Goal: Task Accomplishment & Management: Complete application form

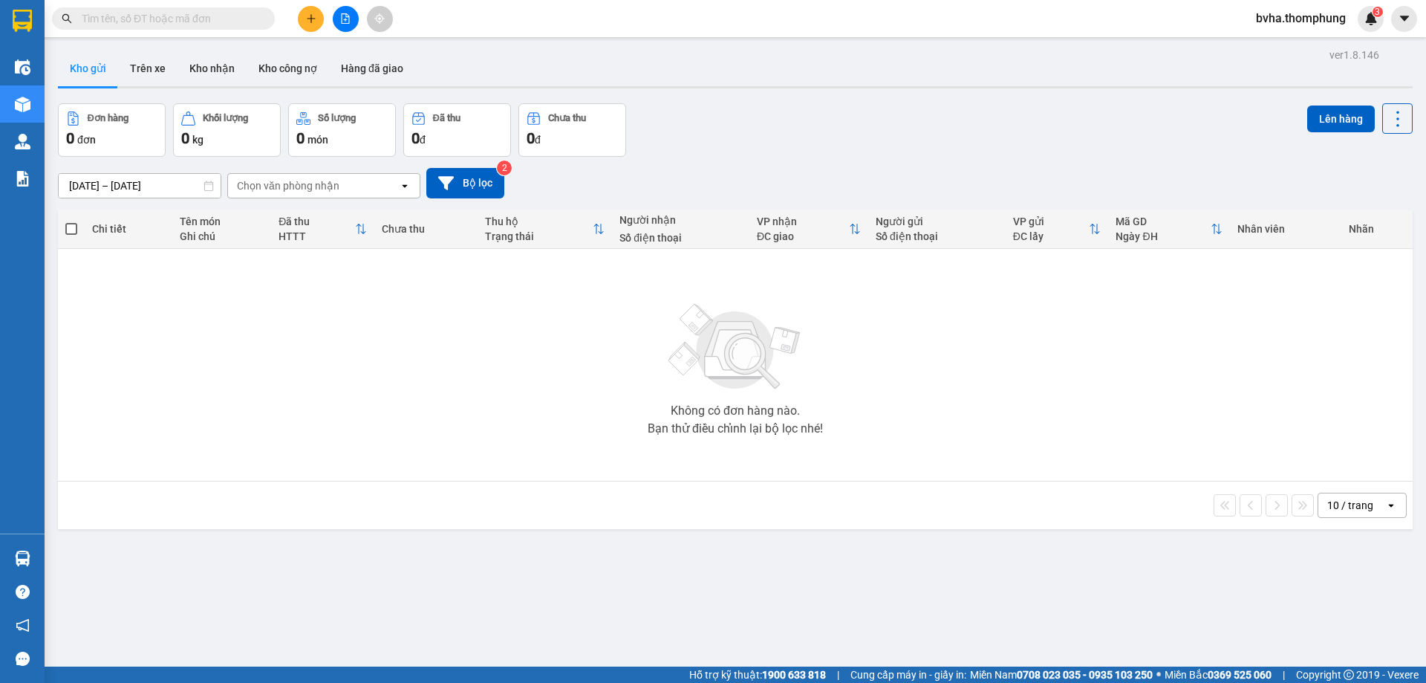
click at [310, 28] on button at bounding box center [311, 19] width 26 height 26
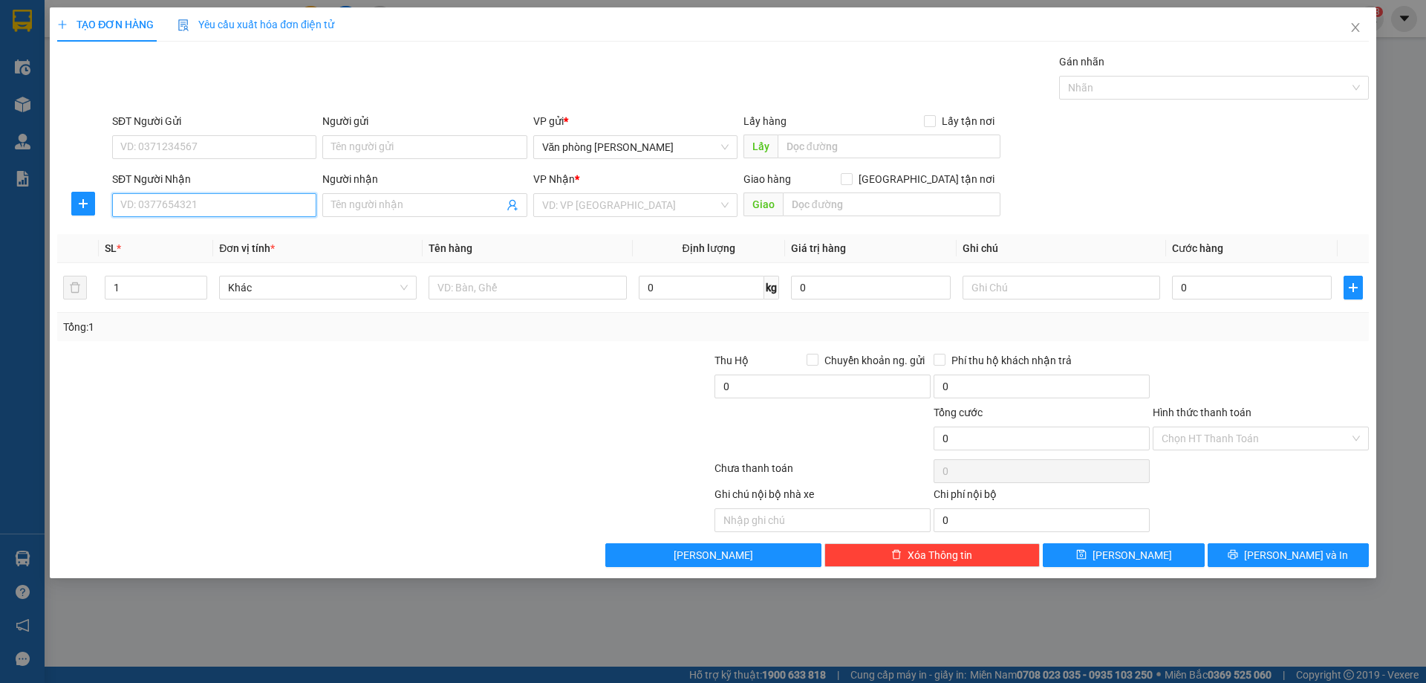
click at [211, 212] on input "SĐT Người Nhận" at bounding box center [214, 205] width 204 height 24
type input "0355354615"
click at [281, 241] on div "0355354615 - hồ thùy" at bounding box center [214, 235] width 186 height 16
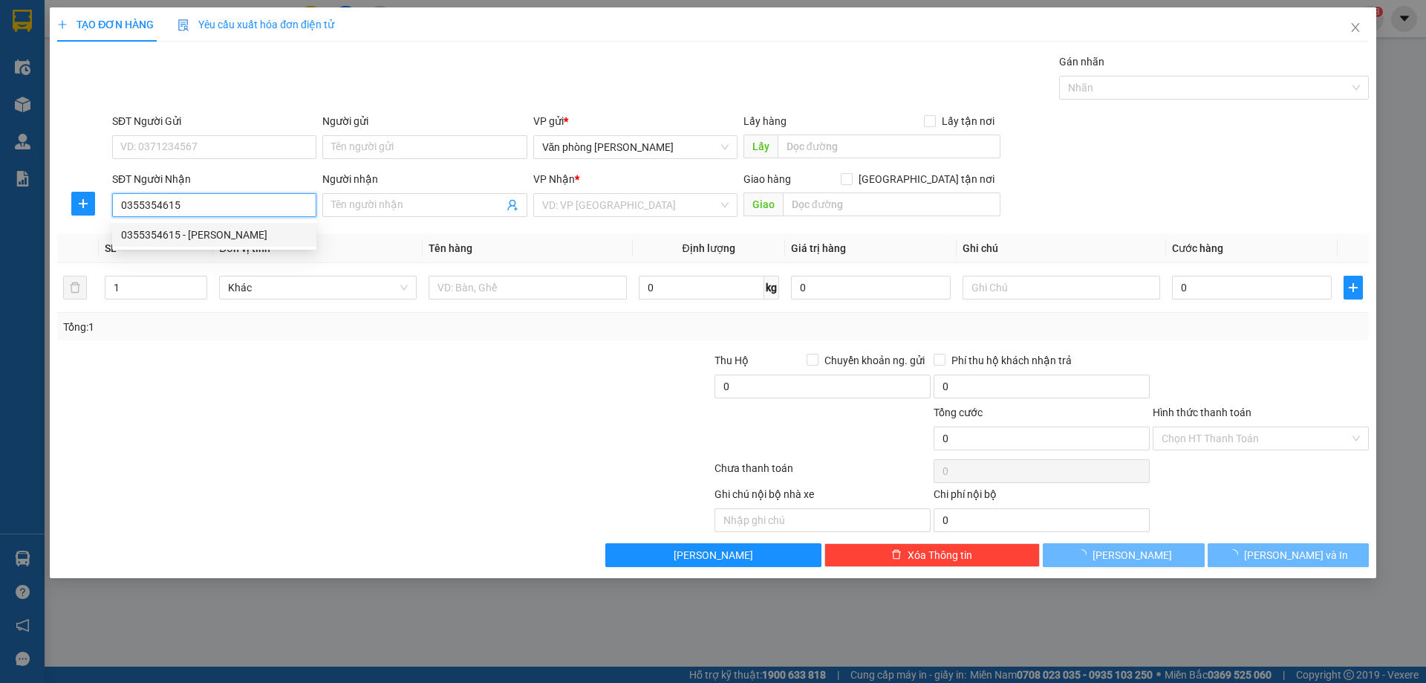
type input "[PERSON_NAME]"
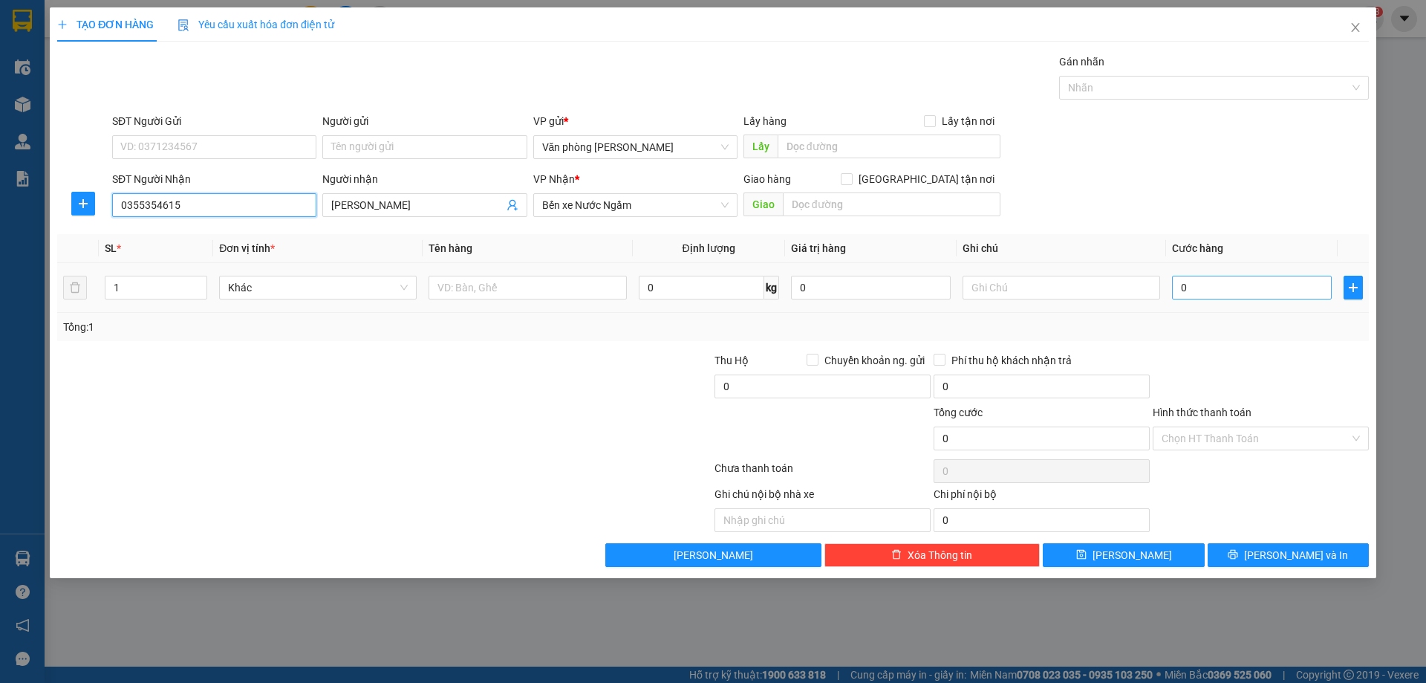
type input "0355354615"
click at [1256, 292] on input "0" at bounding box center [1252, 288] width 160 height 24
type input "5"
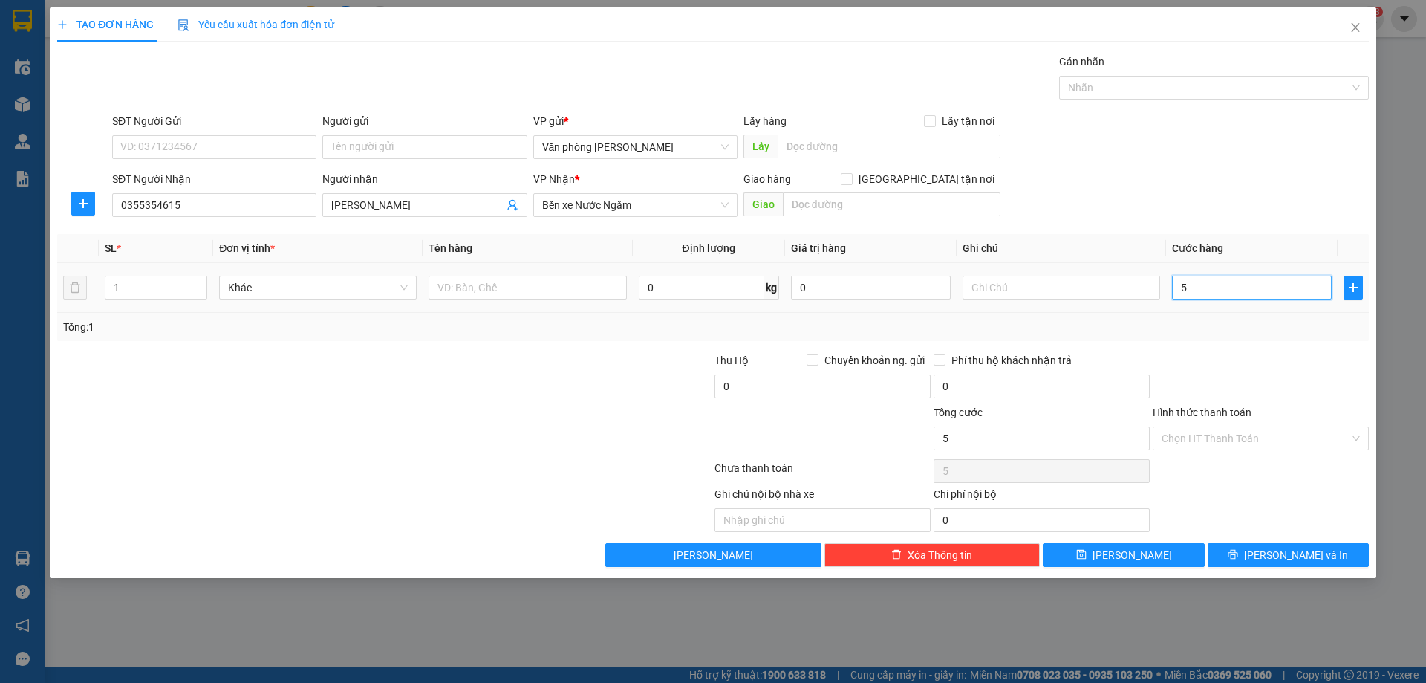
type input "50"
type input "500"
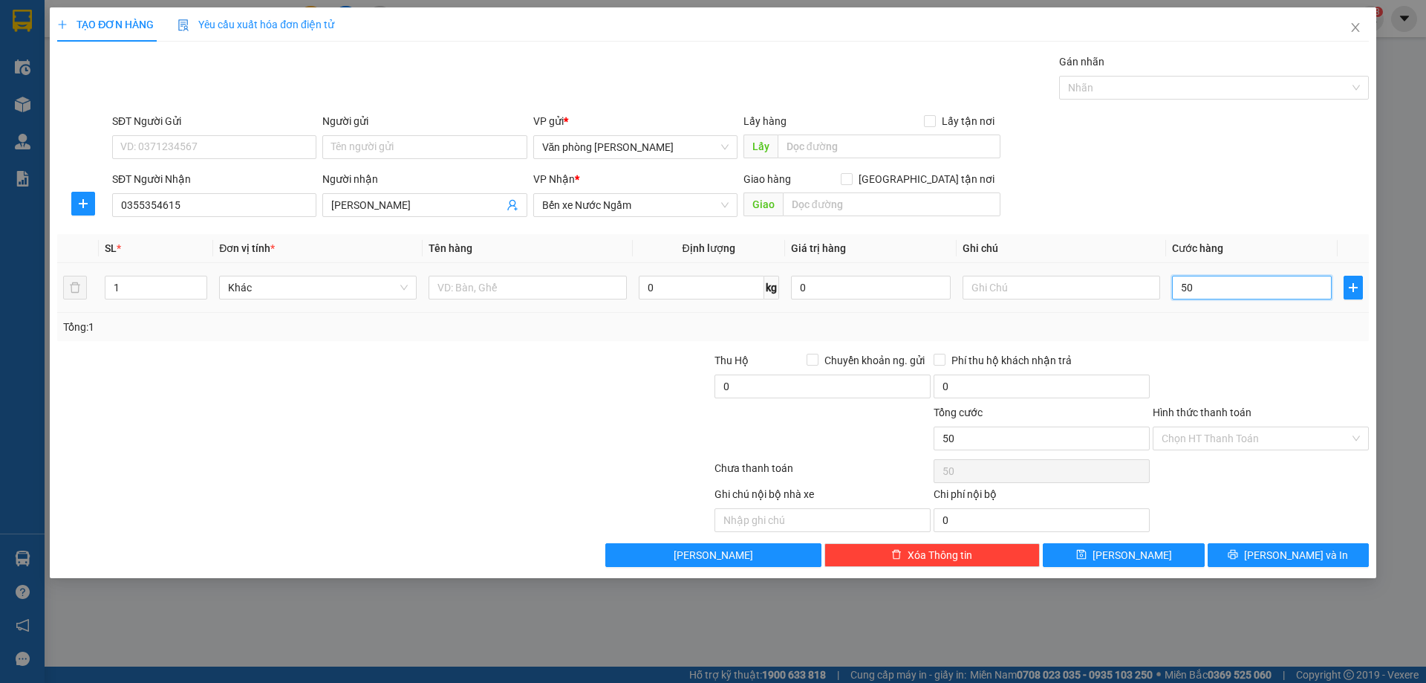
type input "500"
type input "5.000"
type input "50.000"
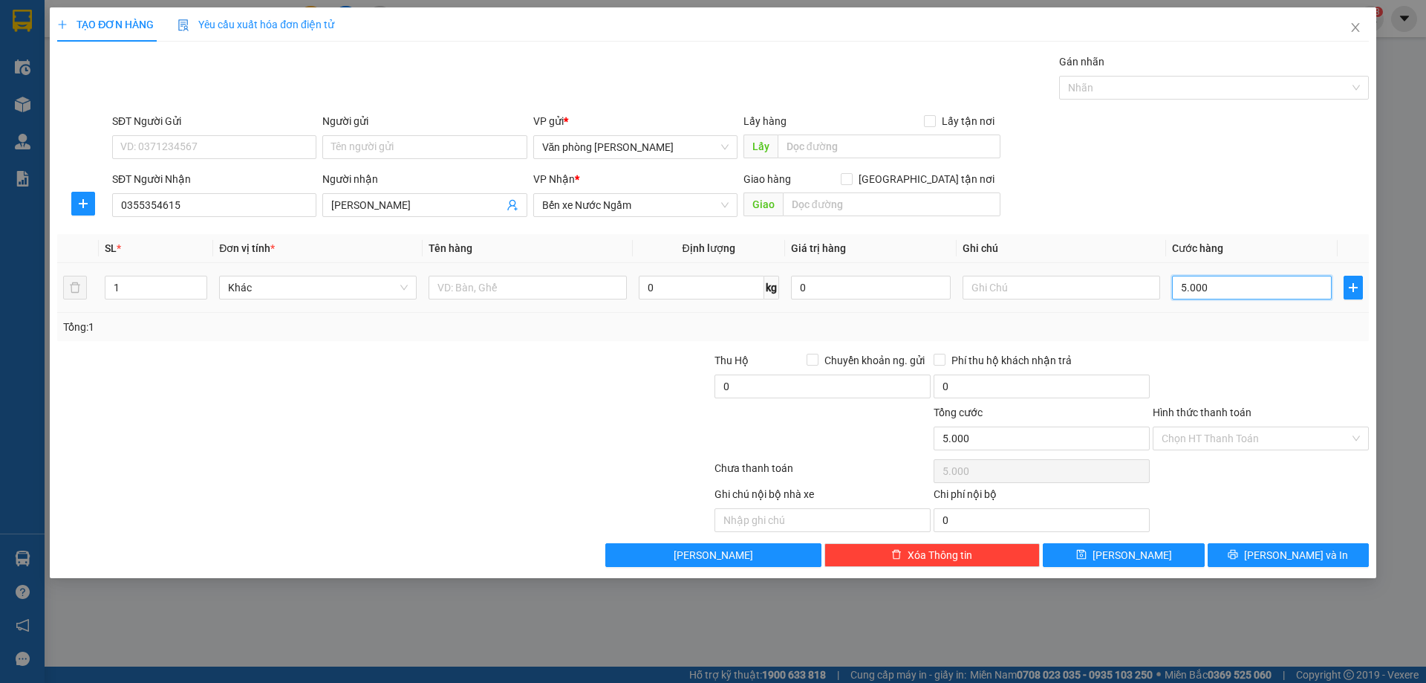
type input "50.000"
drag, startPoint x: 1261, startPoint y: 431, endPoint x: 1253, endPoint y: 451, distance: 21.7
click at [1261, 432] on input "Hình thức thanh toán" at bounding box center [1256, 438] width 188 height 22
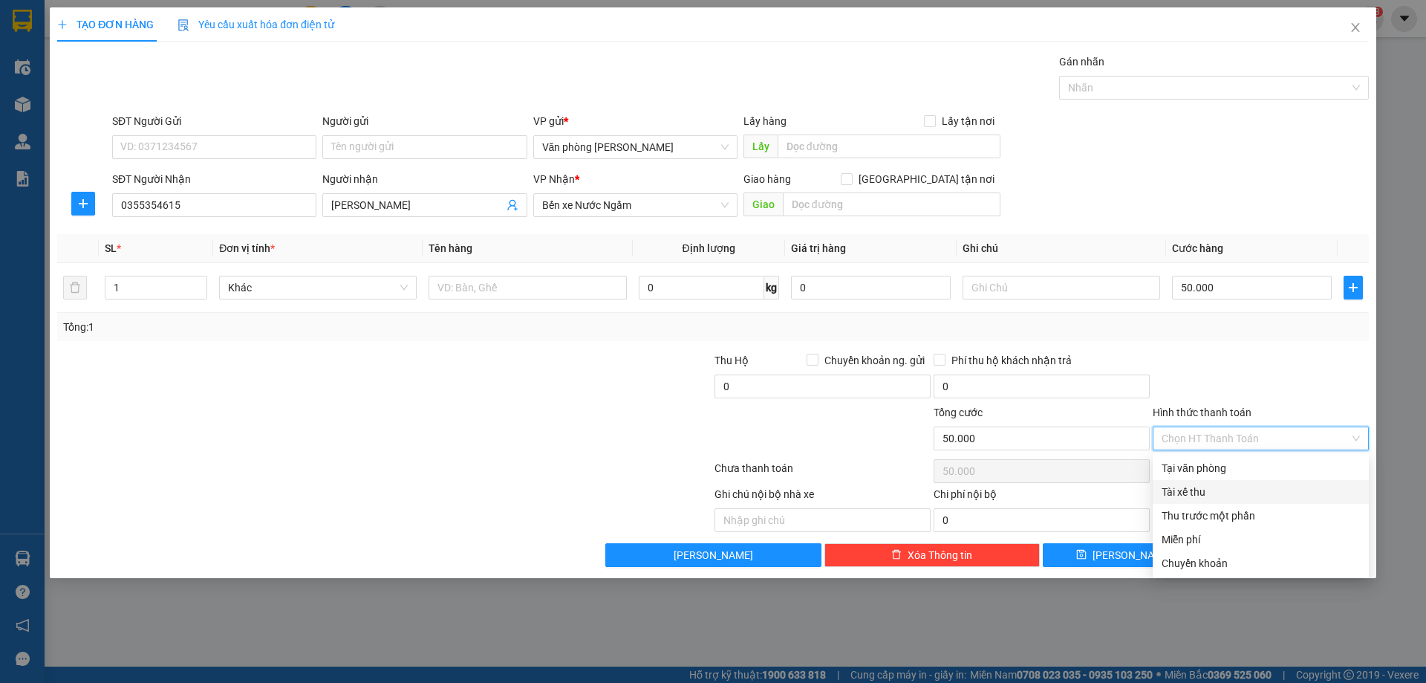
click at [1203, 495] on div "Tài xế thu" at bounding box center [1261, 492] width 198 height 16
type input "0"
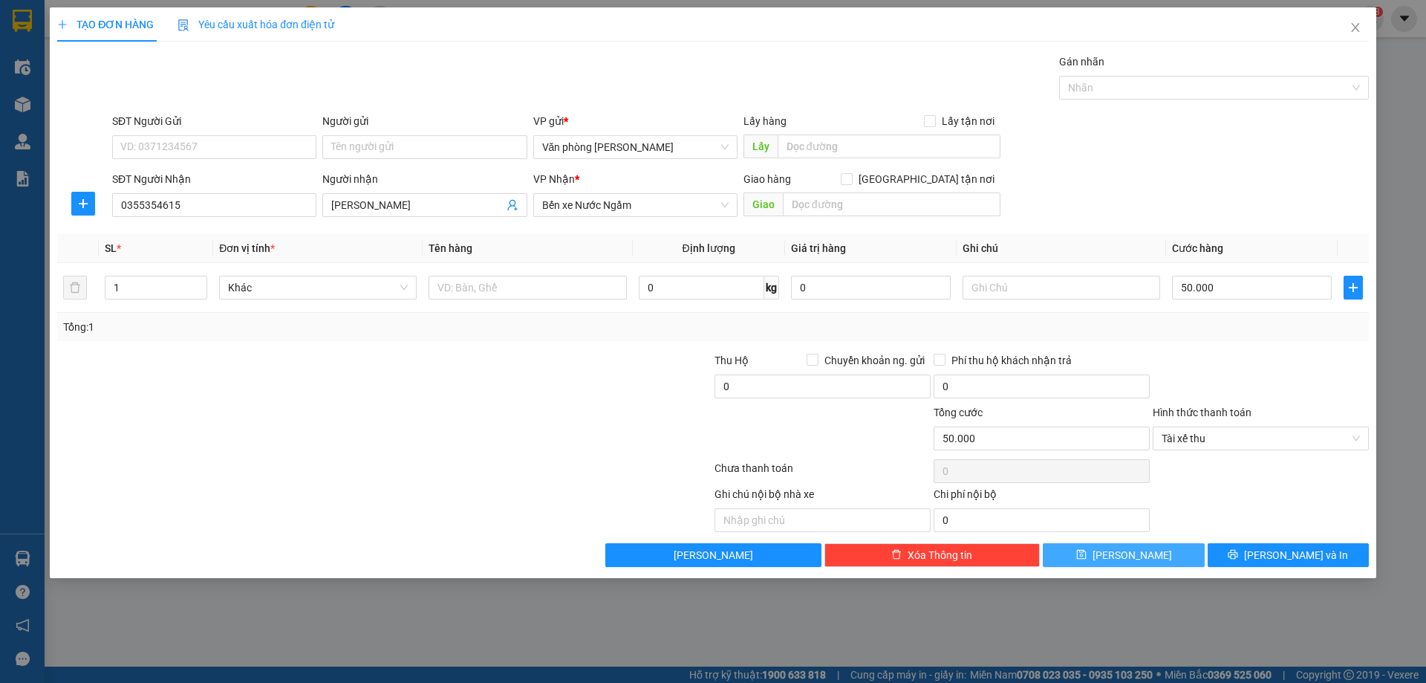
click at [1087, 557] on icon "save" at bounding box center [1081, 554] width 10 height 10
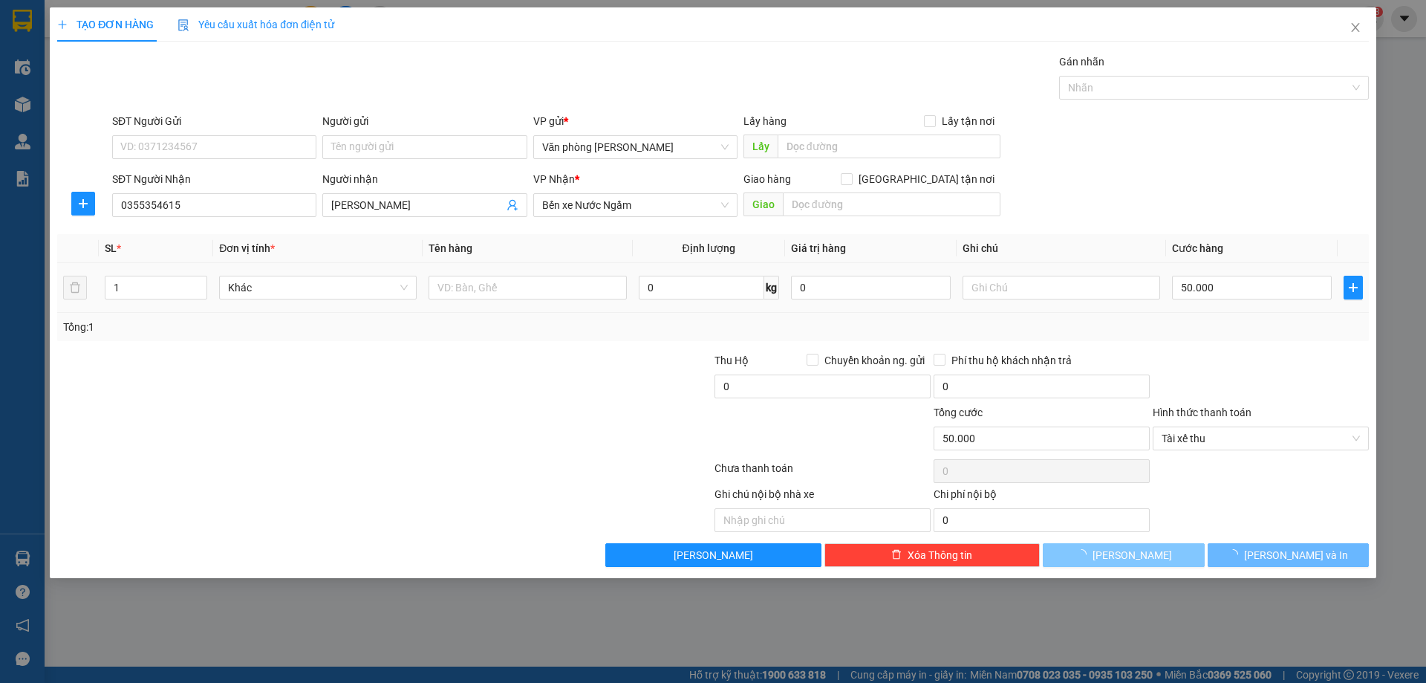
type input "0"
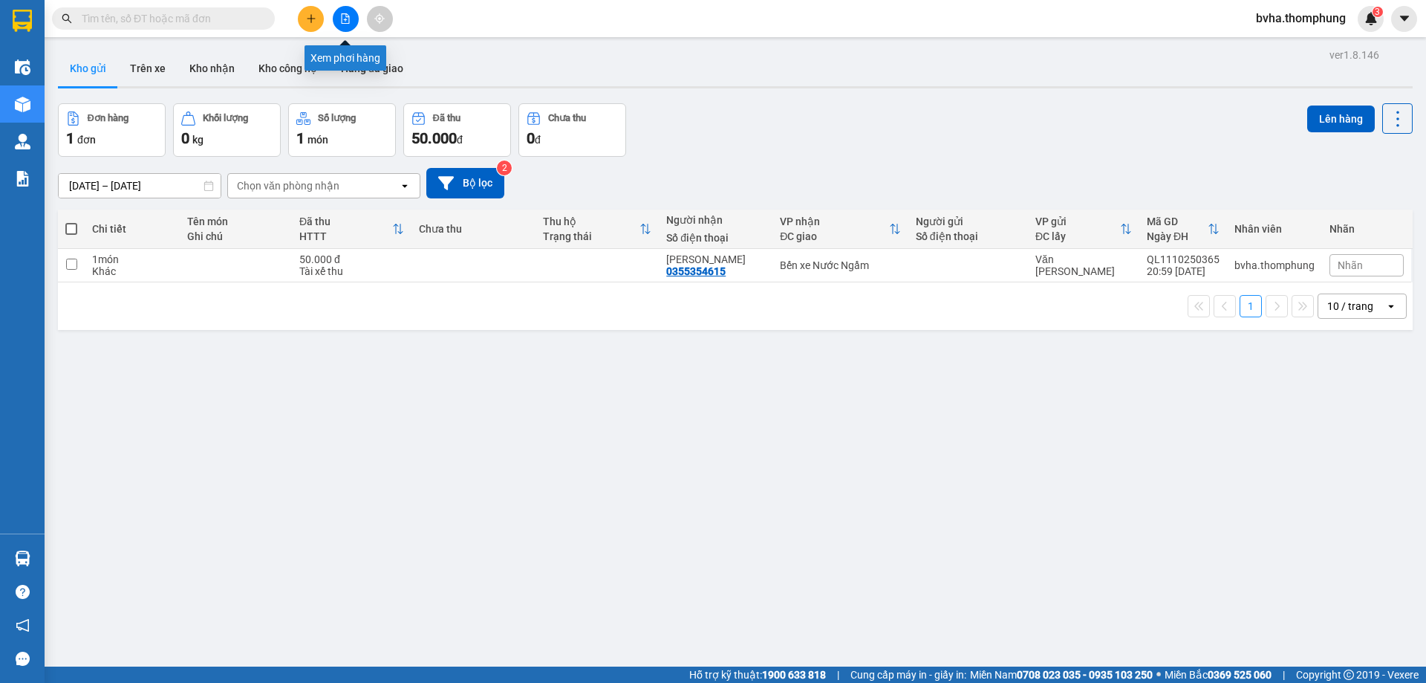
click at [345, 20] on icon "file-add" at bounding box center [346, 18] width 8 height 10
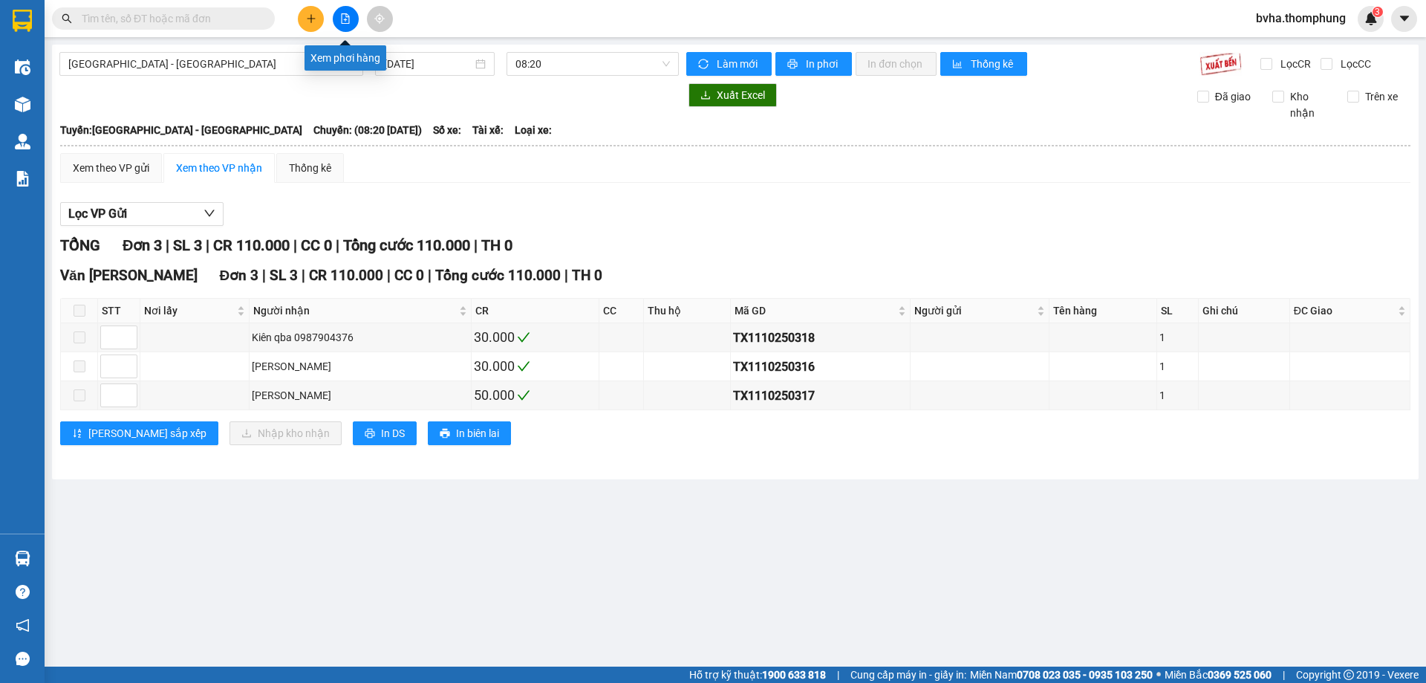
click at [342, 22] on icon "file-add" at bounding box center [346, 18] width 8 height 10
click at [312, 27] on button at bounding box center [311, 19] width 26 height 26
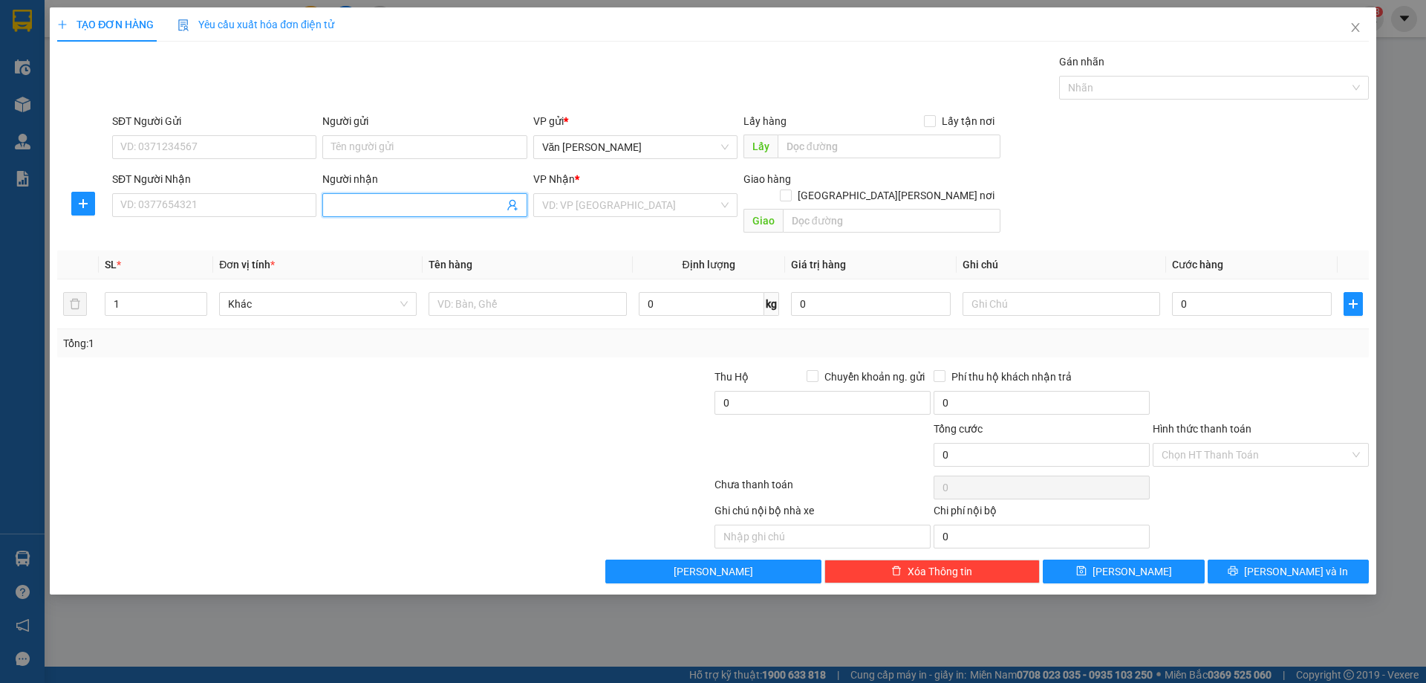
click at [387, 207] on input "Người nhận" at bounding box center [417, 205] width 172 height 16
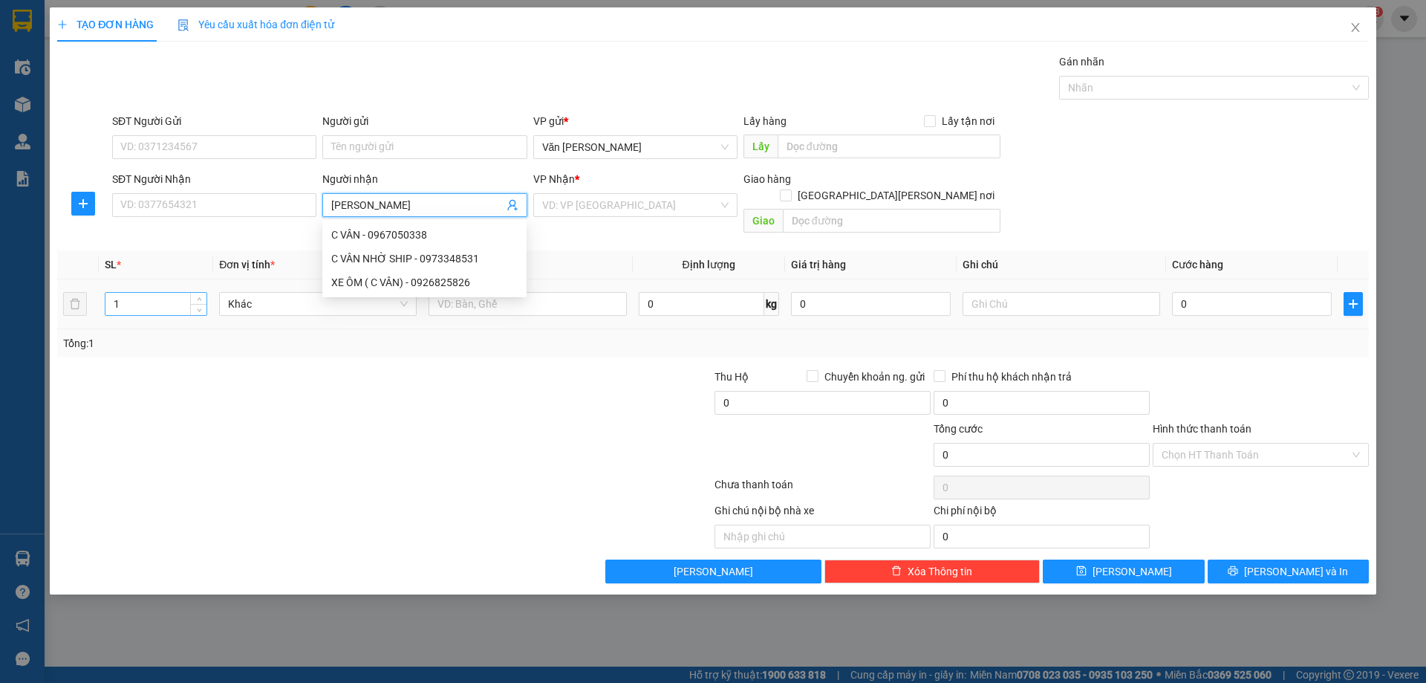
type input "C VÂN"
click at [185, 293] on input "1" at bounding box center [155, 304] width 101 height 22
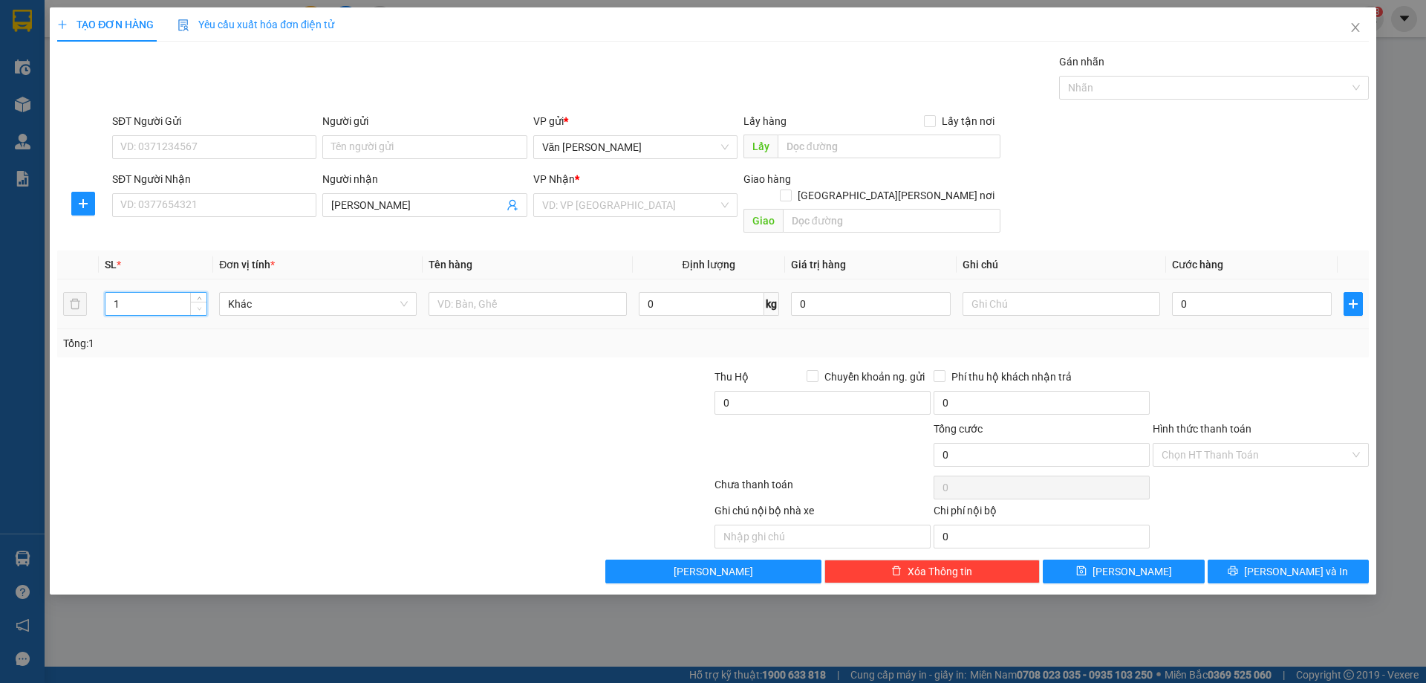
click at [197, 302] on span "Decrease Value" at bounding box center [198, 308] width 16 height 13
click at [198, 299] on icon "up" at bounding box center [199, 300] width 4 height 3
click at [198, 298] on icon "up" at bounding box center [199, 300] width 5 height 5
type input "4"
click at [198, 298] on icon "up" at bounding box center [199, 300] width 5 height 5
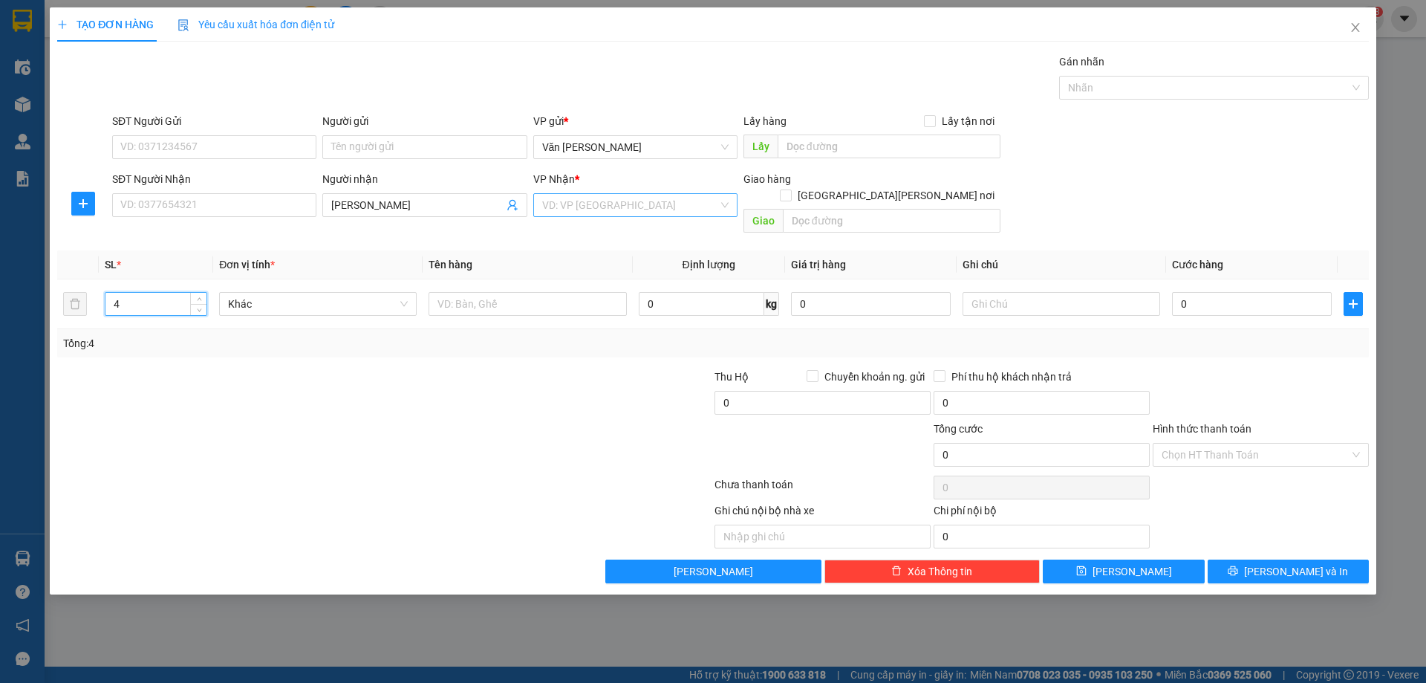
click at [654, 215] on input "search" at bounding box center [630, 205] width 176 height 22
type input "BÊN"
click at [677, 232] on div "Bến xe Nước Ngầm" at bounding box center [635, 235] width 186 height 16
click at [1149, 559] on button "Lưu" at bounding box center [1123, 571] width 161 height 24
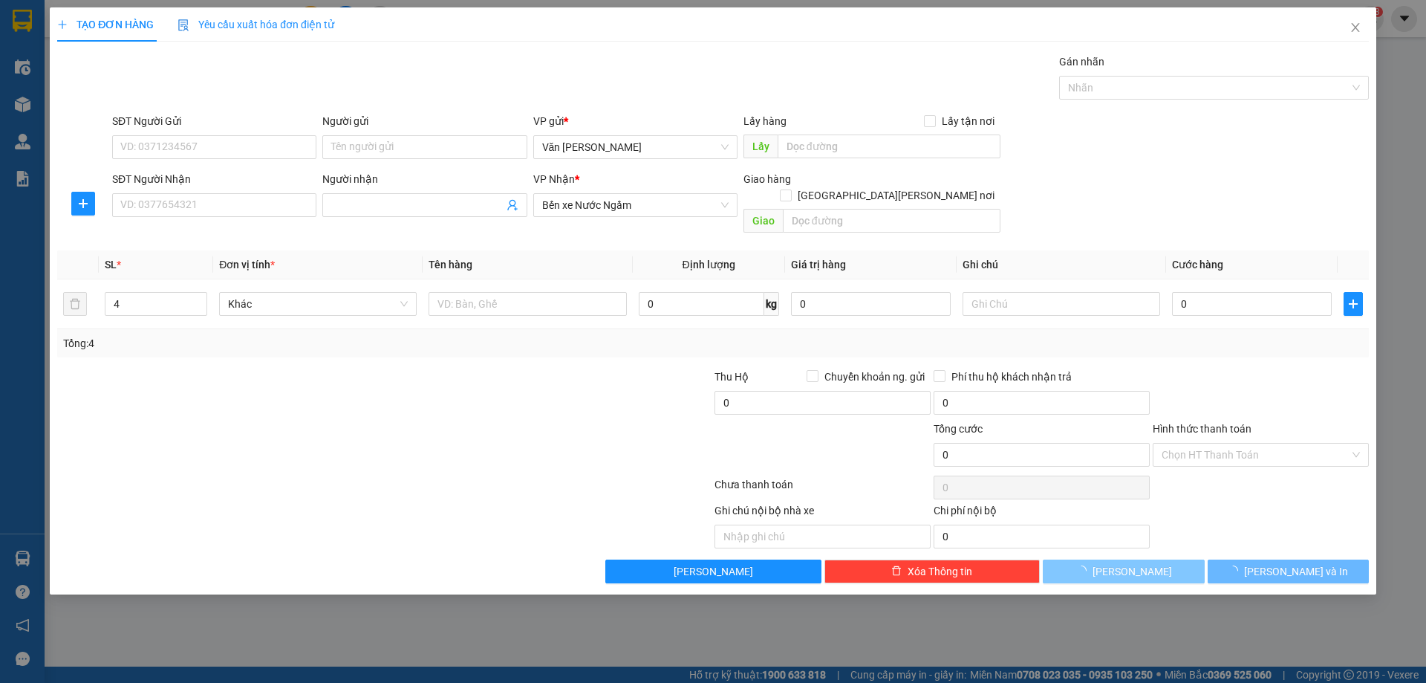
type input "1"
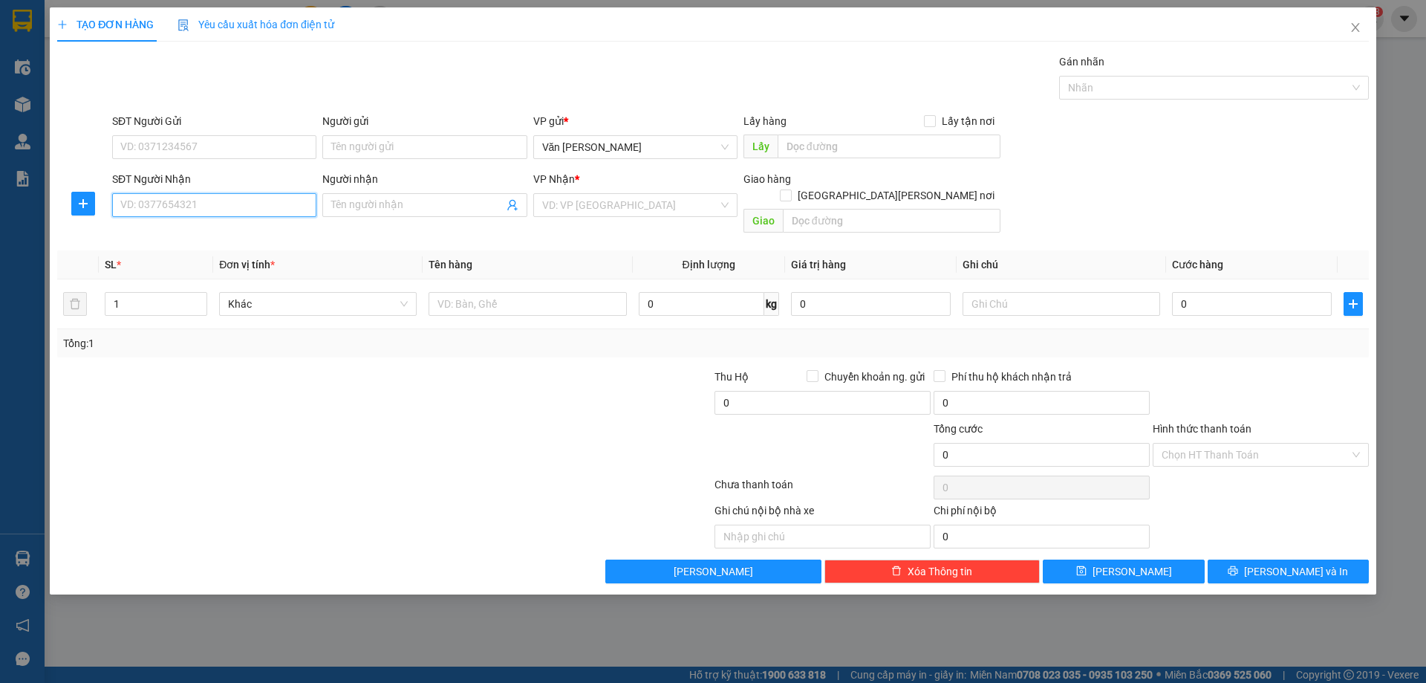
click at [285, 212] on input "SĐT Người Nhận" at bounding box center [214, 205] width 204 height 24
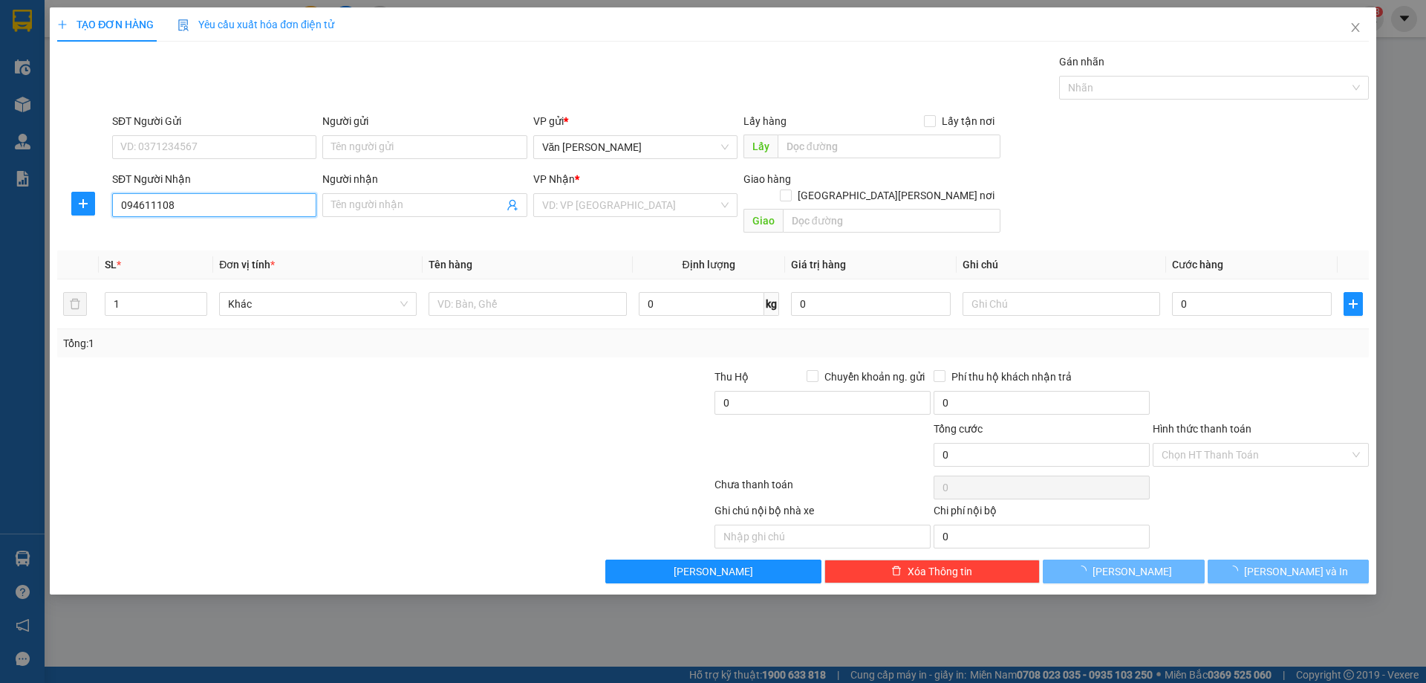
type input "0946111083"
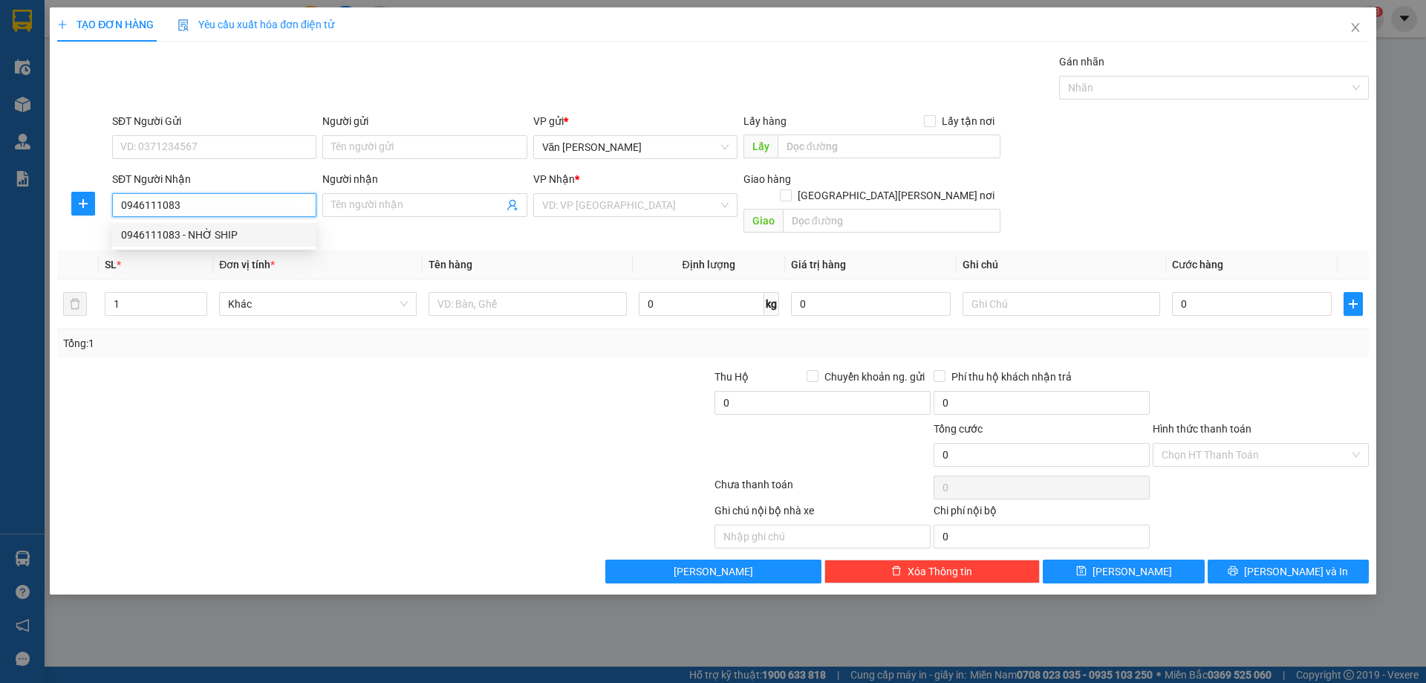
click at [298, 227] on div "0946111083 - NHỜ SHIP" at bounding box center [214, 235] width 186 height 16
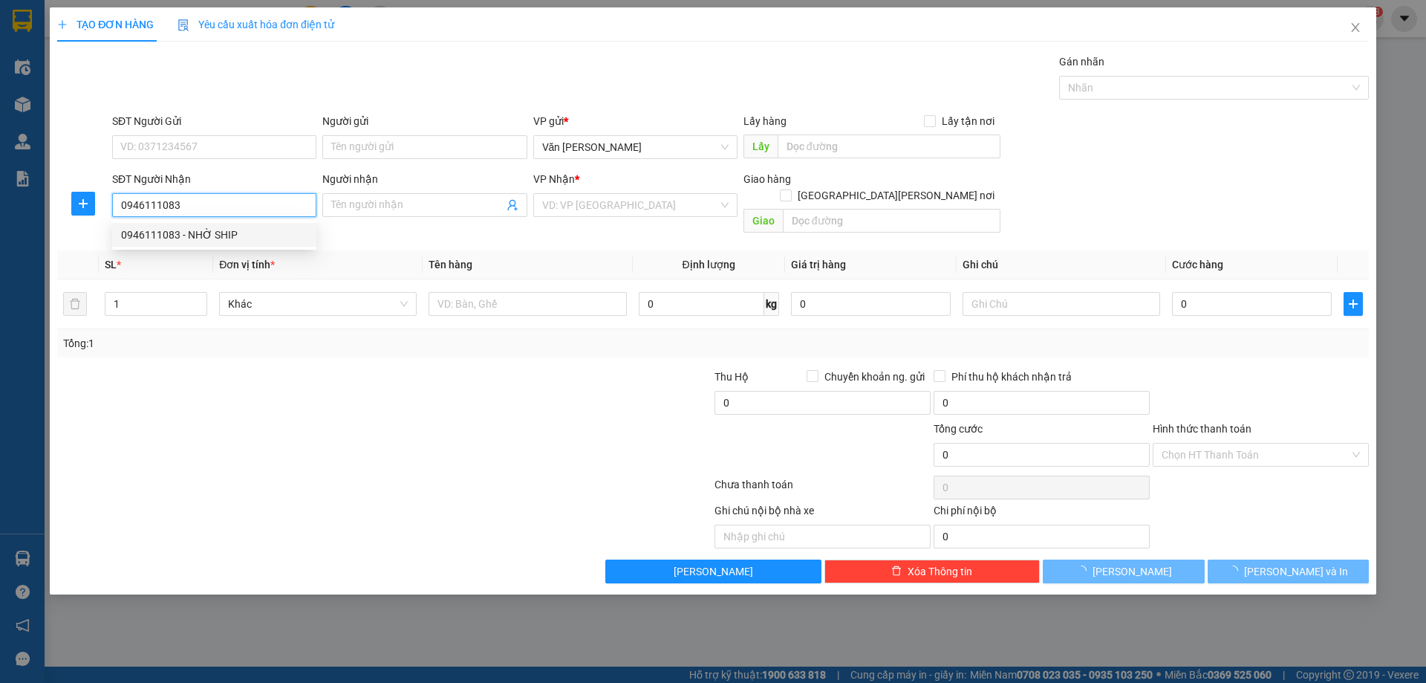
type input "NHỜ SHIP"
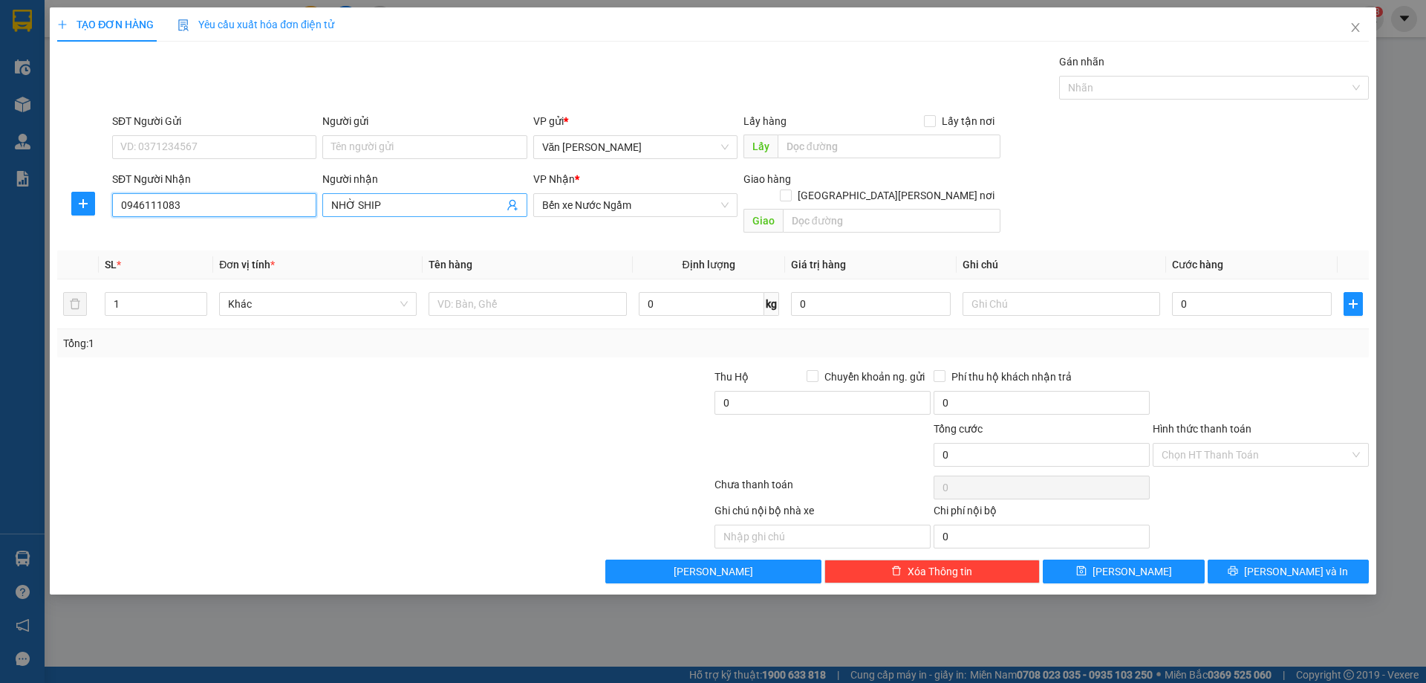
type input "0946111083"
click at [445, 209] on input "NHỜ SHIP" at bounding box center [417, 205] width 172 height 16
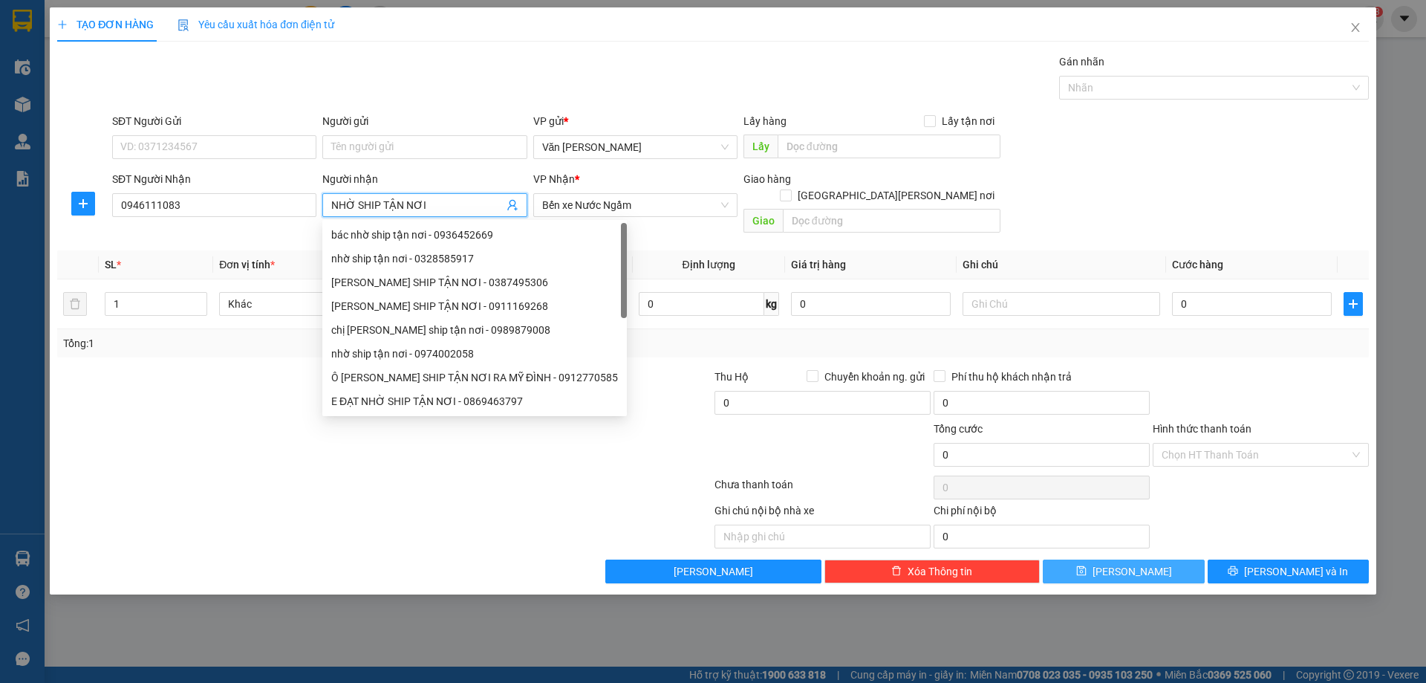
type input "NHỜ SHIP TẬN NƠI"
click at [1086, 566] on icon "save" at bounding box center [1081, 571] width 10 height 10
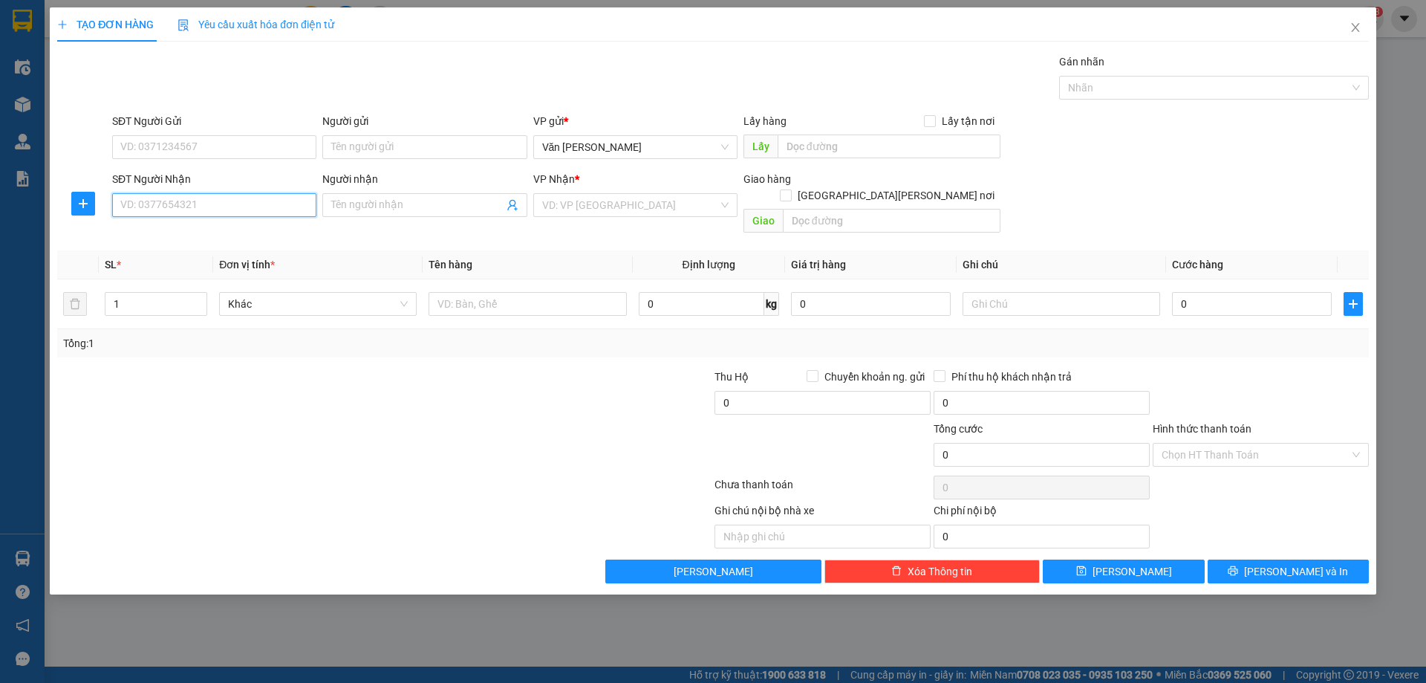
click at [264, 199] on input "SĐT Người Nhận" at bounding box center [214, 205] width 204 height 24
type input "0354873166"
click at [472, 204] on input "Người nhận" at bounding box center [417, 205] width 172 height 16
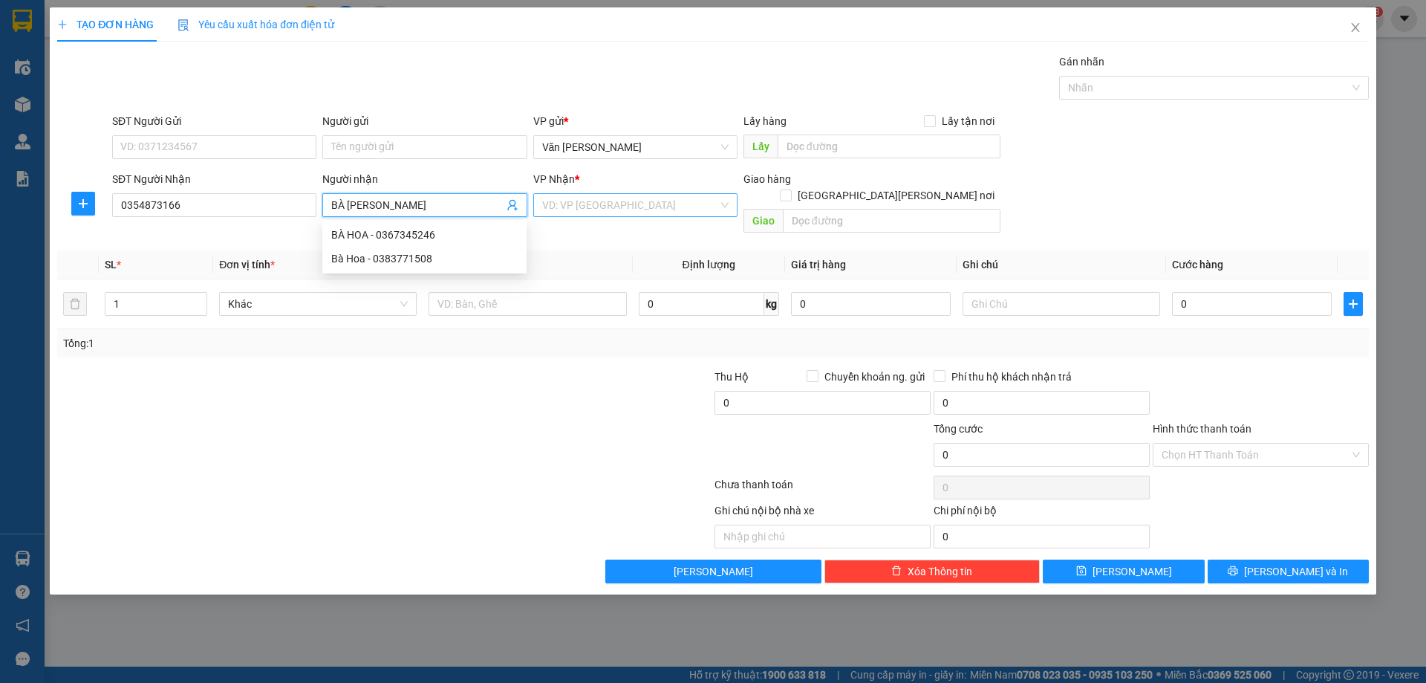
type input "BÀ HOA"
click at [640, 215] on input "search" at bounding box center [630, 205] width 176 height 22
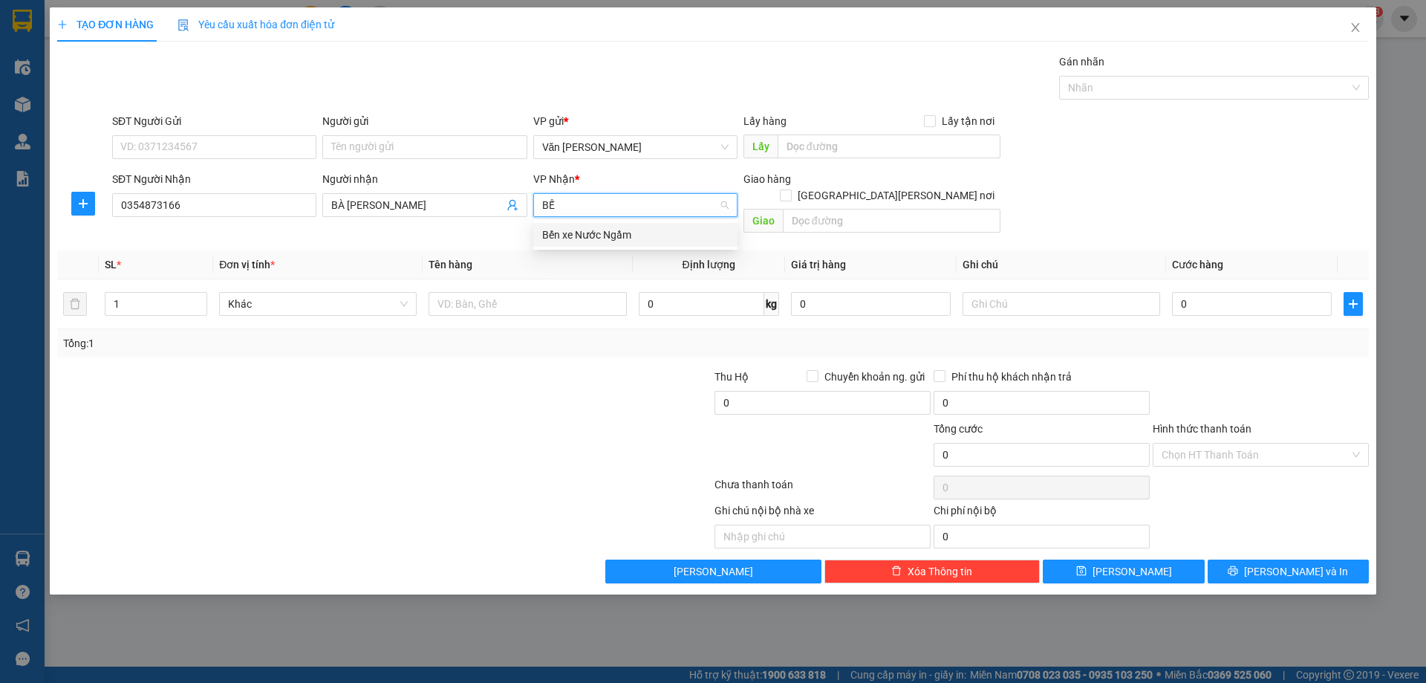
type input "BẾN"
click at [638, 230] on div "Bến xe Nước Ngầm" at bounding box center [635, 235] width 186 height 16
type input "2"
click at [200, 299] on icon "up" at bounding box center [199, 300] width 4 height 3
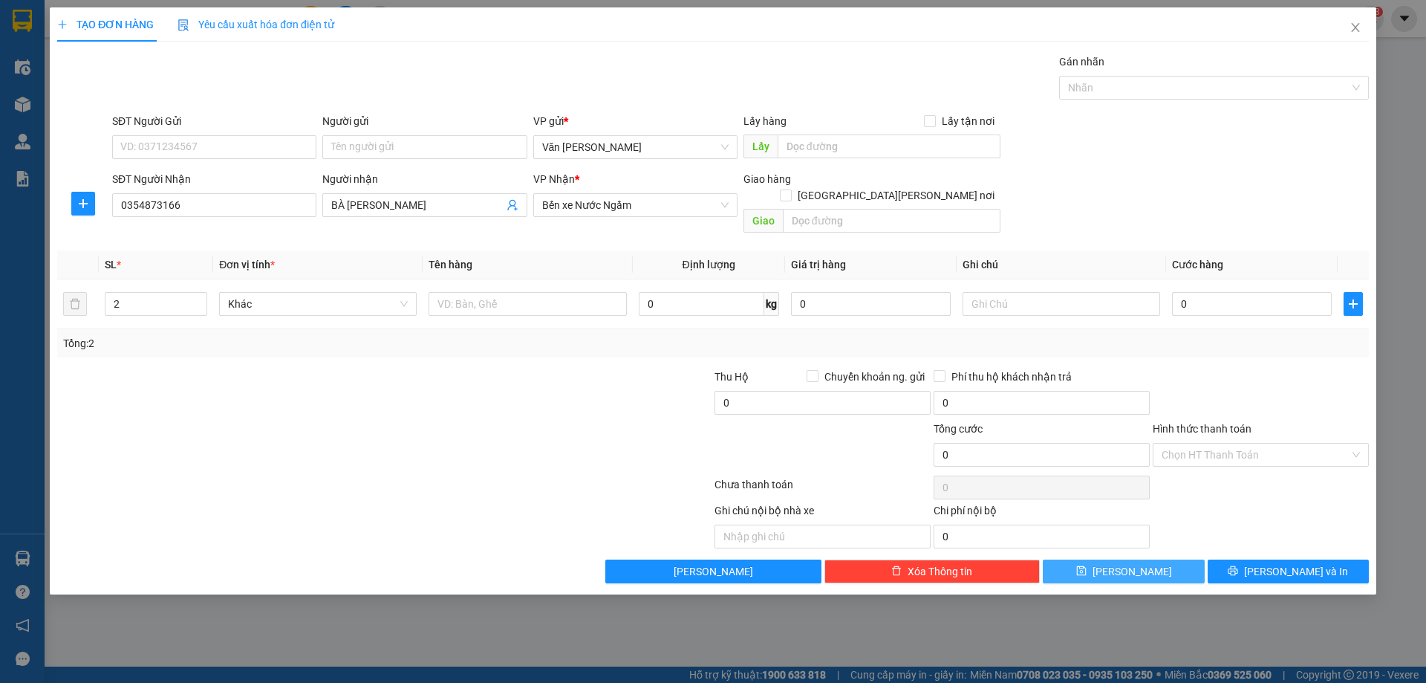
click at [1125, 563] on span "Lưu" at bounding box center [1132, 571] width 79 height 16
type input "1"
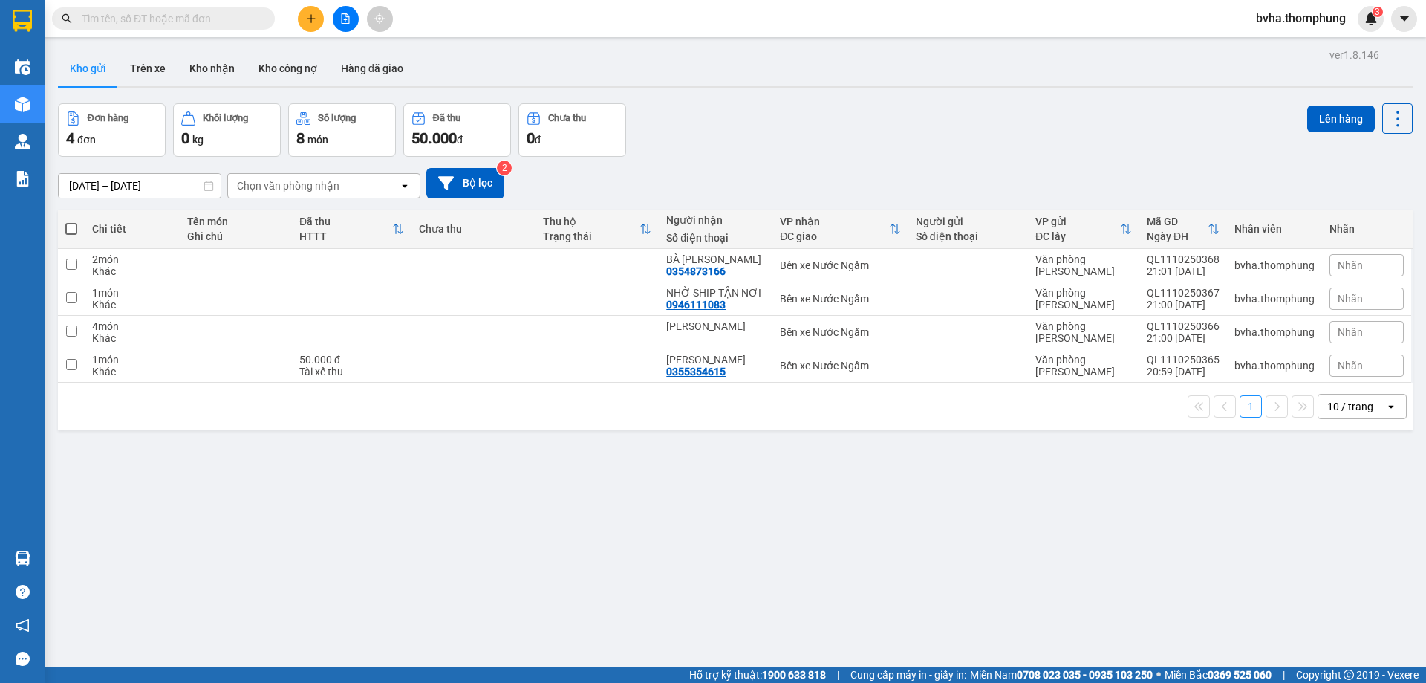
click at [69, 225] on span at bounding box center [71, 229] width 12 height 12
click at [71, 221] on input "checkbox" at bounding box center [71, 221] width 0 height 0
checkbox input "true"
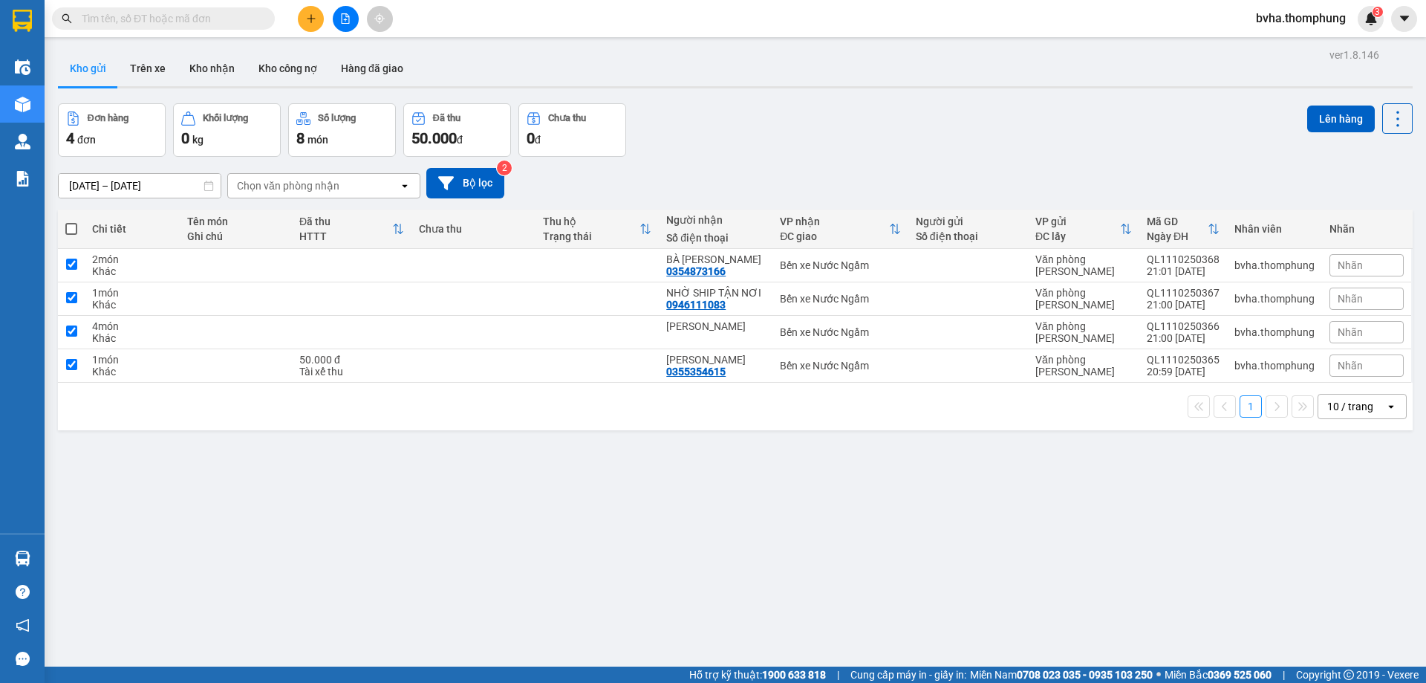
checkbox input "true"
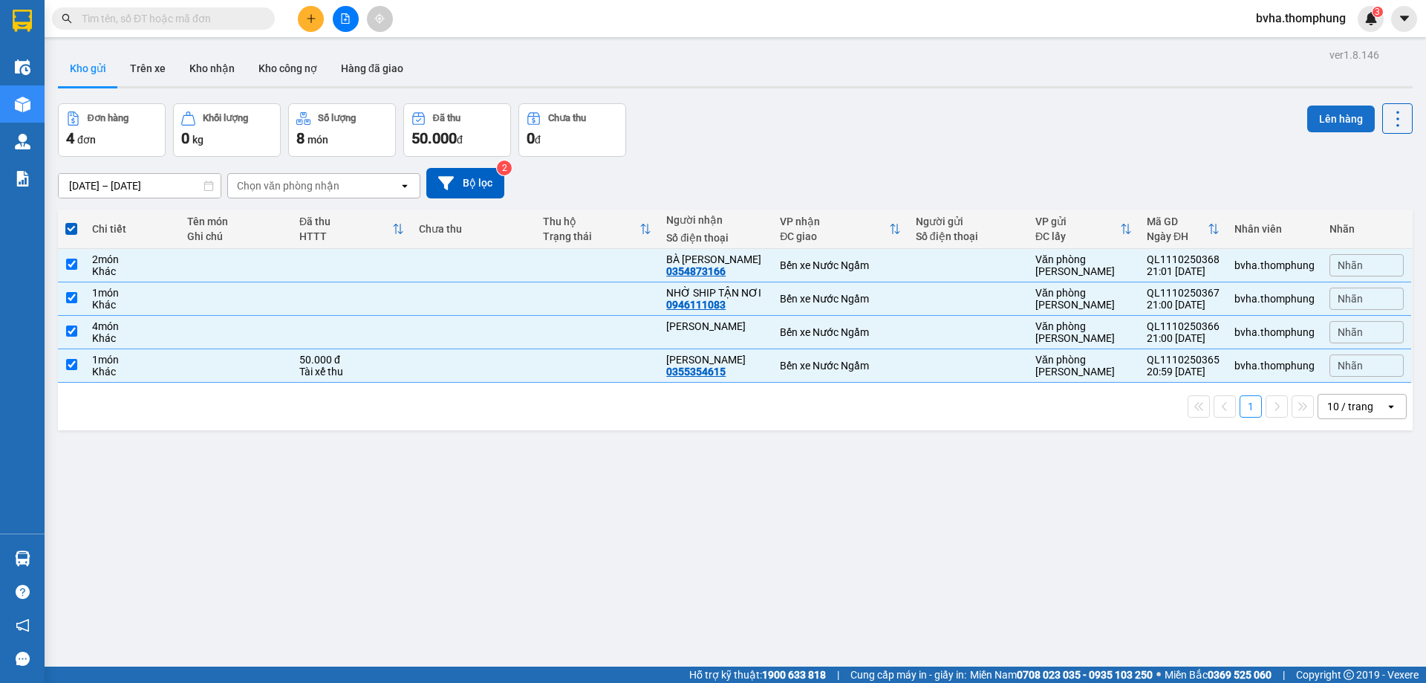
click at [1317, 121] on button "Lên hàng" at bounding box center [1341, 118] width 68 height 27
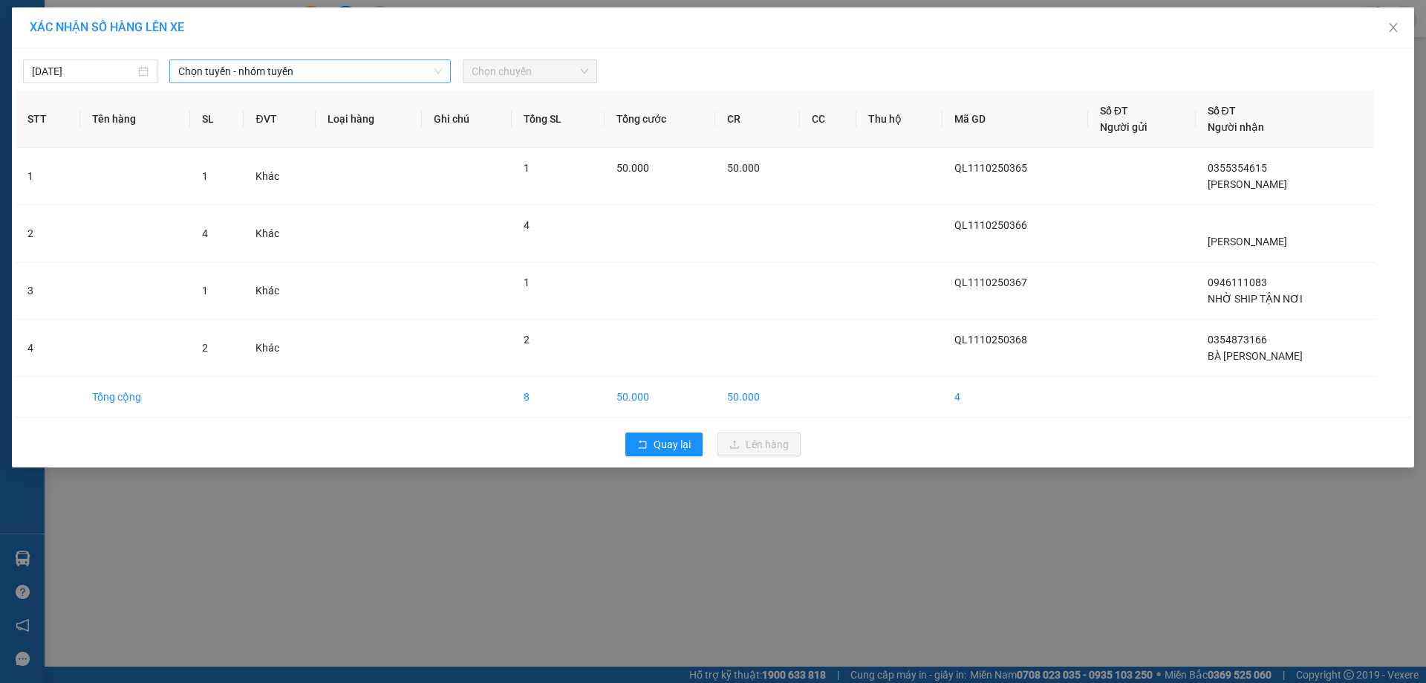
click at [293, 74] on span "Chọn tuyến - nhóm tuyến" at bounding box center [310, 71] width 264 height 22
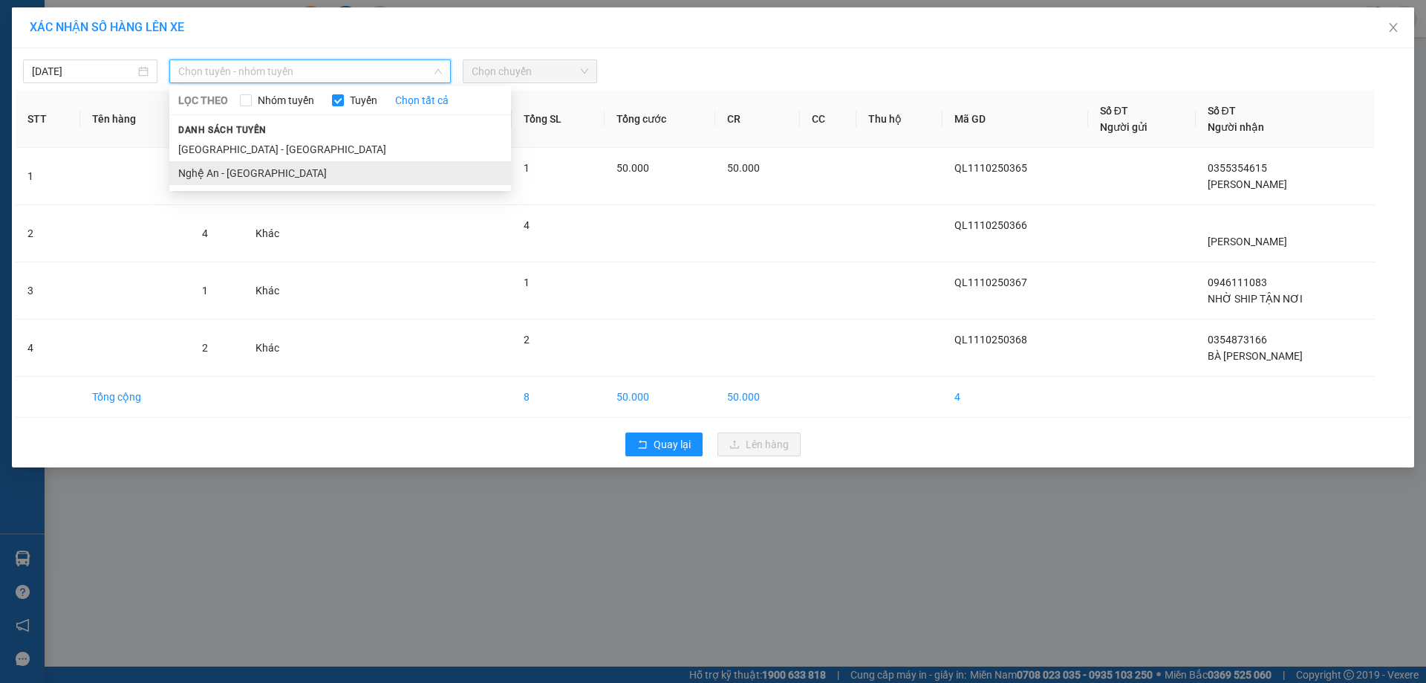
click at [252, 168] on li "Nghệ An - [GEOGRAPHIC_DATA]" at bounding box center [340, 173] width 342 height 24
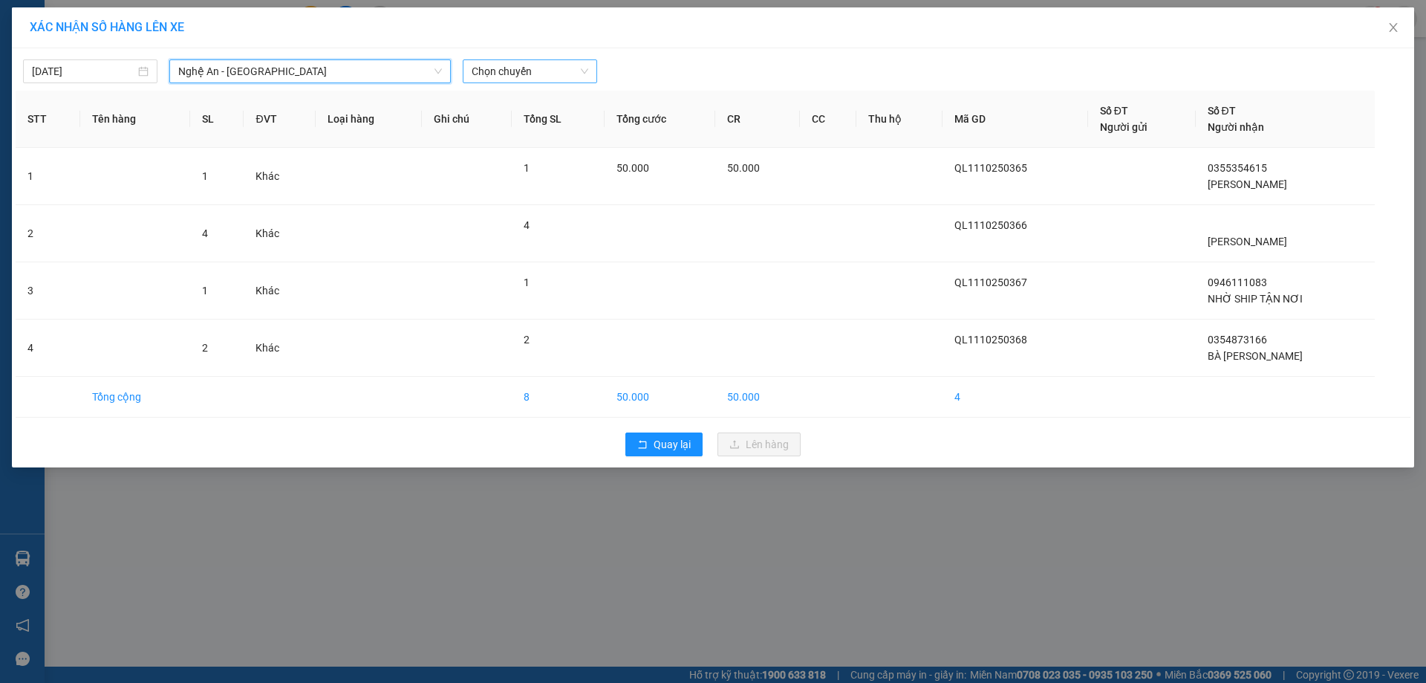
click at [533, 77] on span "Chọn chuyến" at bounding box center [530, 71] width 117 height 22
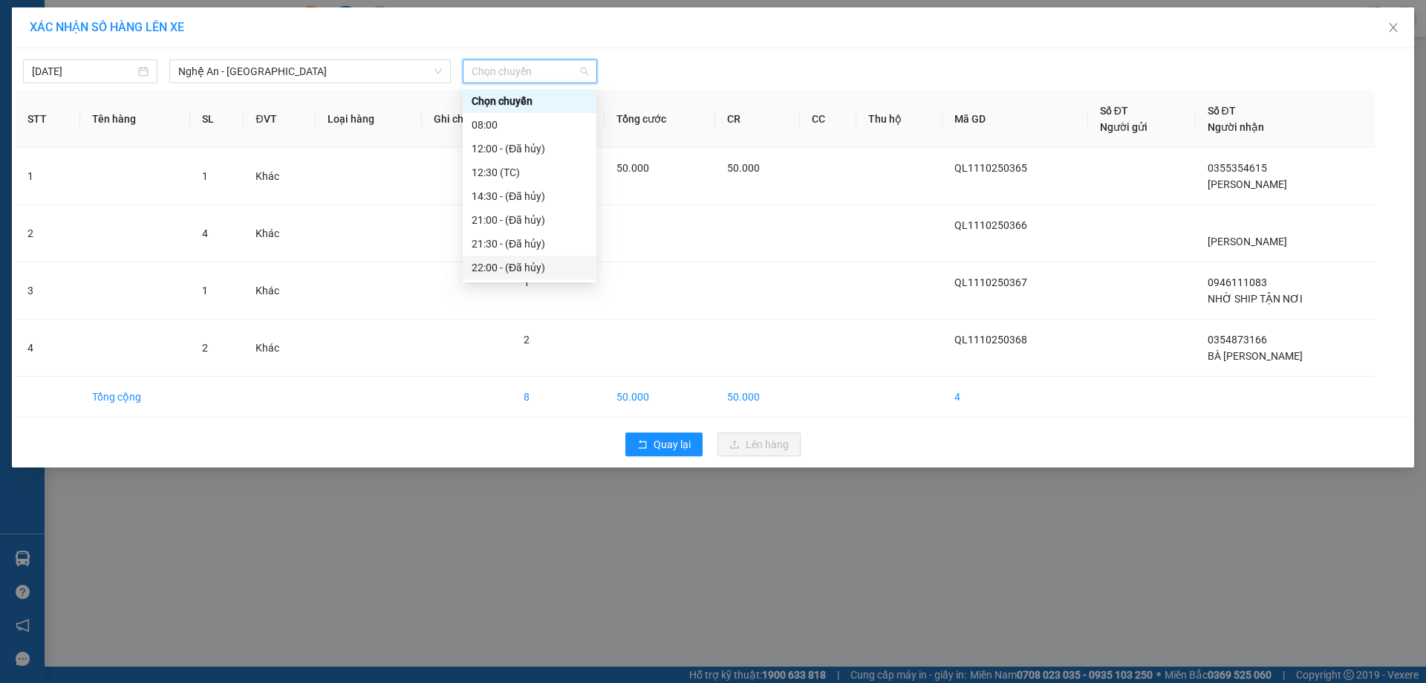
scroll to position [71, 0]
click at [519, 225] on div "22:05 (TC)" at bounding box center [530, 220] width 116 height 16
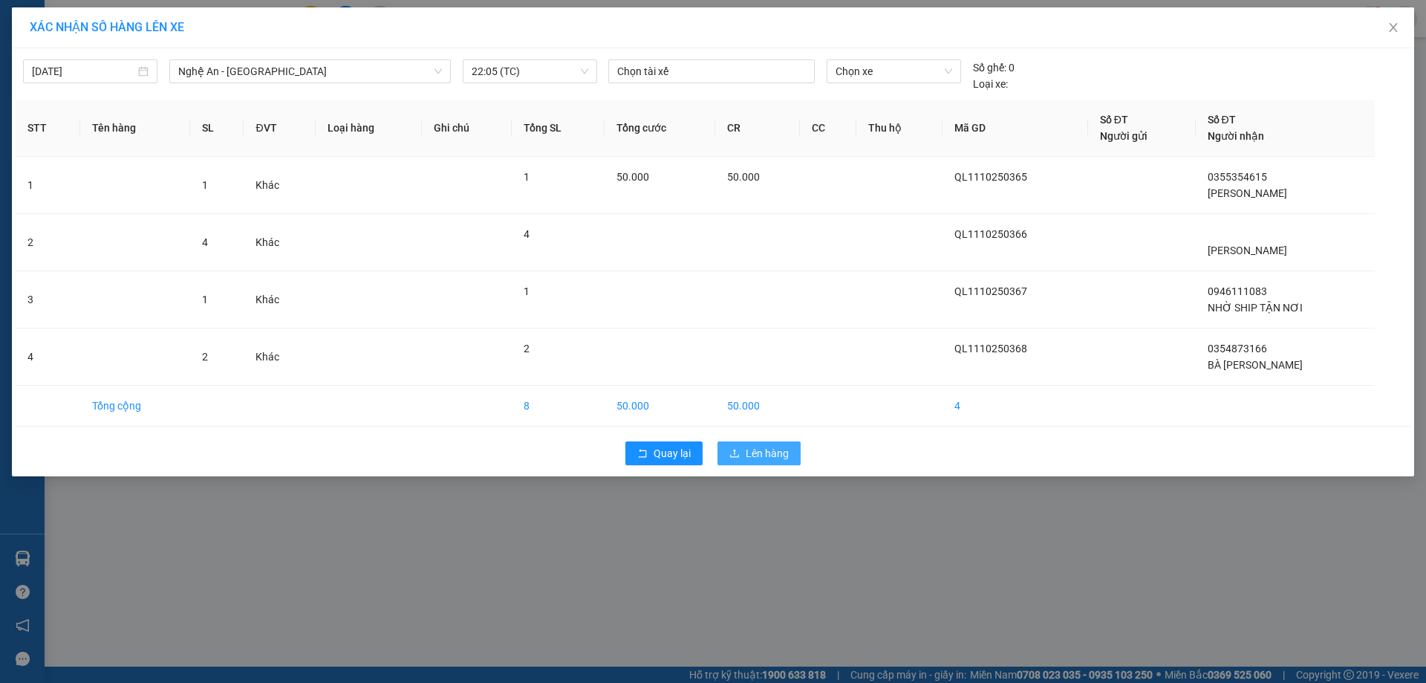
click at [745, 455] on button "Lên hàng" at bounding box center [759, 453] width 83 height 24
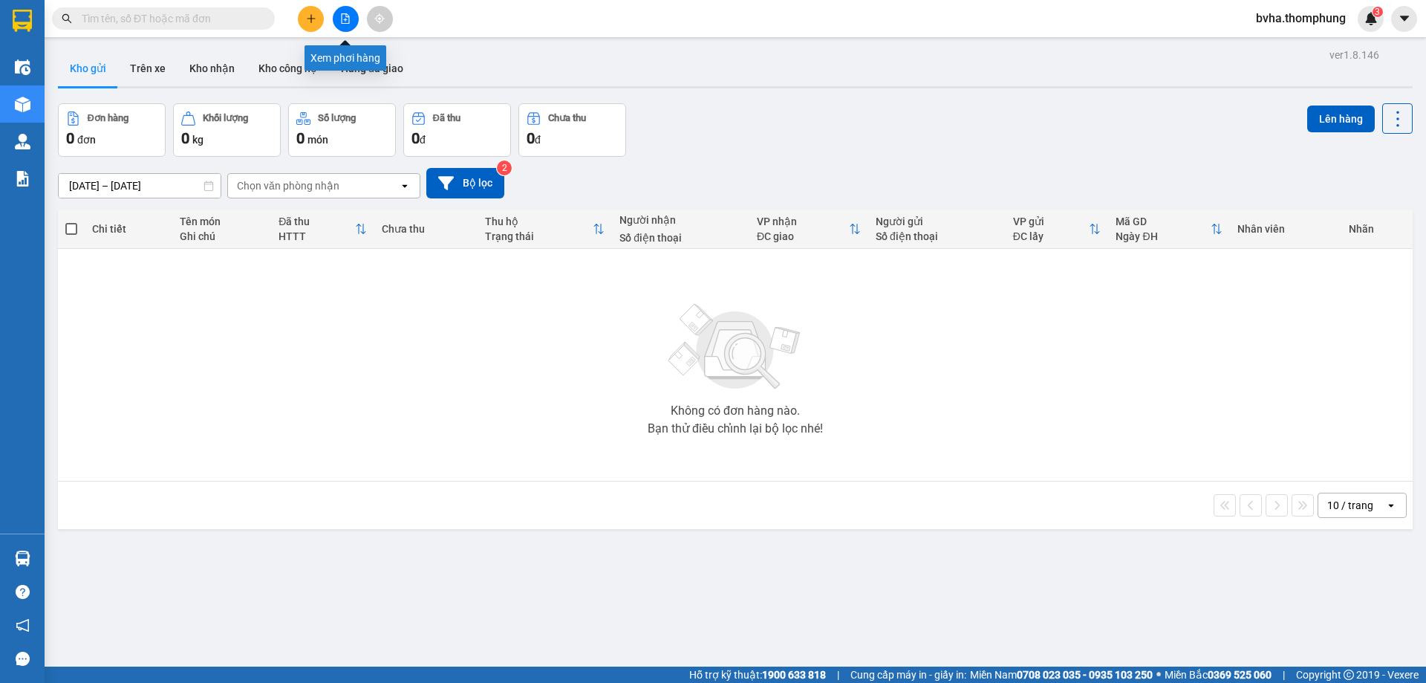
drag, startPoint x: 343, startPoint y: 25, endPoint x: 335, endPoint y: 39, distance: 17.0
click at [343, 24] on button at bounding box center [346, 19] width 26 height 26
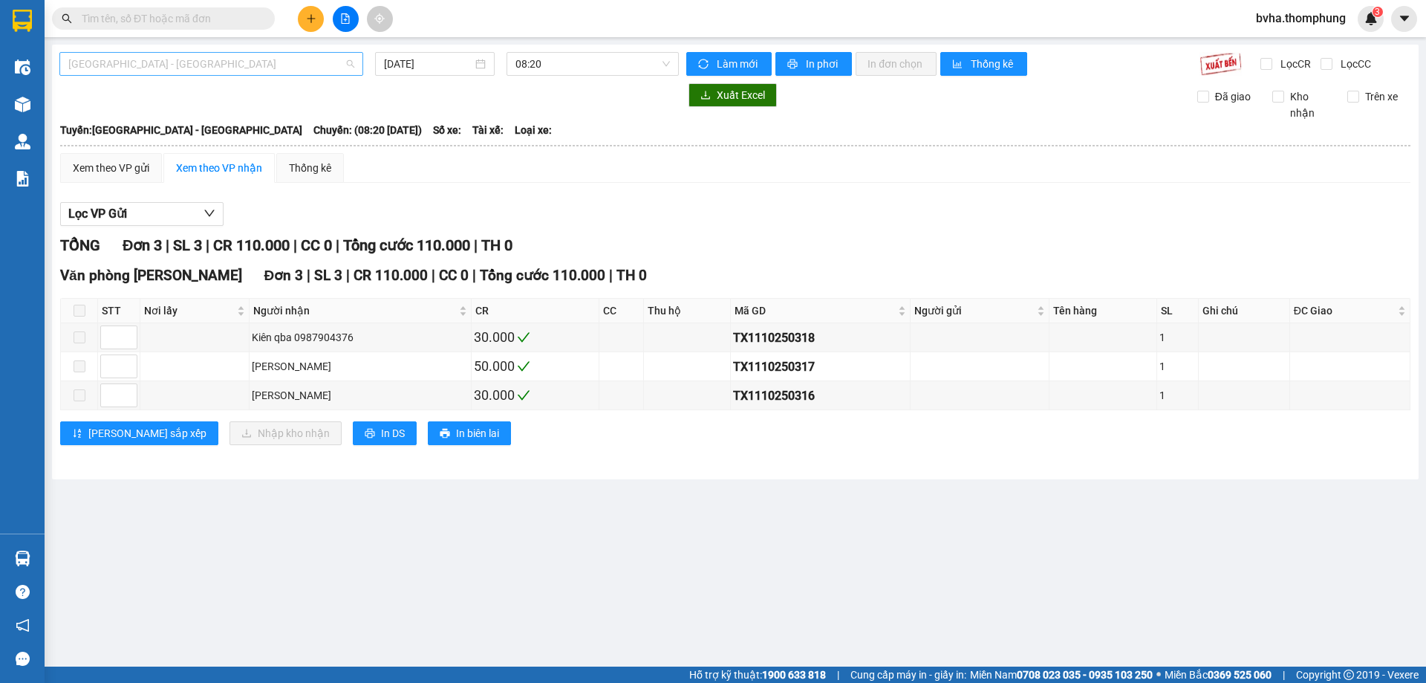
click at [268, 67] on span "[GEOGRAPHIC_DATA] - [GEOGRAPHIC_DATA]" at bounding box center [211, 64] width 286 height 22
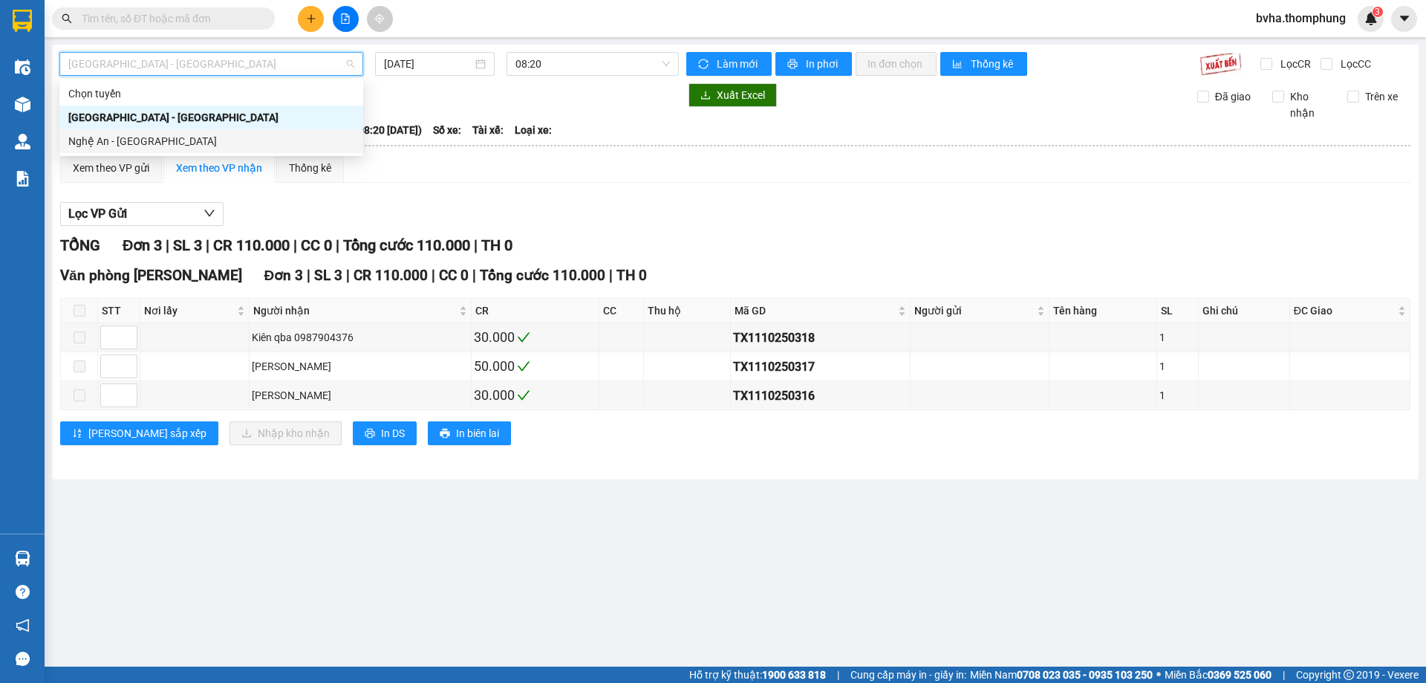
click at [209, 131] on div "Nghệ An - Hà Nội" at bounding box center [211, 141] width 304 height 24
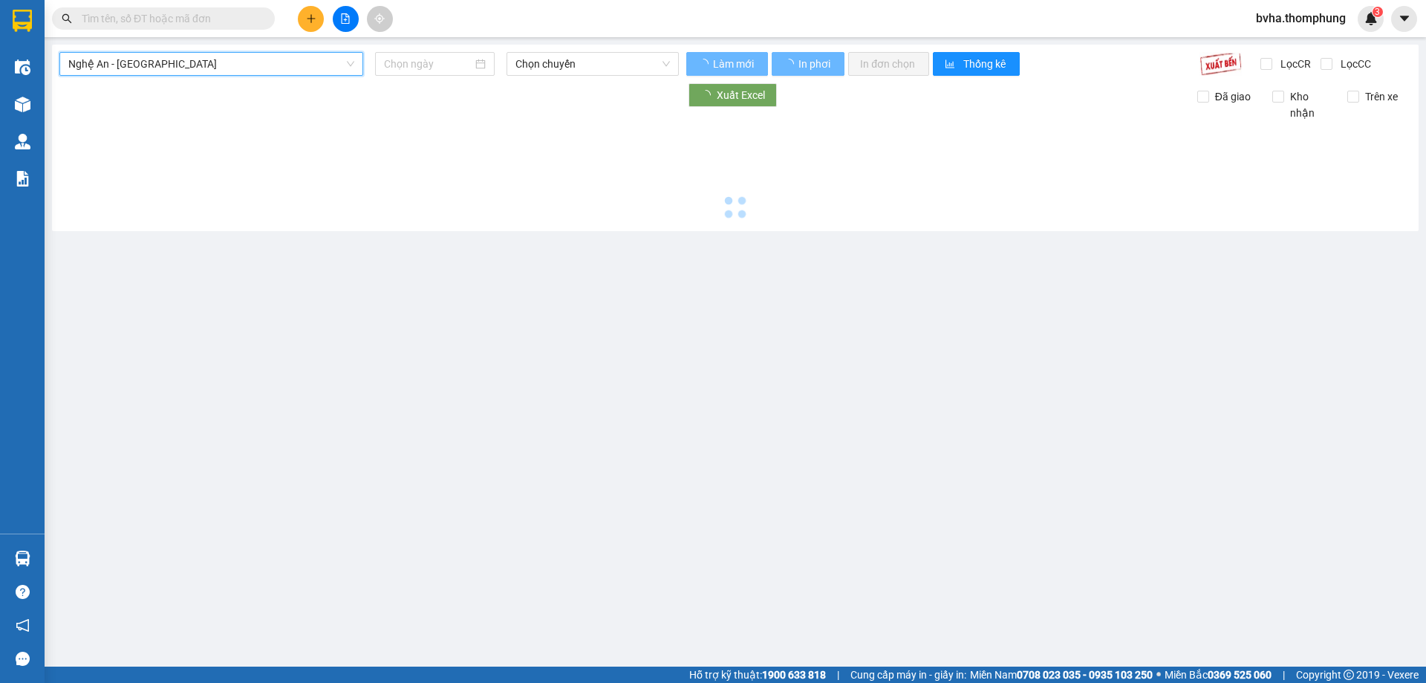
type input "[DATE]"
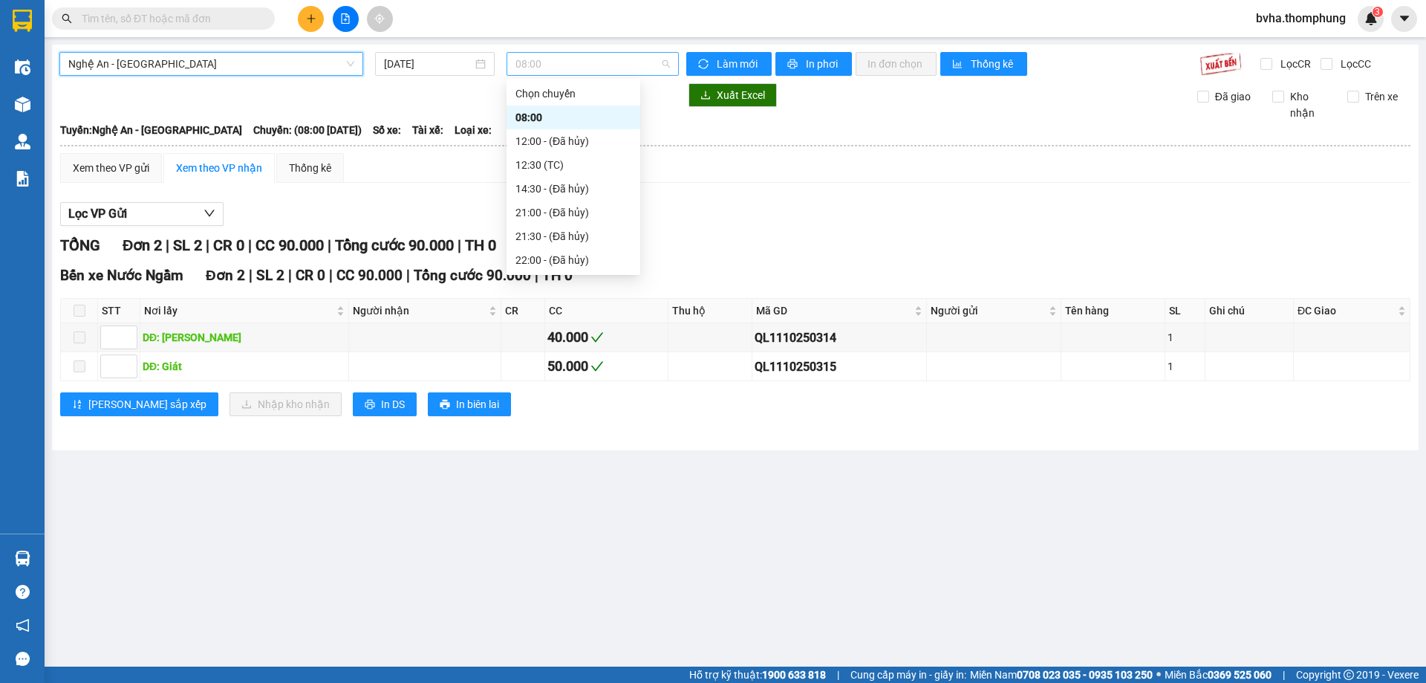
click at [518, 56] on span "08:00" at bounding box center [593, 64] width 155 height 22
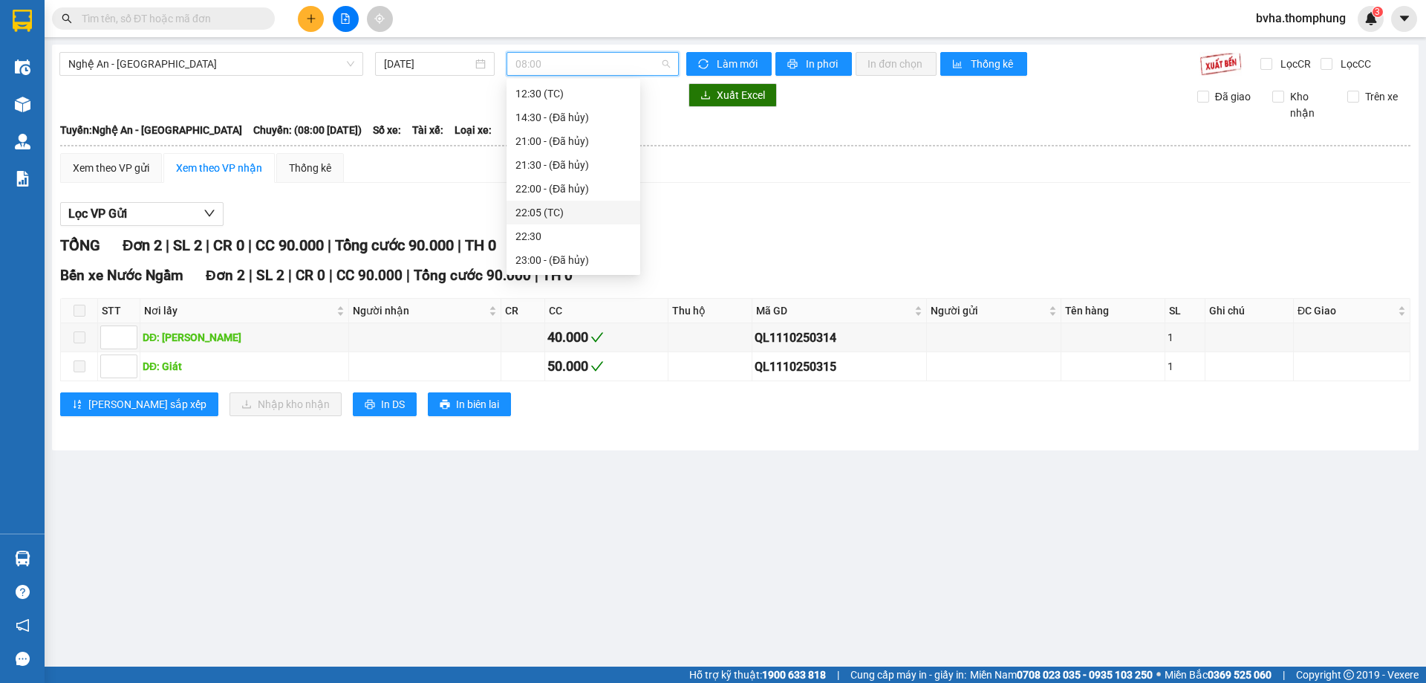
click at [557, 207] on div "22:05 (TC)" at bounding box center [574, 212] width 116 height 16
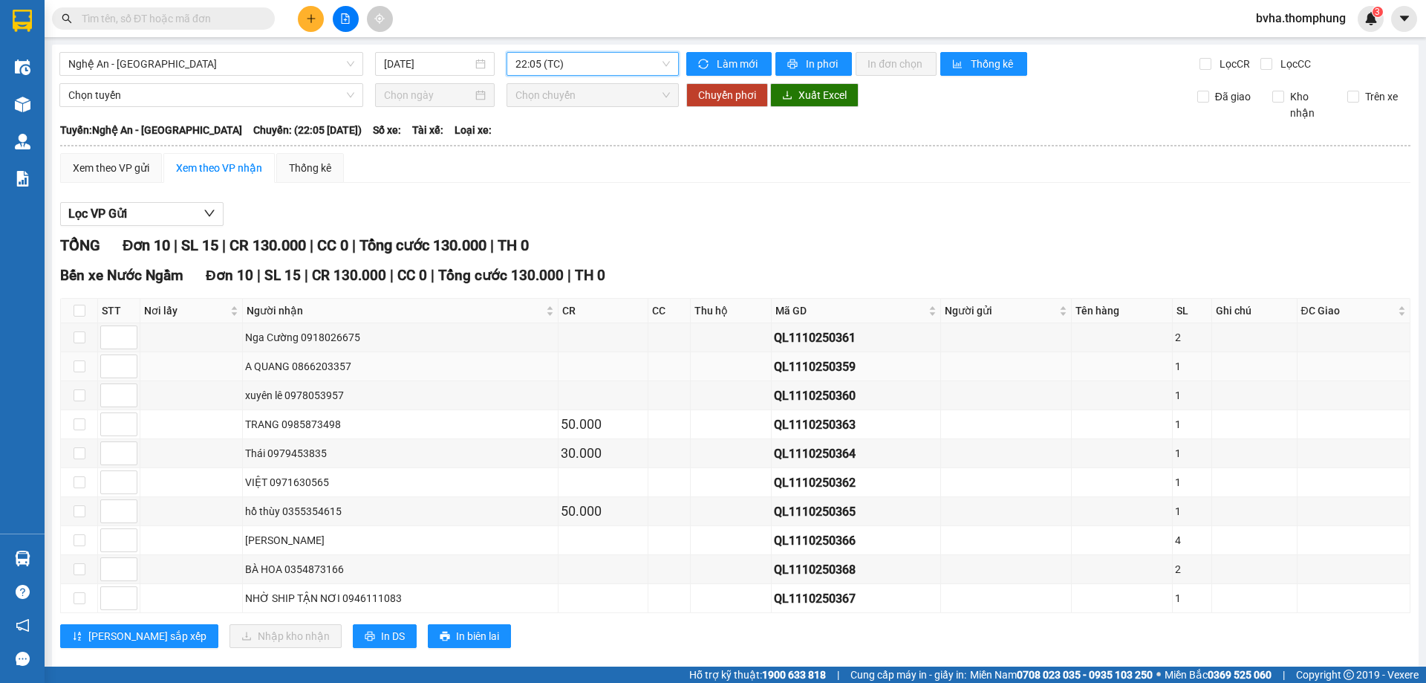
scroll to position [23, 0]
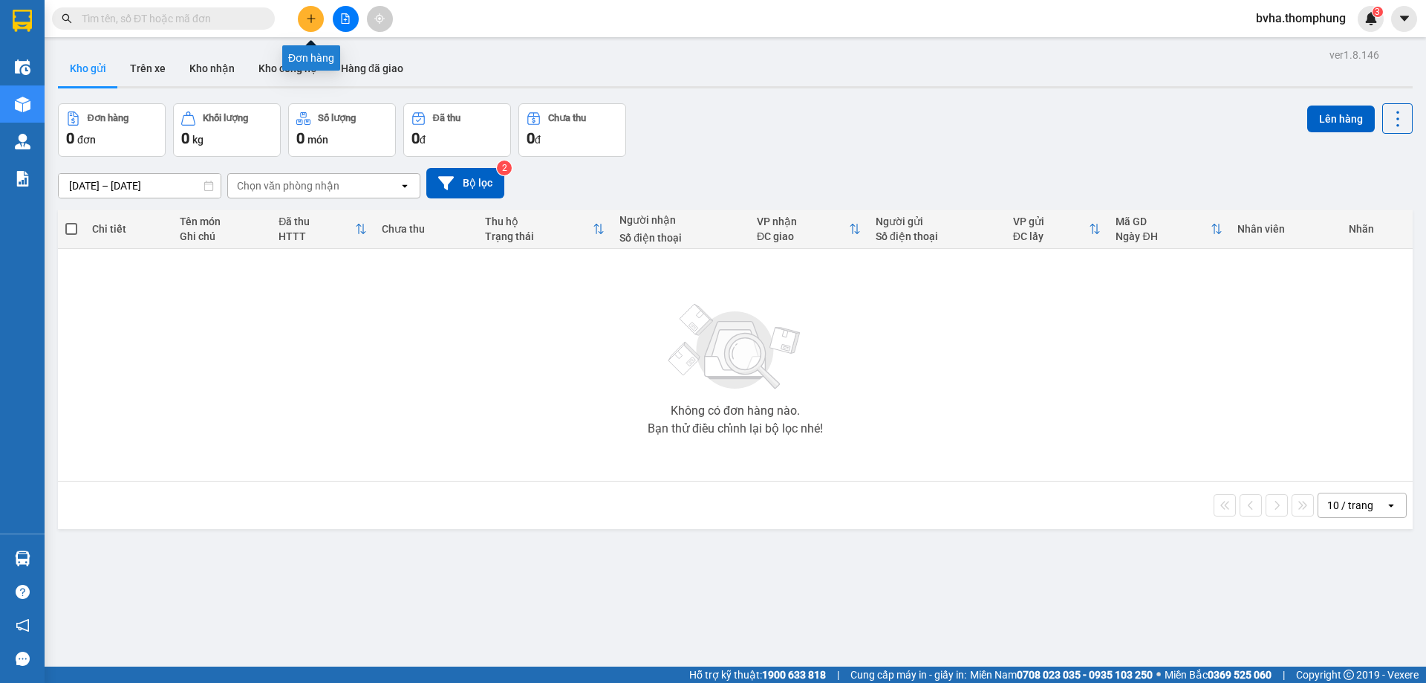
click at [307, 21] on icon "plus" at bounding box center [311, 18] width 10 height 10
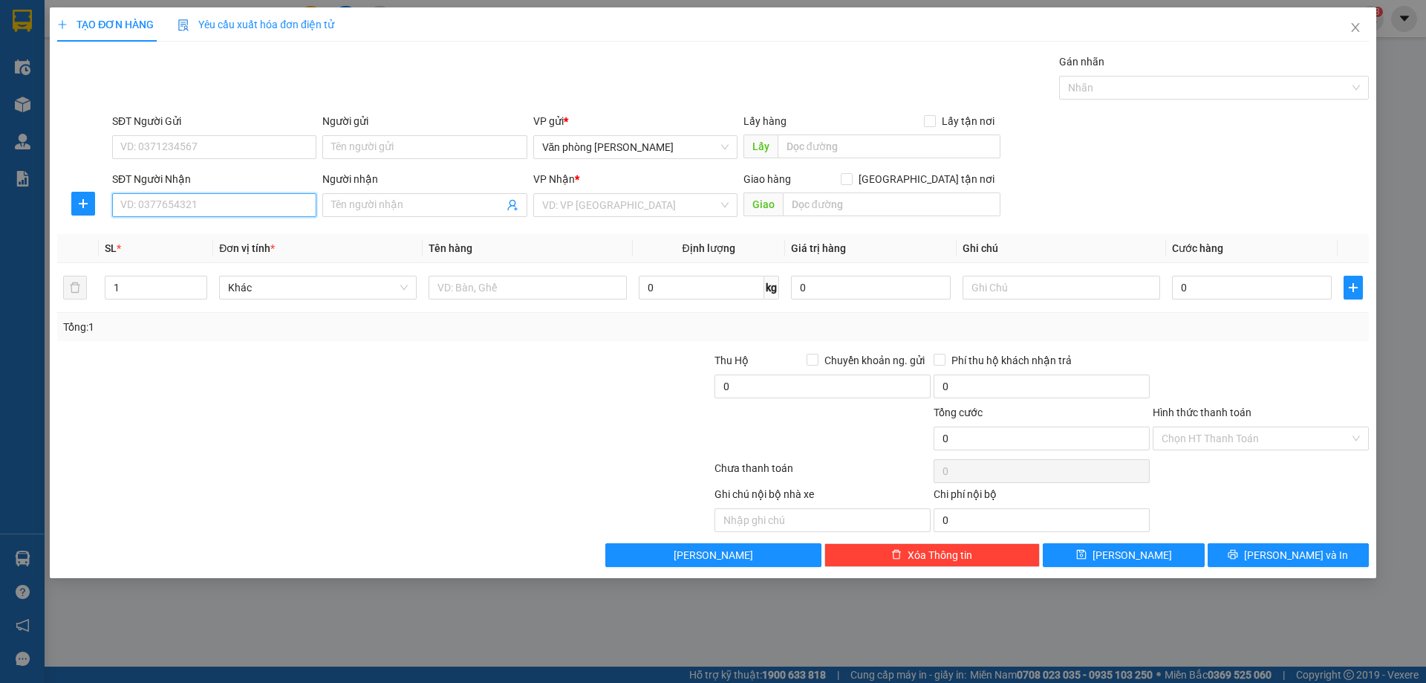
click at [195, 201] on input "SĐT Người Nhận" at bounding box center [214, 205] width 204 height 24
type input "0373010000"
click at [203, 238] on div "0373010000 - đức anh" at bounding box center [214, 235] width 186 height 16
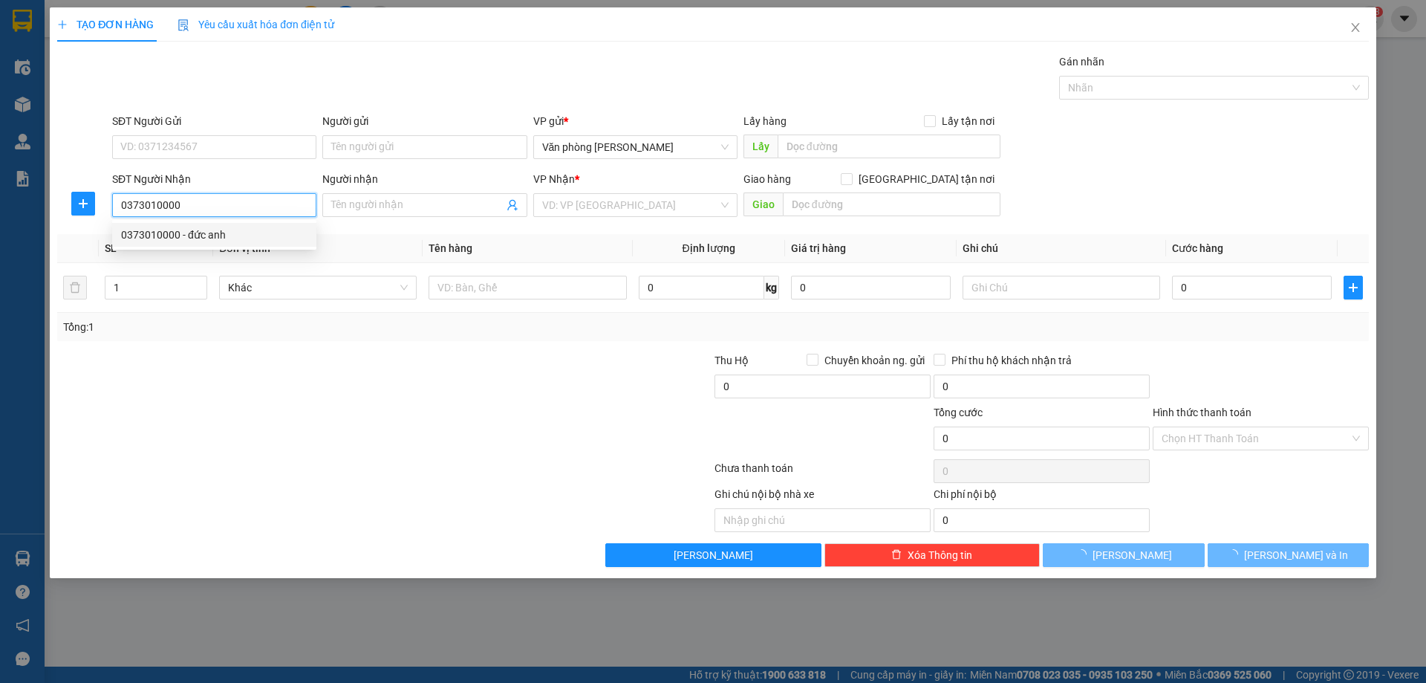
type input "đức anh"
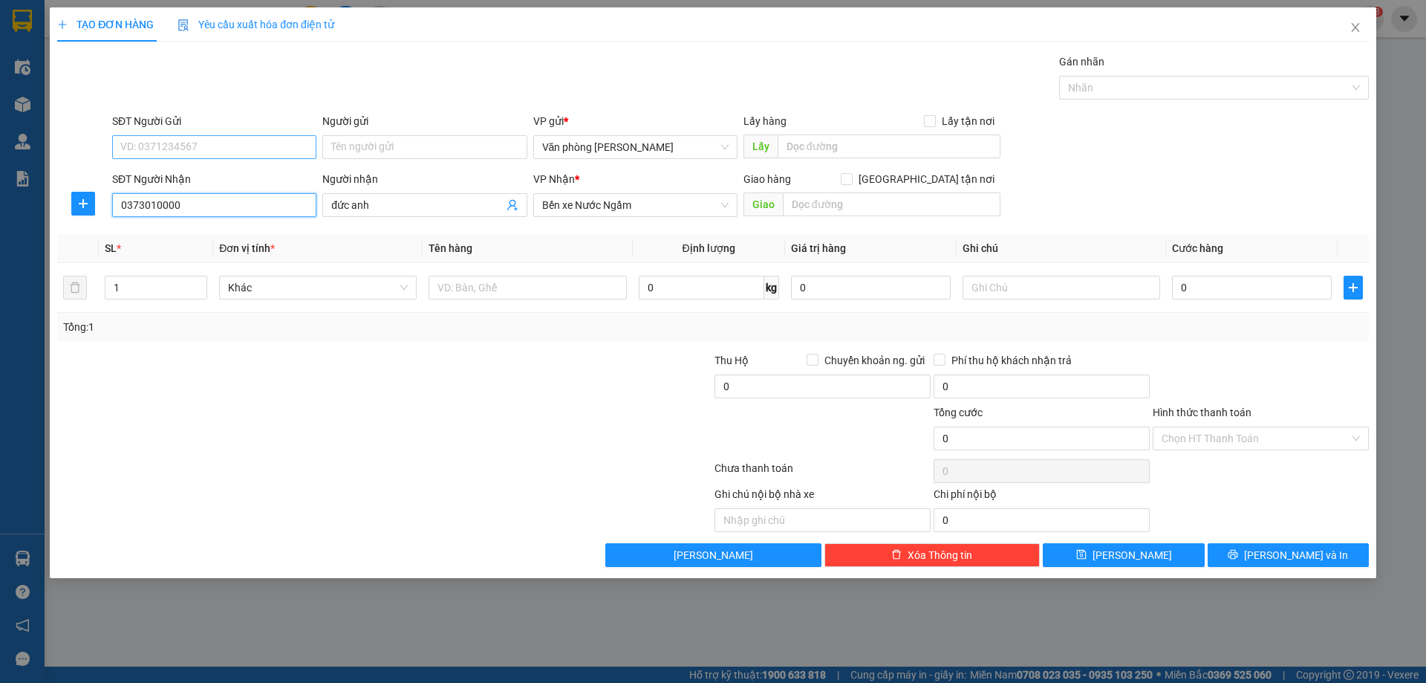
type input "0373010000"
click at [242, 147] on input "SĐT Người Gửi" at bounding box center [214, 147] width 204 height 24
click at [261, 180] on div "0976103606" at bounding box center [214, 177] width 186 height 16
type input "0976103606"
click at [1153, 553] on button "[PERSON_NAME]" at bounding box center [1123, 555] width 161 height 24
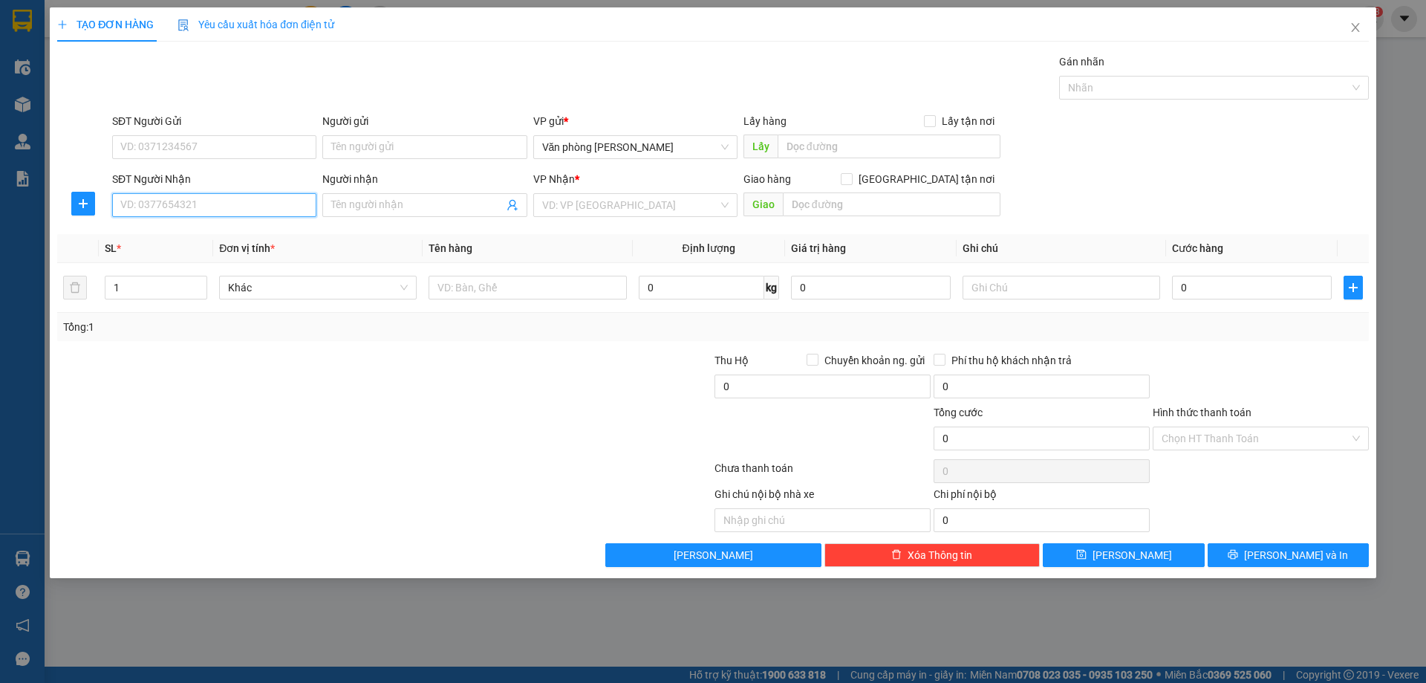
click at [238, 201] on input "SĐT Người Nhận" at bounding box center [214, 205] width 204 height 24
type input "0868725841"
click at [239, 238] on div "0868725841 - Nam" at bounding box center [214, 235] width 186 height 16
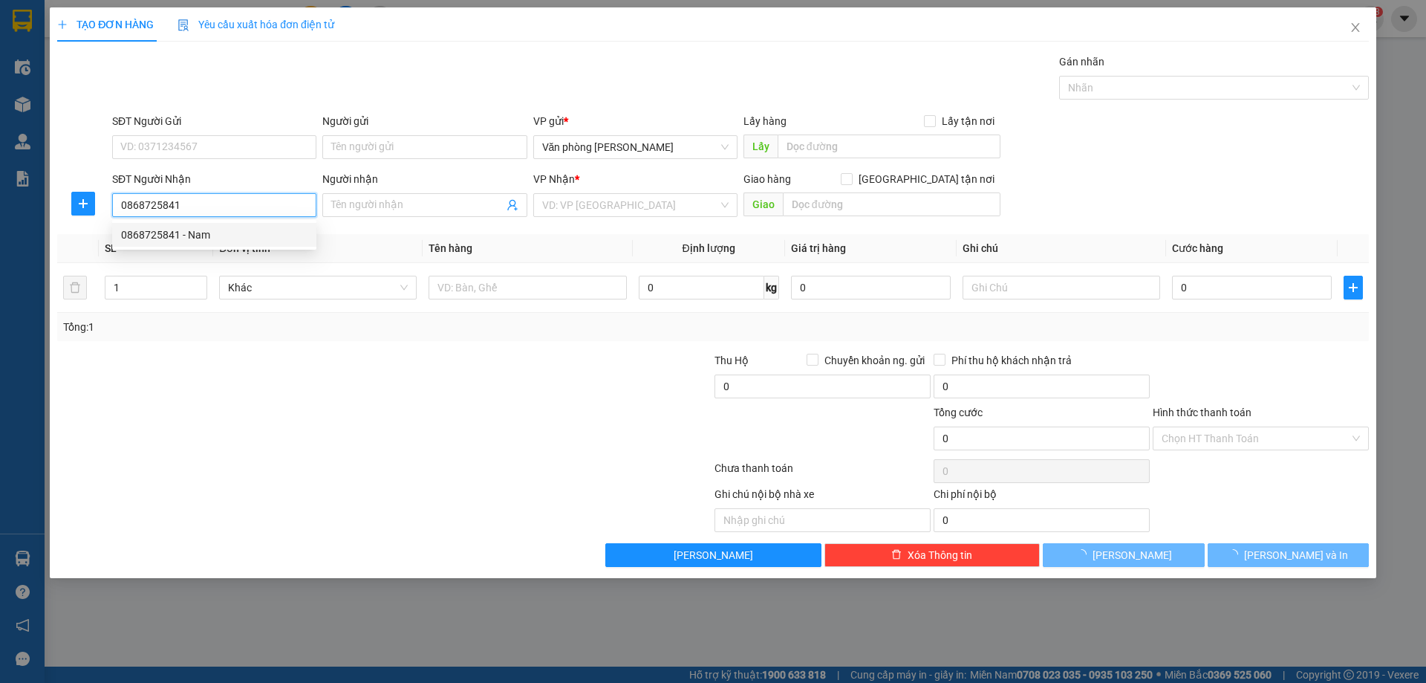
type input "Nam"
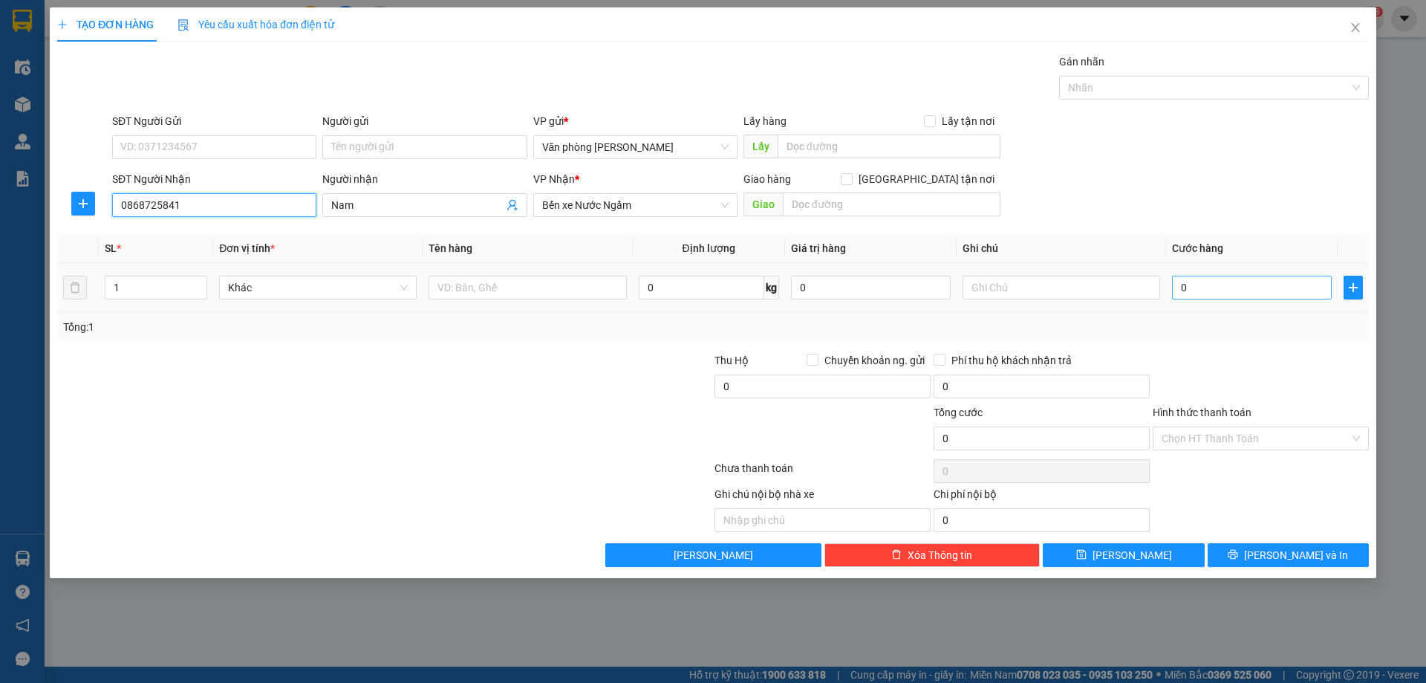
type input "0868725841"
click at [1230, 292] on input "0" at bounding box center [1252, 288] width 160 height 24
type input "4"
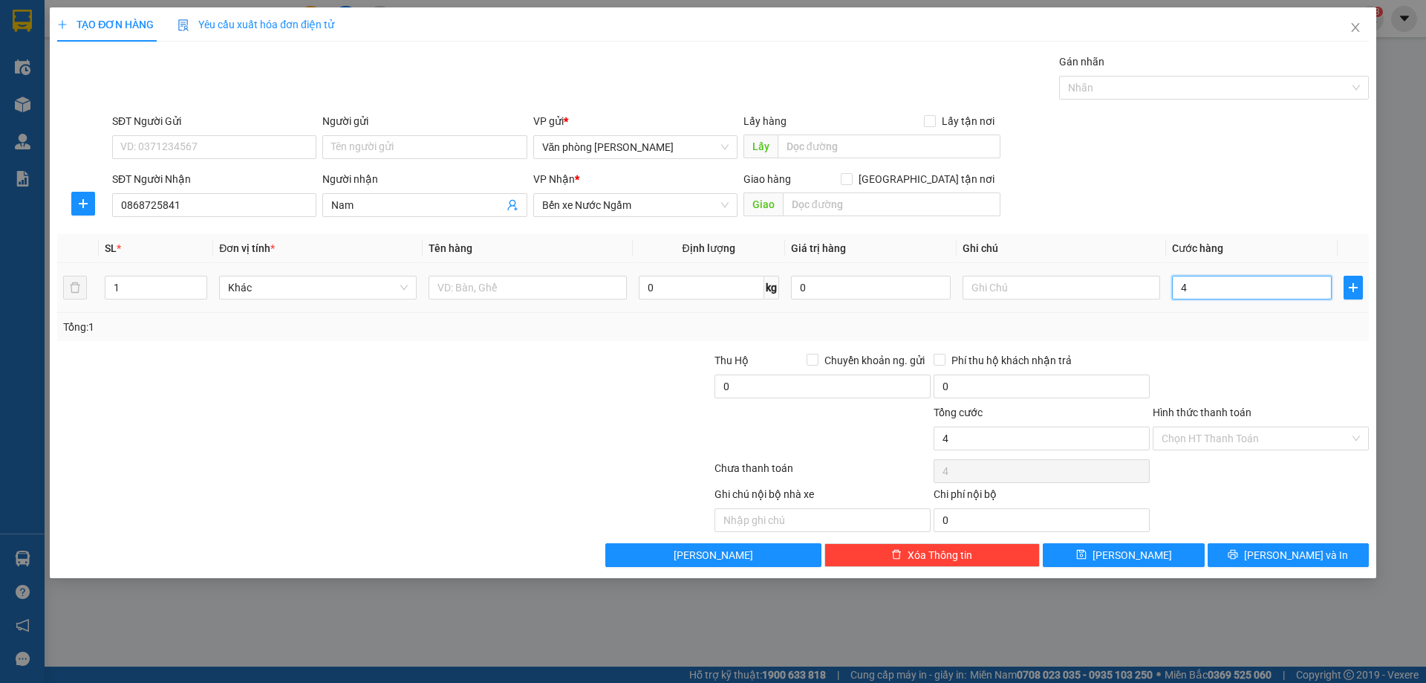
type input "40"
type input "400"
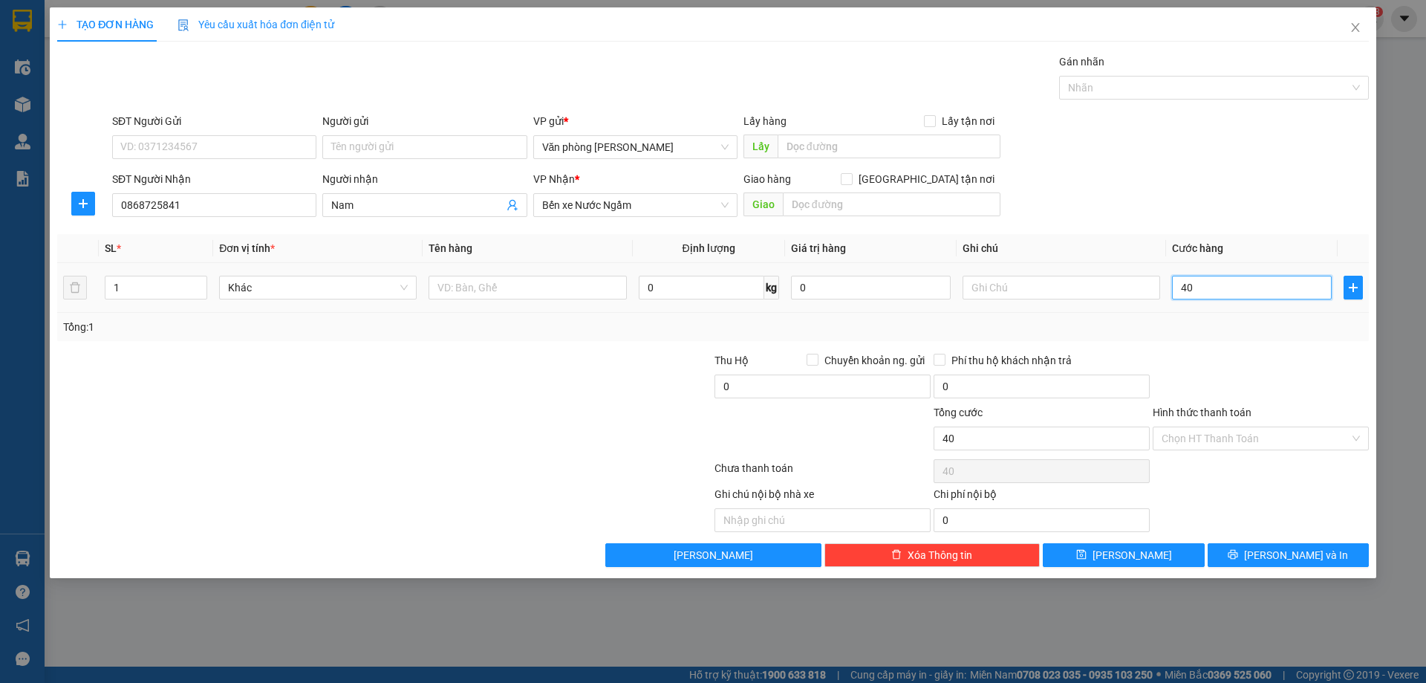
type input "400"
type input "4.000"
type input "40.000"
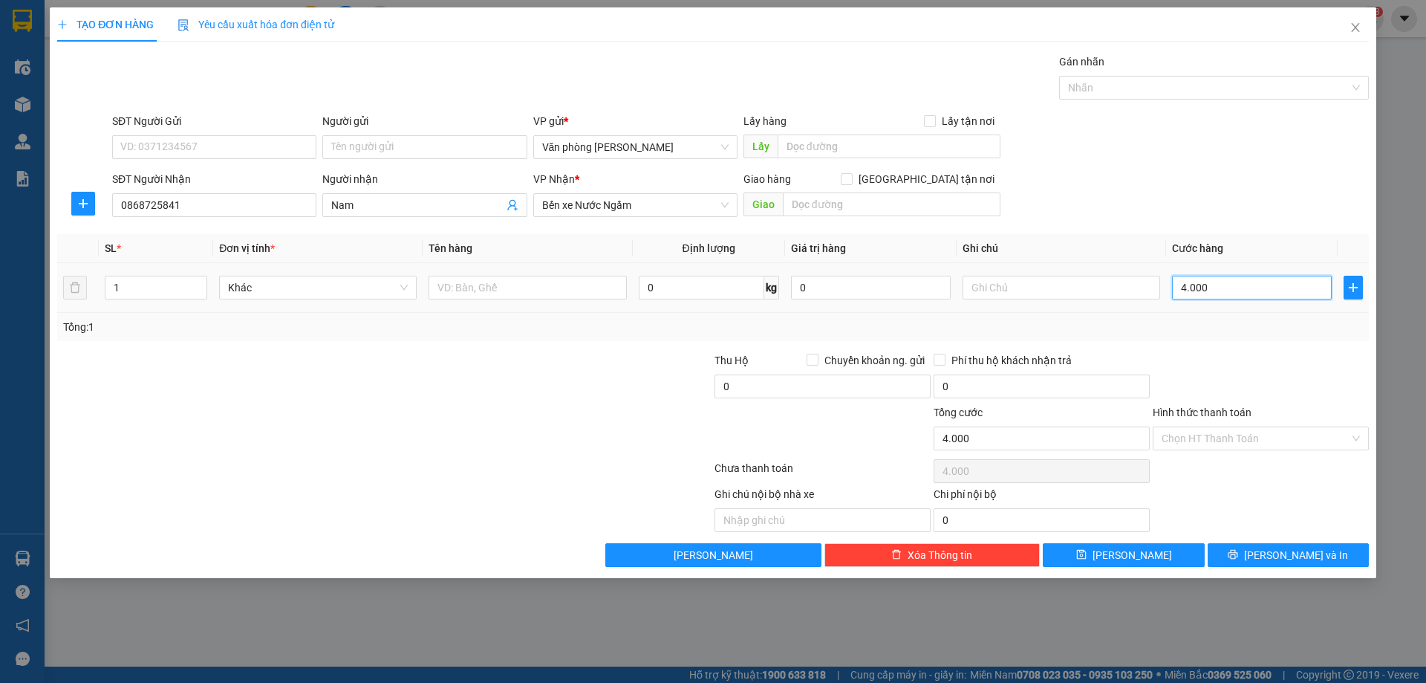
type input "40.000"
click at [1258, 443] on input "Hình thức thanh toán" at bounding box center [1256, 438] width 188 height 22
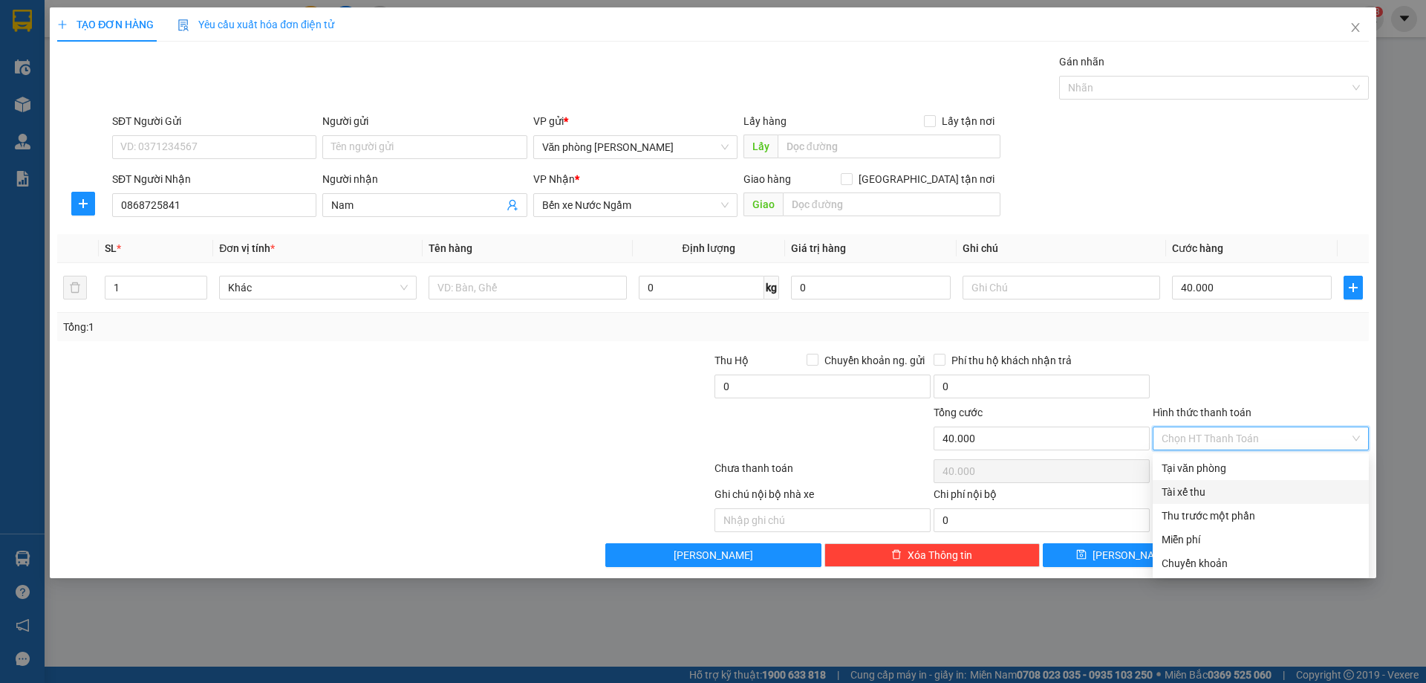
click at [1203, 496] on div "Tài xế thu" at bounding box center [1261, 492] width 198 height 16
type input "0"
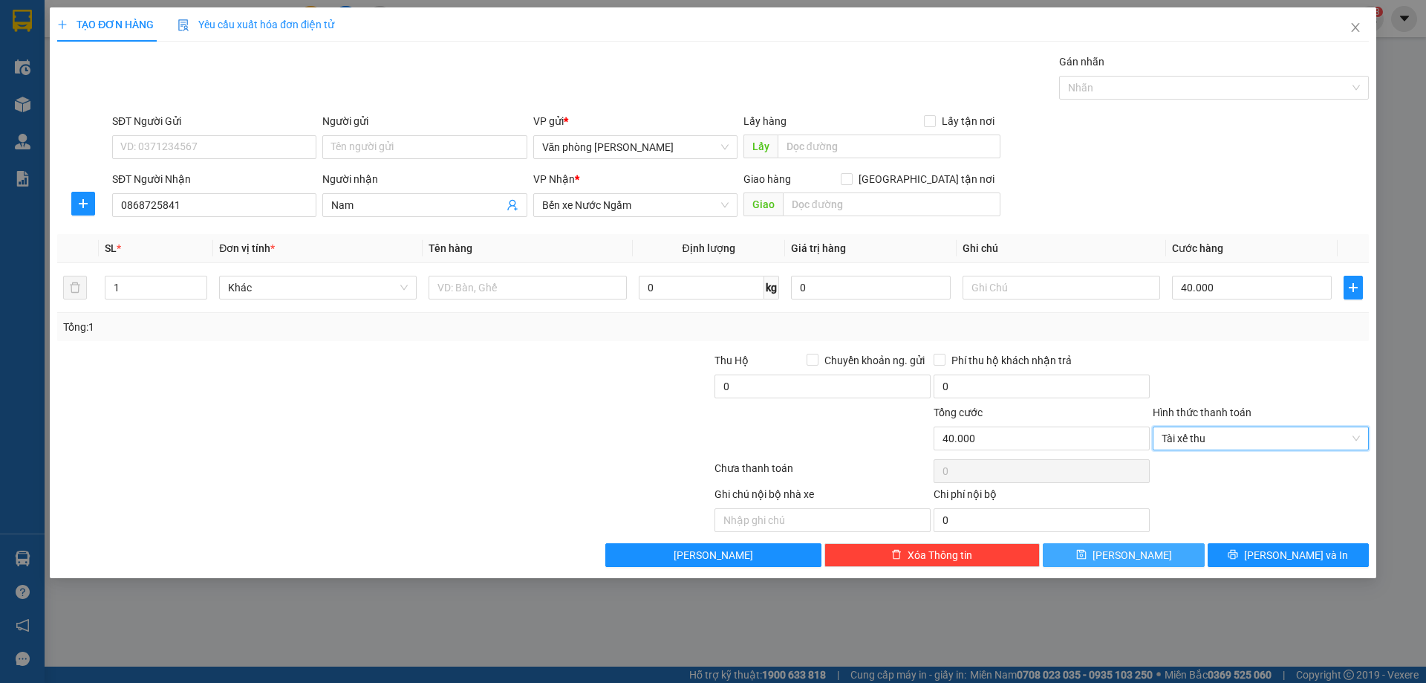
drag, startPoint x: 1132, startPoint y: 556, endPoint x: 683, endPoint y: 313, distance: 511.2
click at [1131, 556] on span "Lưu" at bounding box center [1132, 555] width 79 height 16
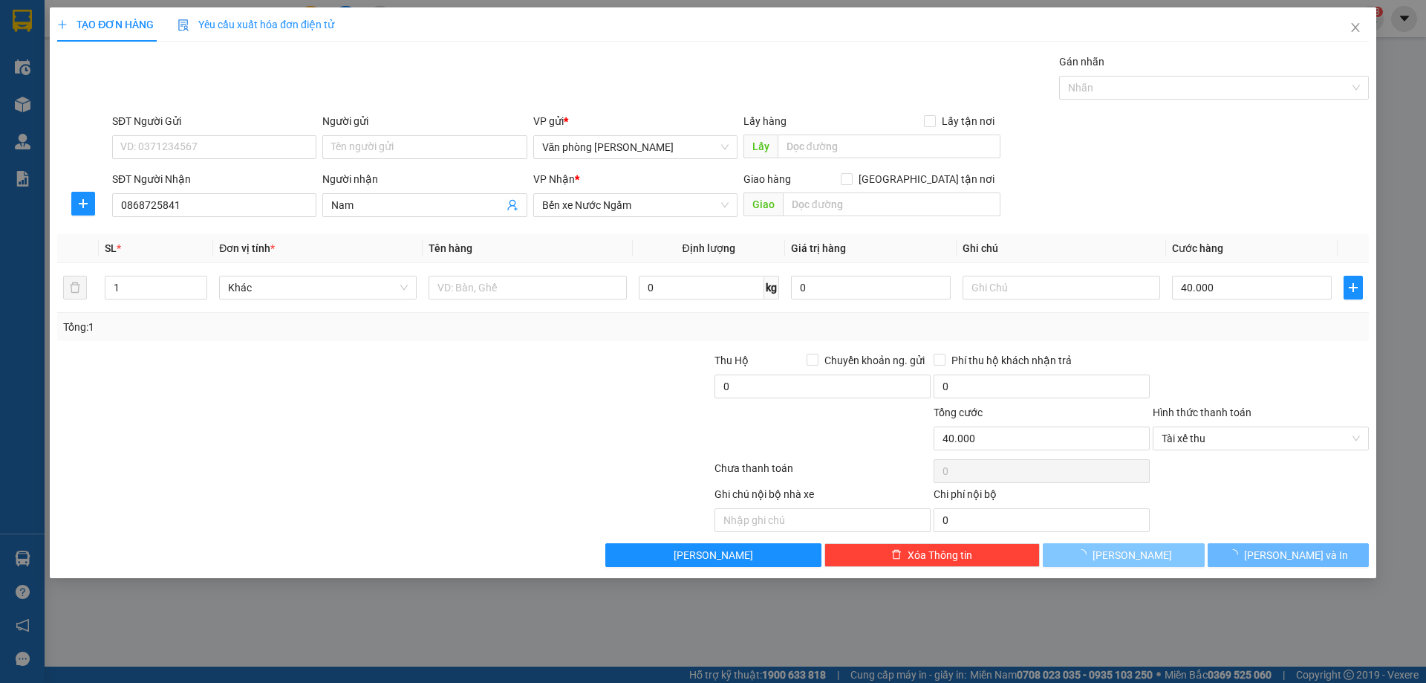
type input "0"
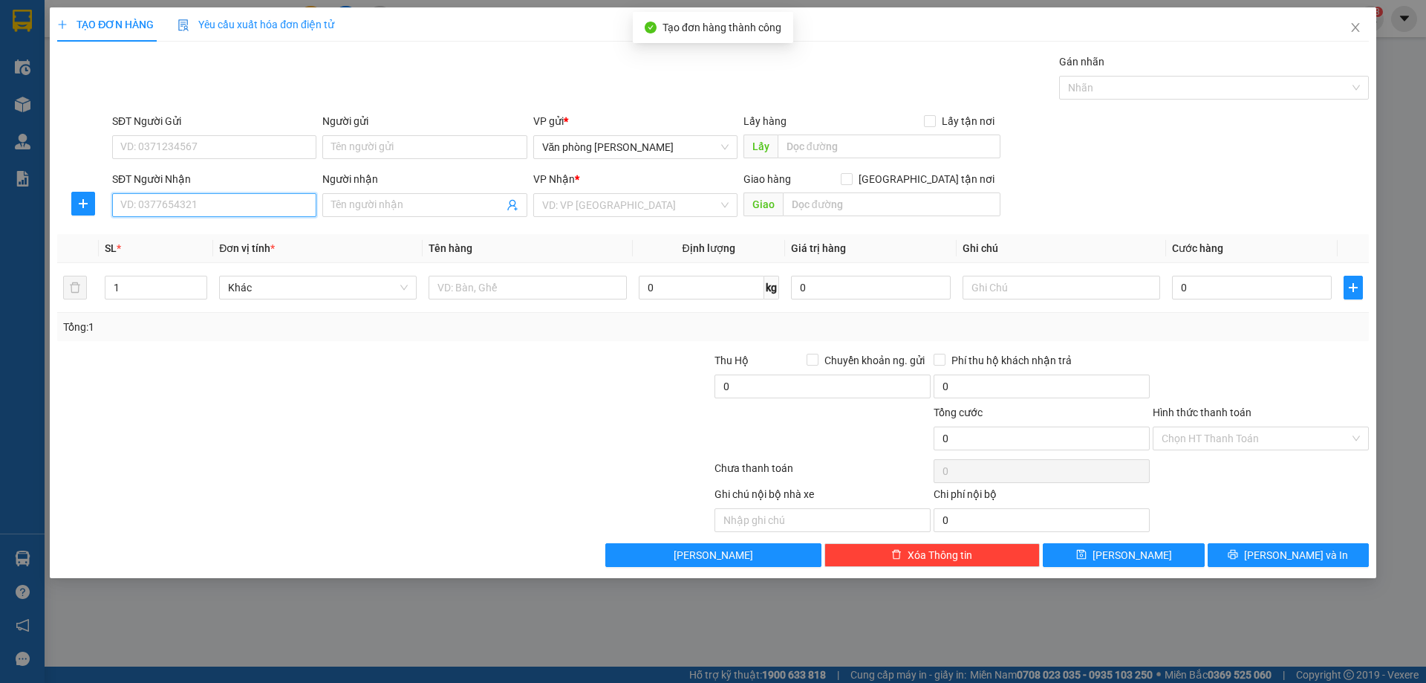
click at [256, 205] on input "SĐT Người Nhận" at bounding box center [214, 205] width 204 height 24
type input "0979857586"
click at [208, 238] on div "0979857586 - NHẪN" at bounding box center [214, 235] width 186 height 16
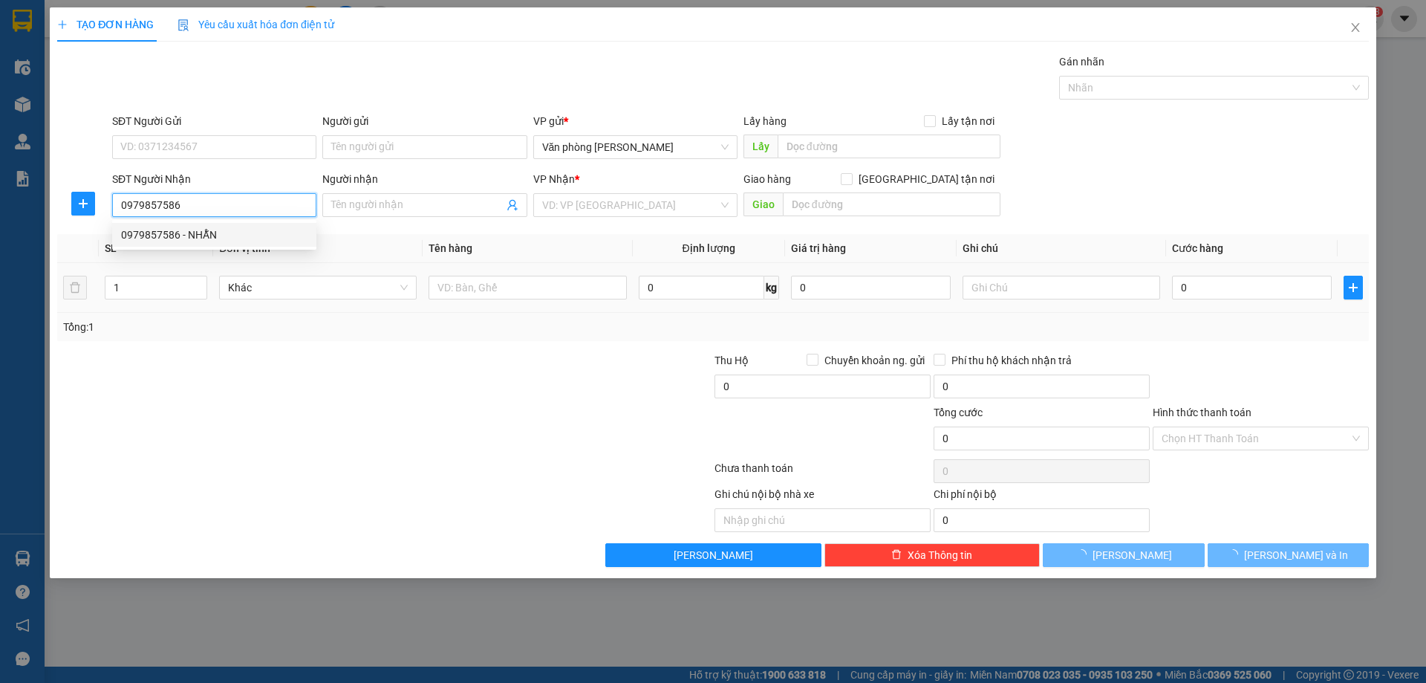
type input "NHẪN"
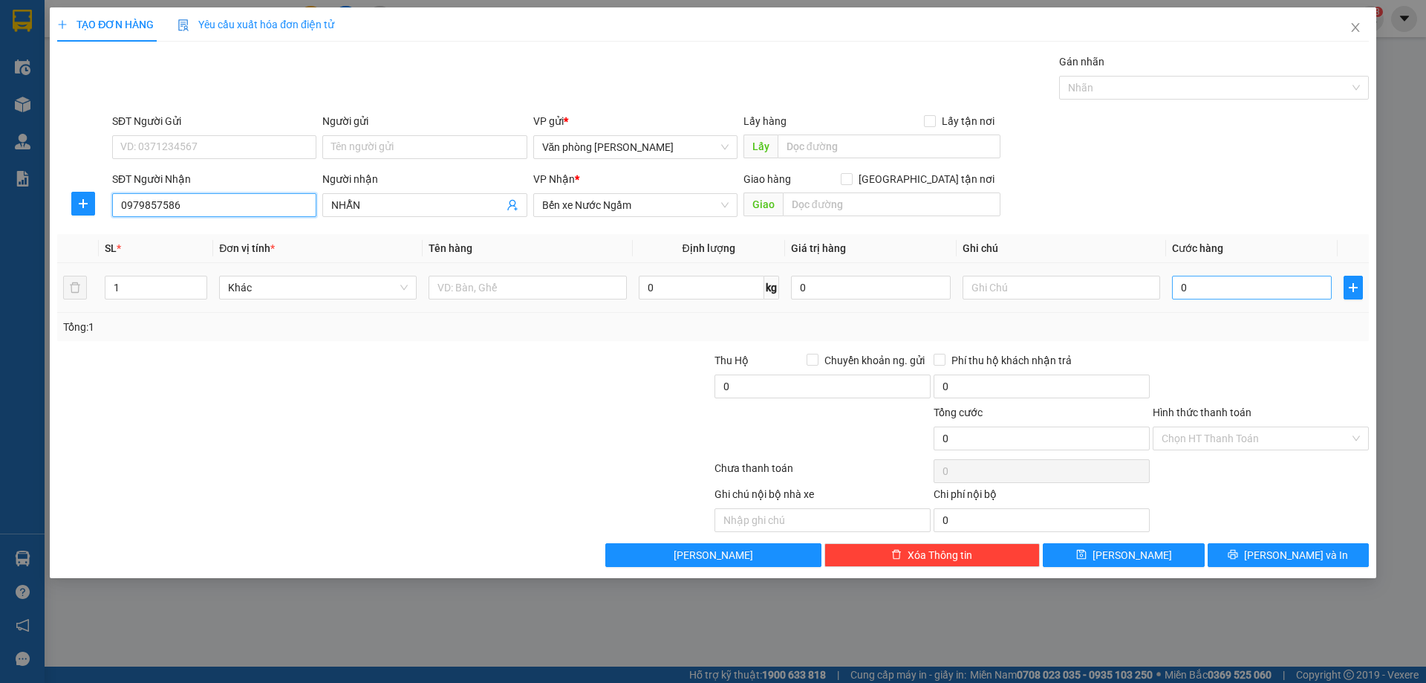
type input "0979857586"
click at [1249, 290] on input "0" at bounding box center [1252, 288] width 160 height 24
type input "4"
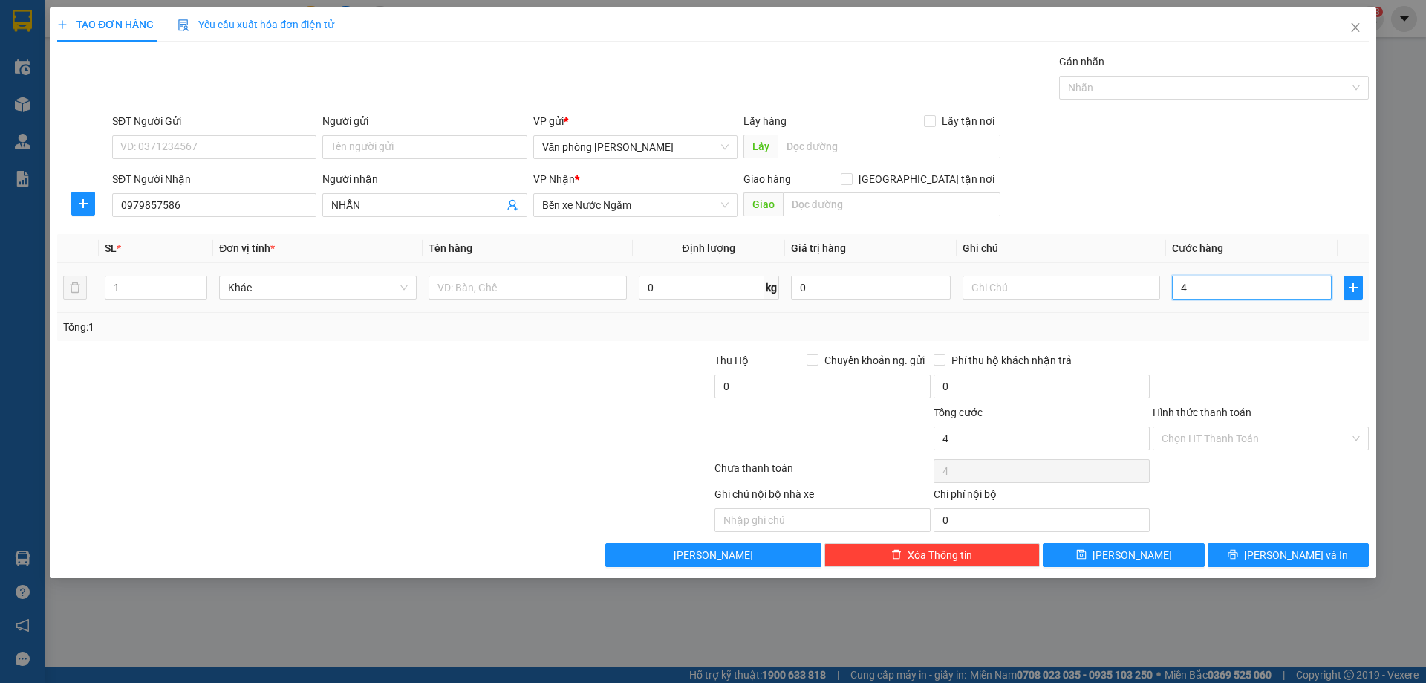
type input "40"
type input "400"
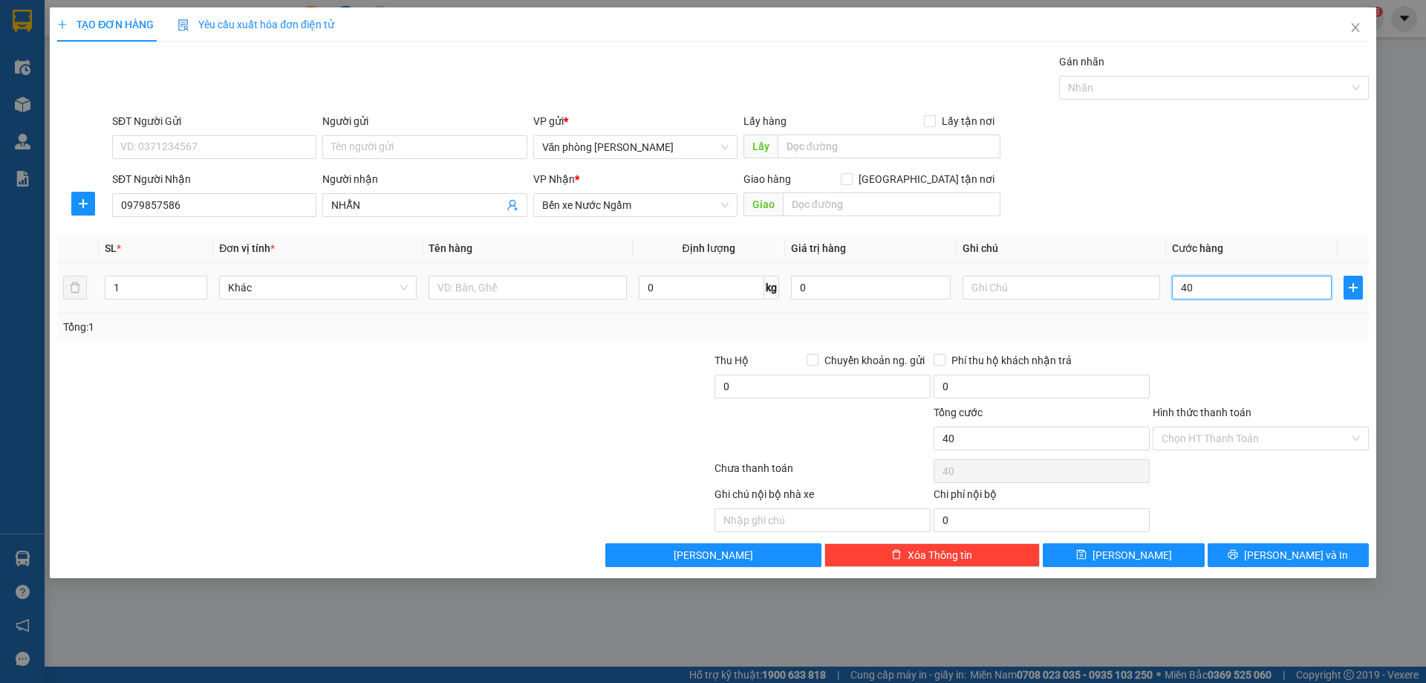
type input "400"
type input "4.000"
type input "40.000"
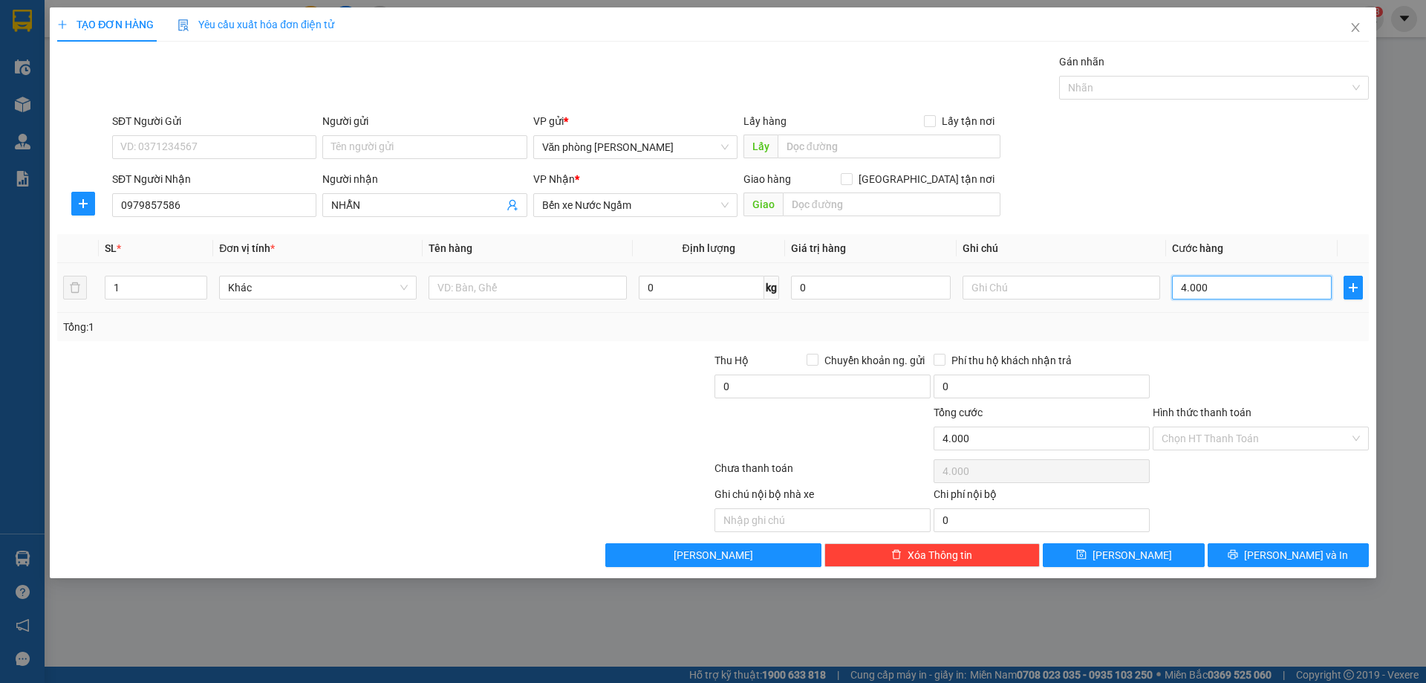
type input "40.000"
click at [1226, 441] on input "Hình thức thanh toán" at bounding box center [1256, 438] width 188 height 22
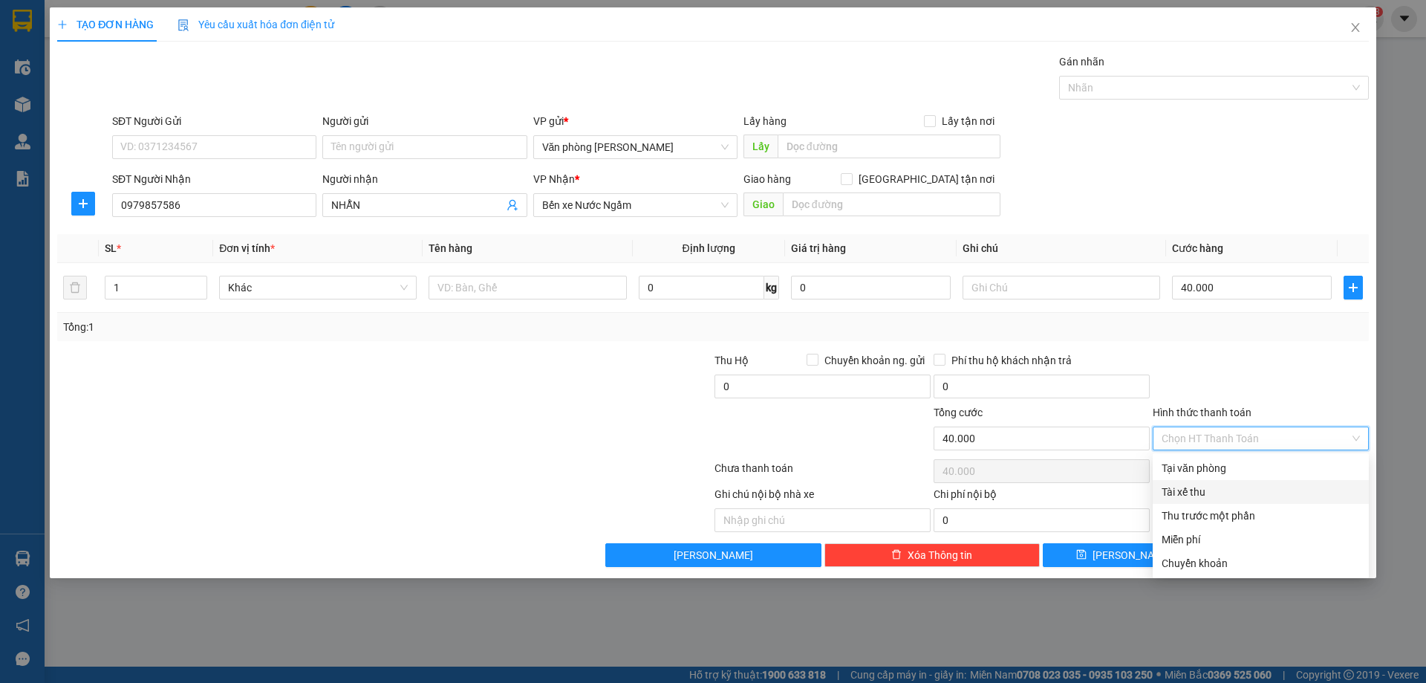
click at [1188, 497] on div "Tài xế thu" at bounding box center [1261, 492] width 198 height 16
type input "0"
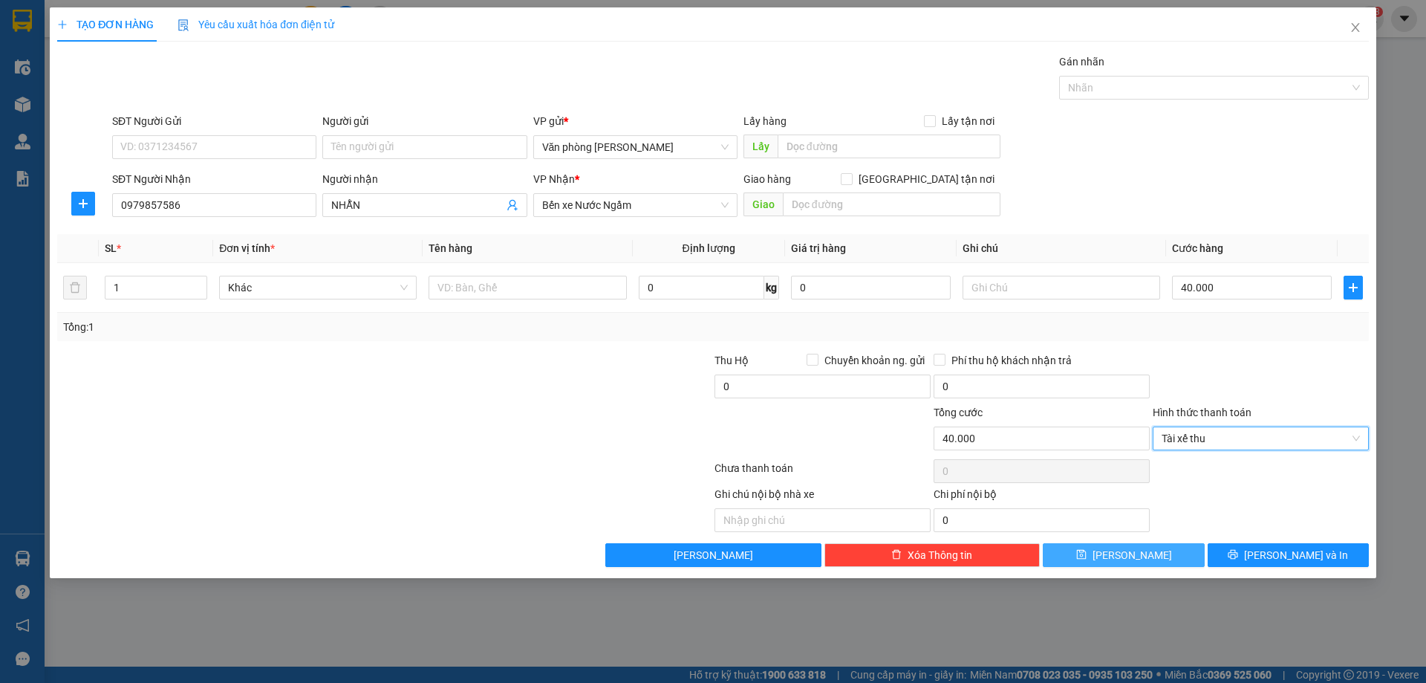
click at [1122, 556] on button "Lưu" at bounding box center [1123, 555] width 161 height 24
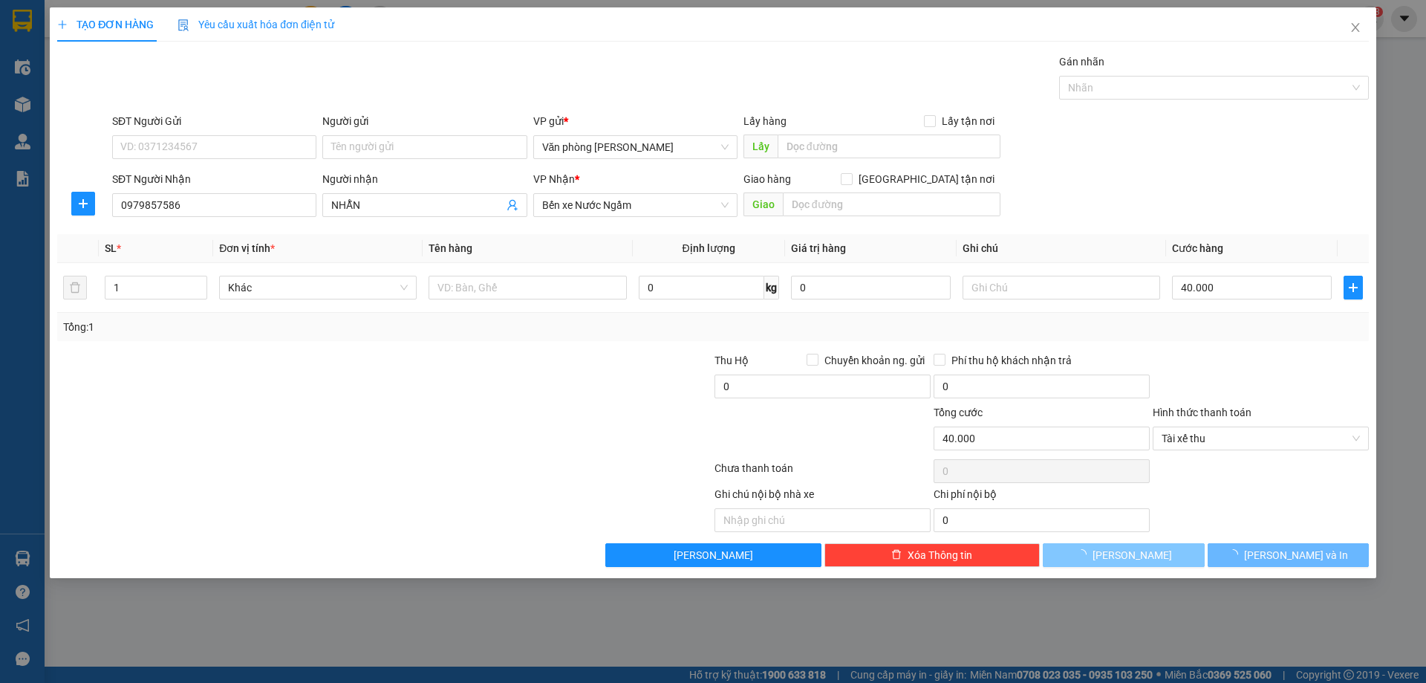
type input "0"
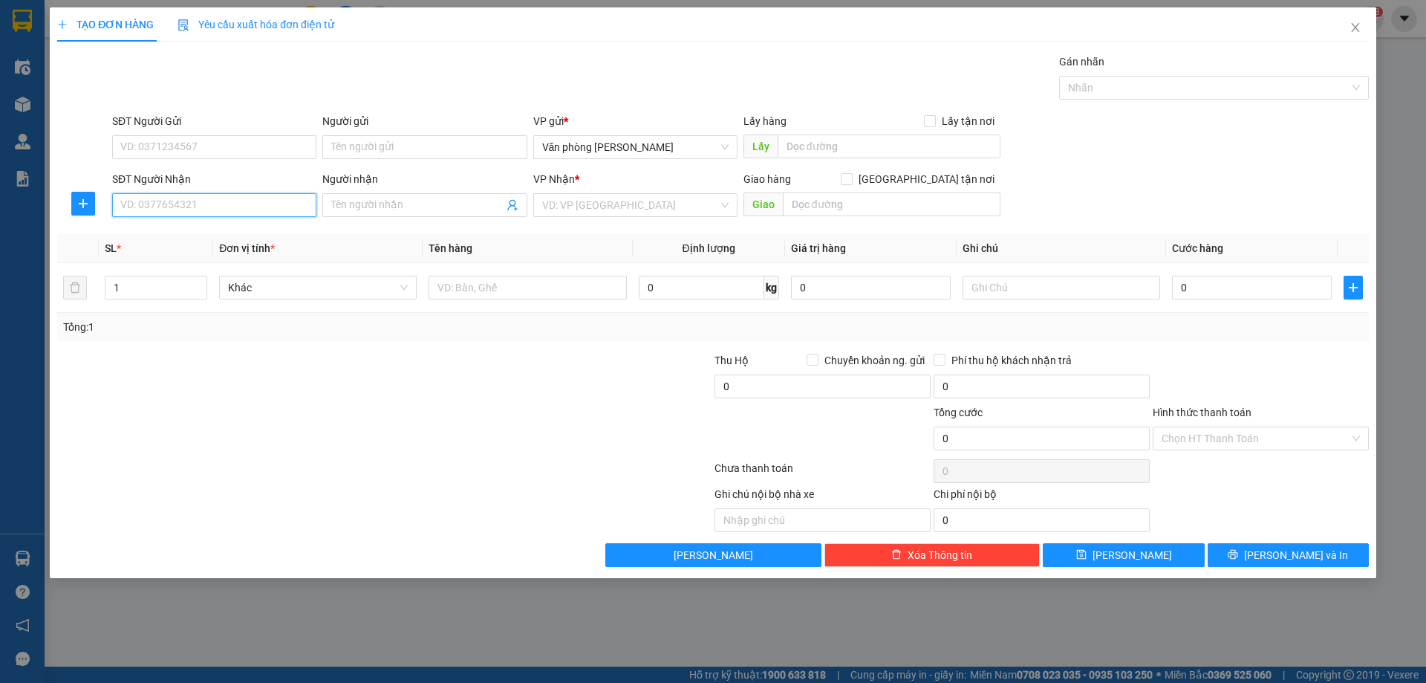
click at [270, 206] on input "SĐT Người Nhận" at bounding box center [214, 205] width 204 height 24
click at [228, 231] on div "0978800194 - DƯƠNG" at bounding box center [214, 235] width 186 height 16
type input "0978800194"
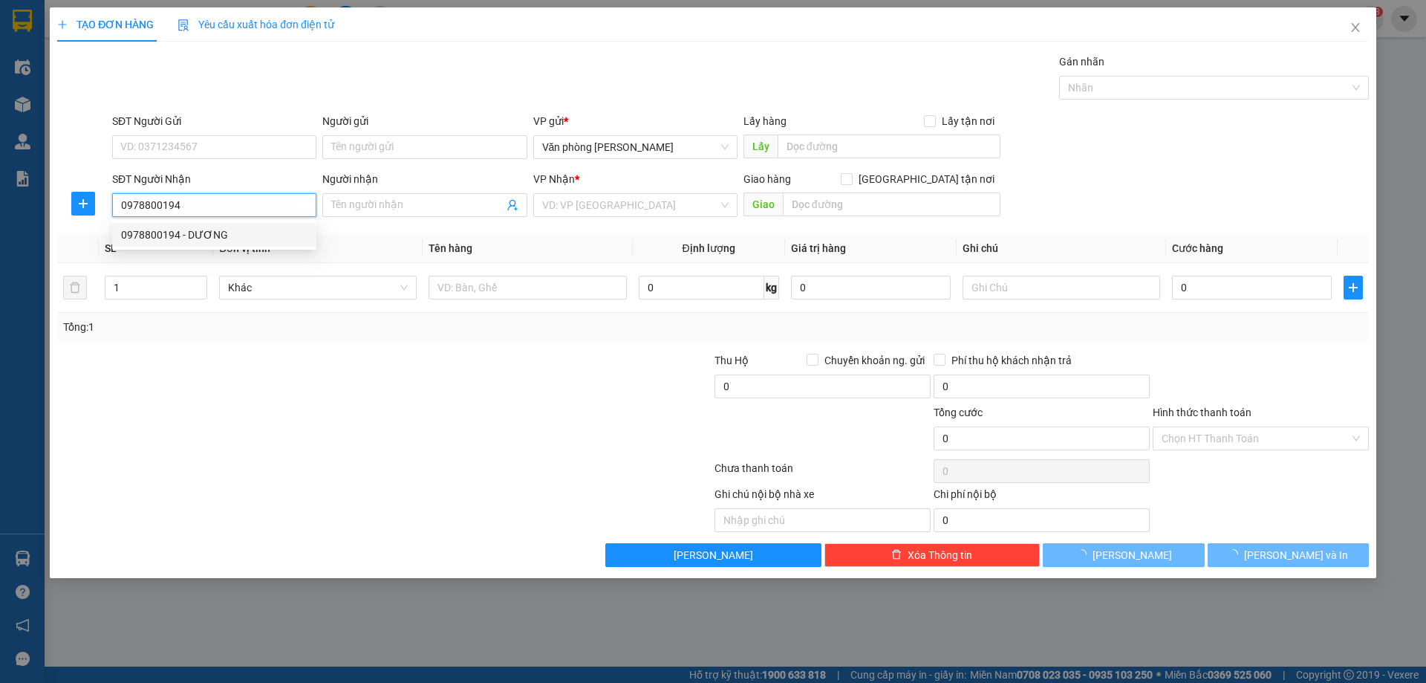
type input "DƯƠNG"
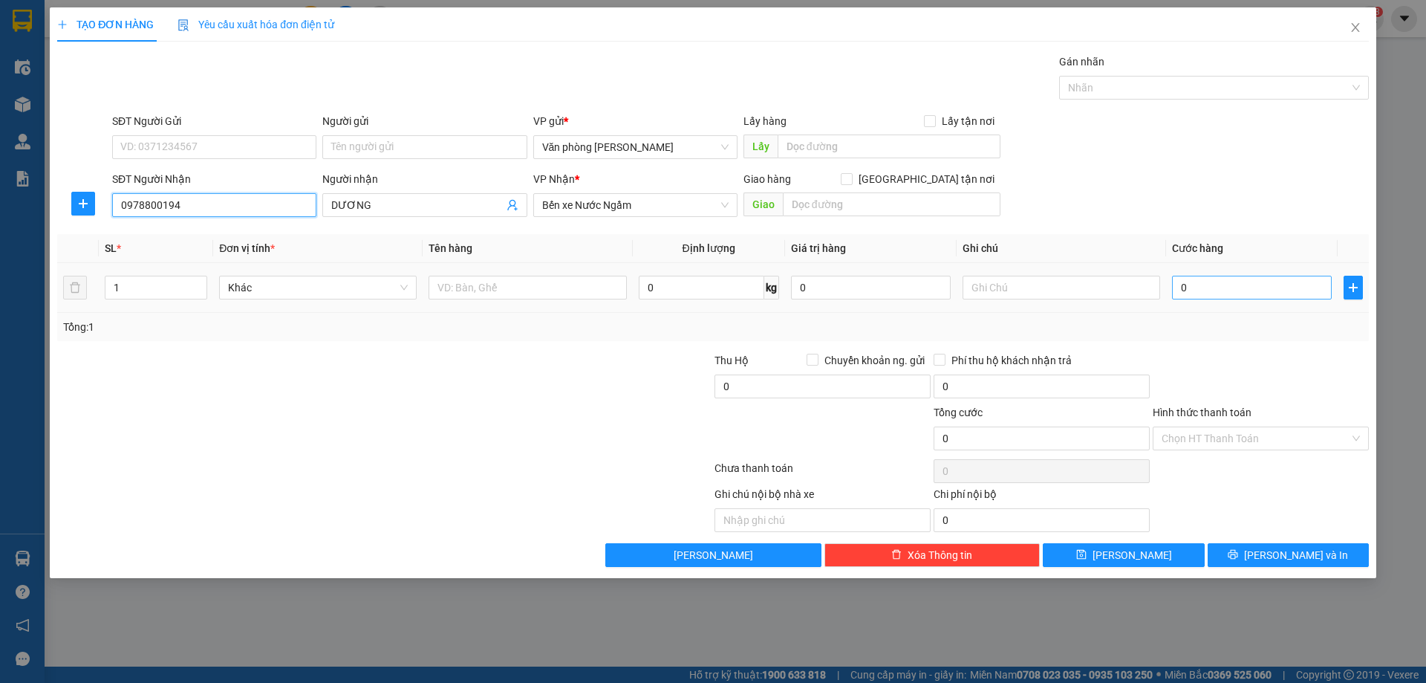
type input "0978800194"
click at [1221, 287] on input "0" at bounding box center [1252, 288] width 160 height 24
type input "4"
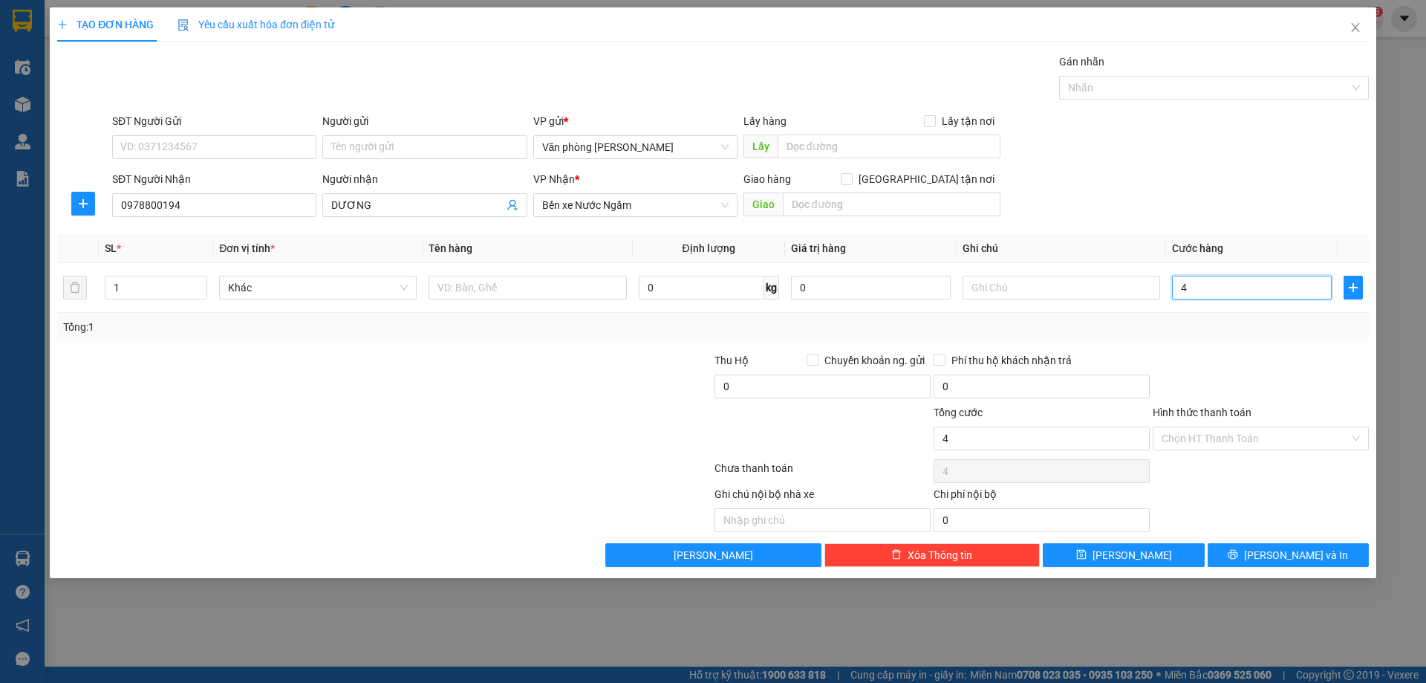
type input "40"
type input "400"
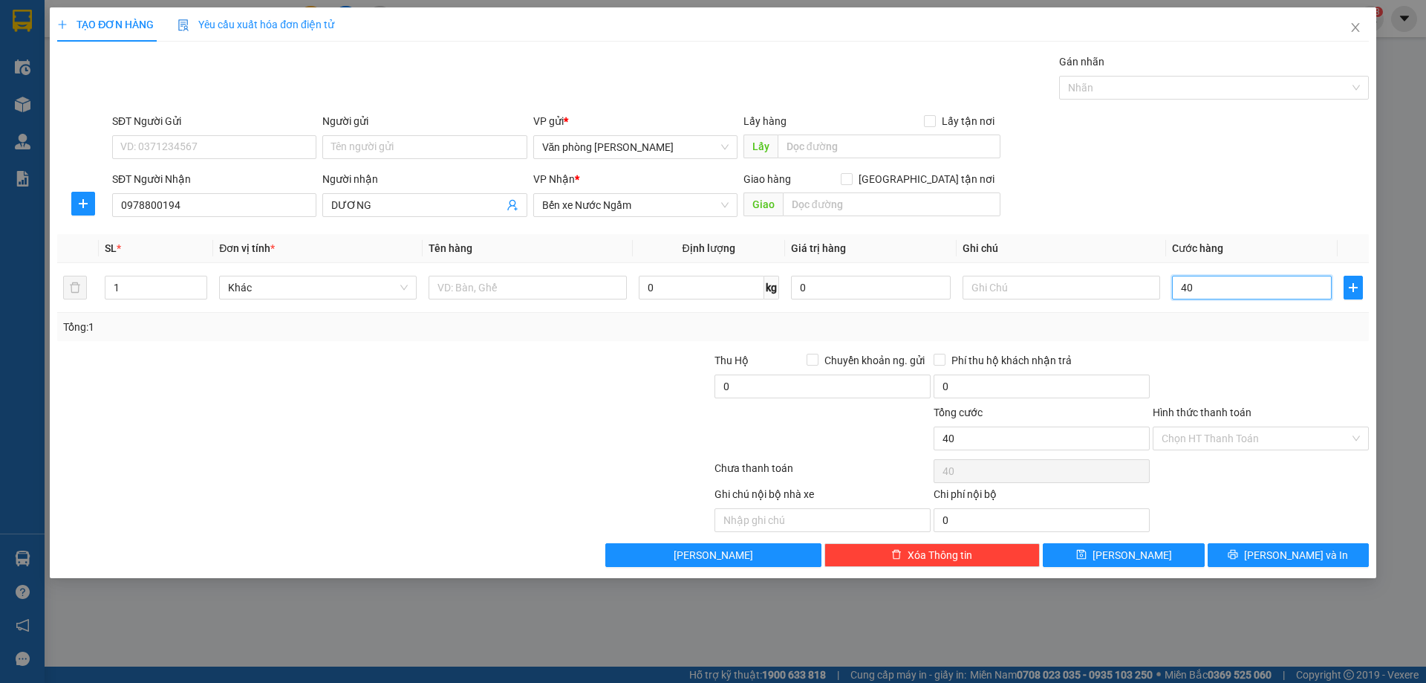
type input "400"
type input "4.000"
type input "40.000"
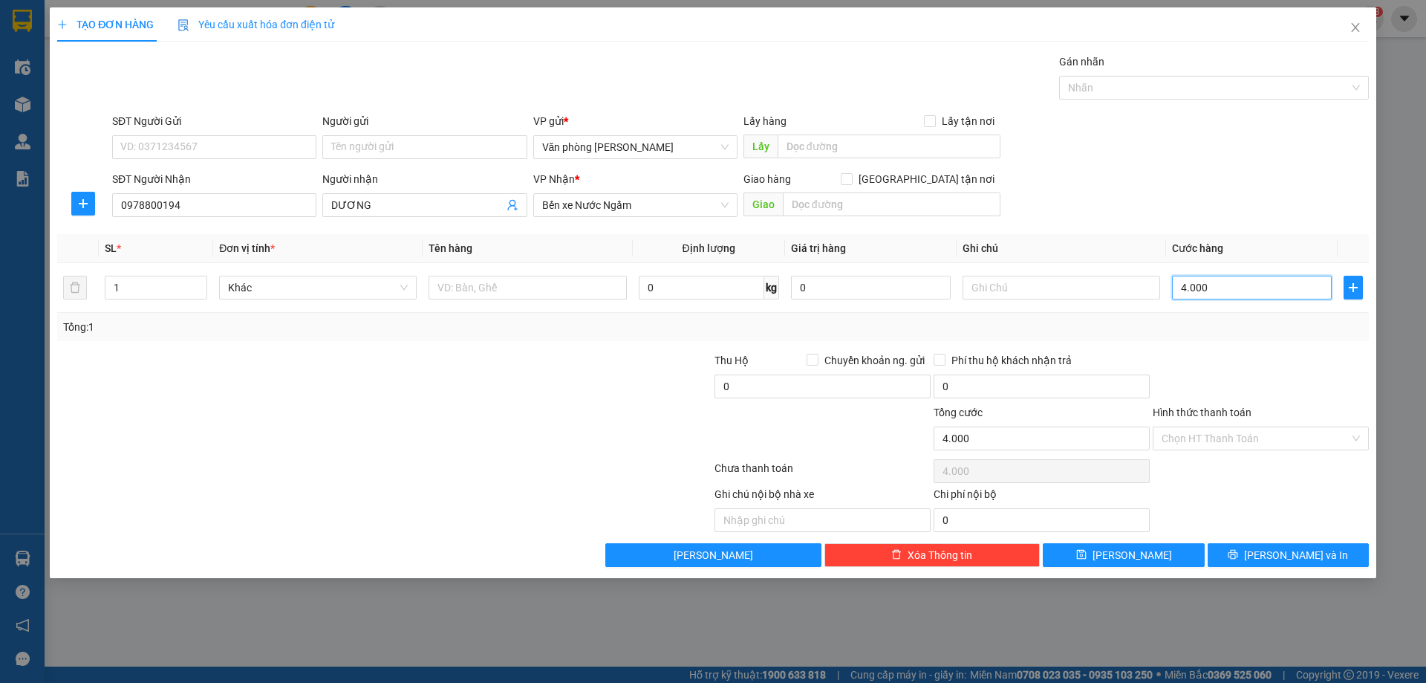
type input "40.000"
click at [1237, 434] on input "Hình thức thanh toán" at bounding box center [1256, 438] width 188 height 22
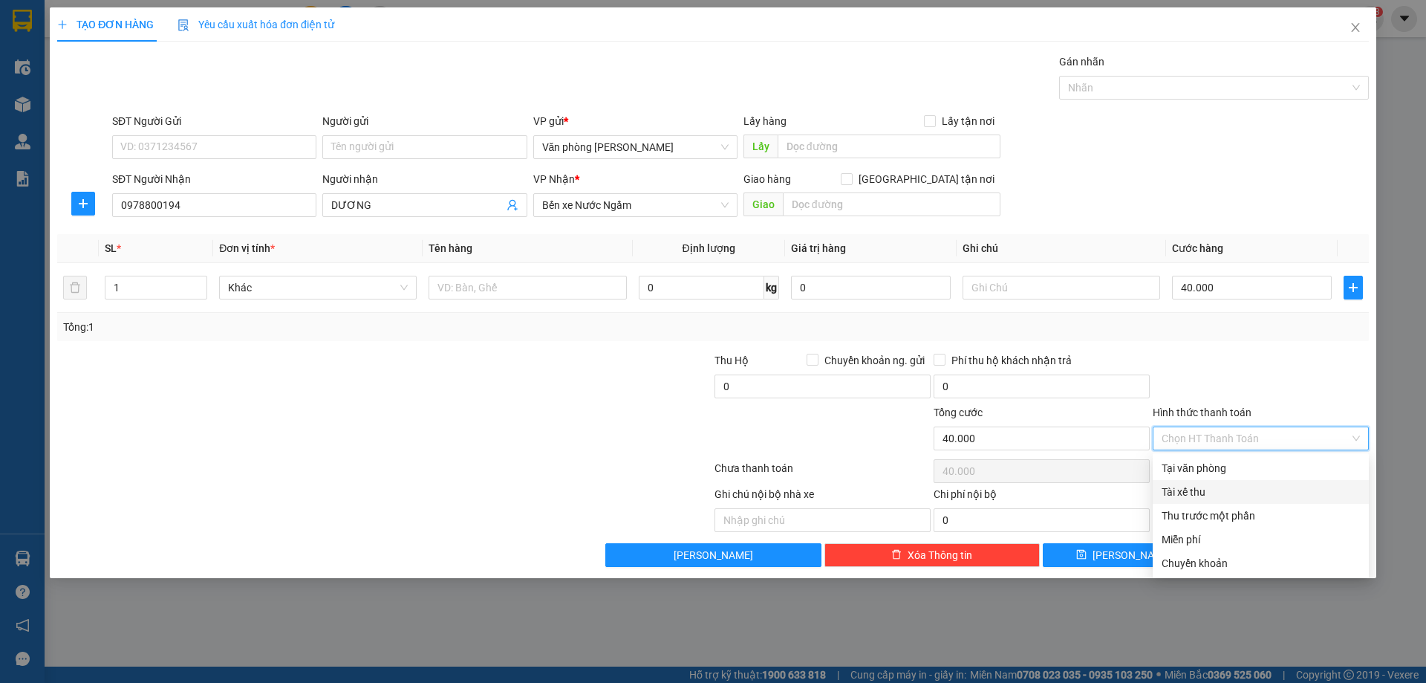
click at [1199, 492] on div "Tài xế thu" at bounding box center [1261, 492] width 198 height 16
type input "0"
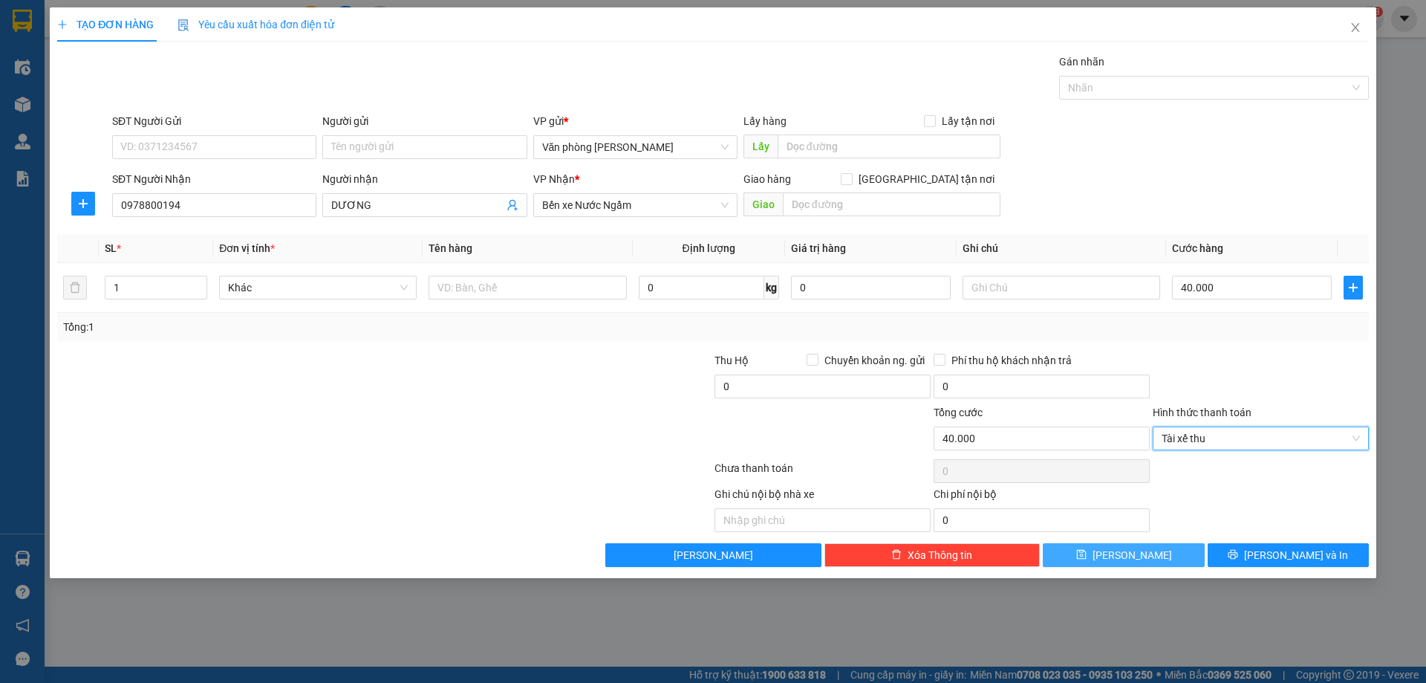
click at [1087, 557] on icon "save" at bounding box center [1081, 554] width 10 height 10
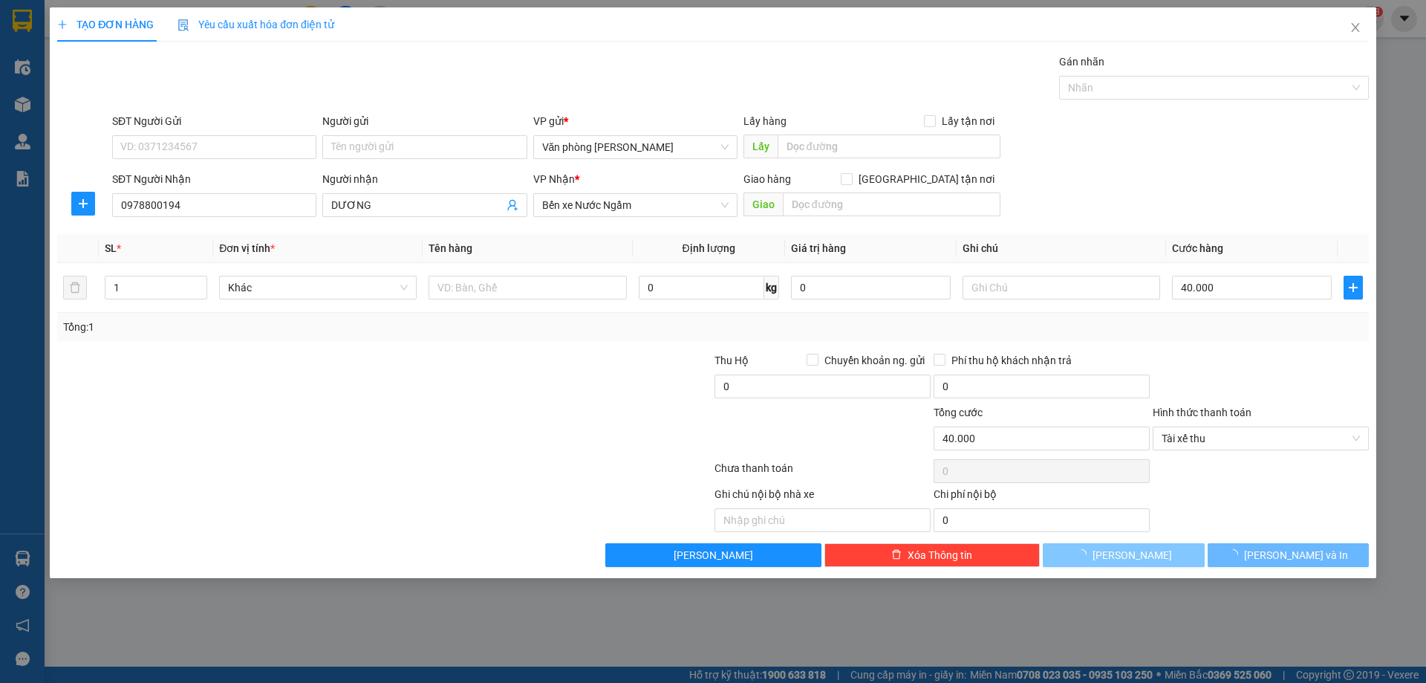
type input "0"
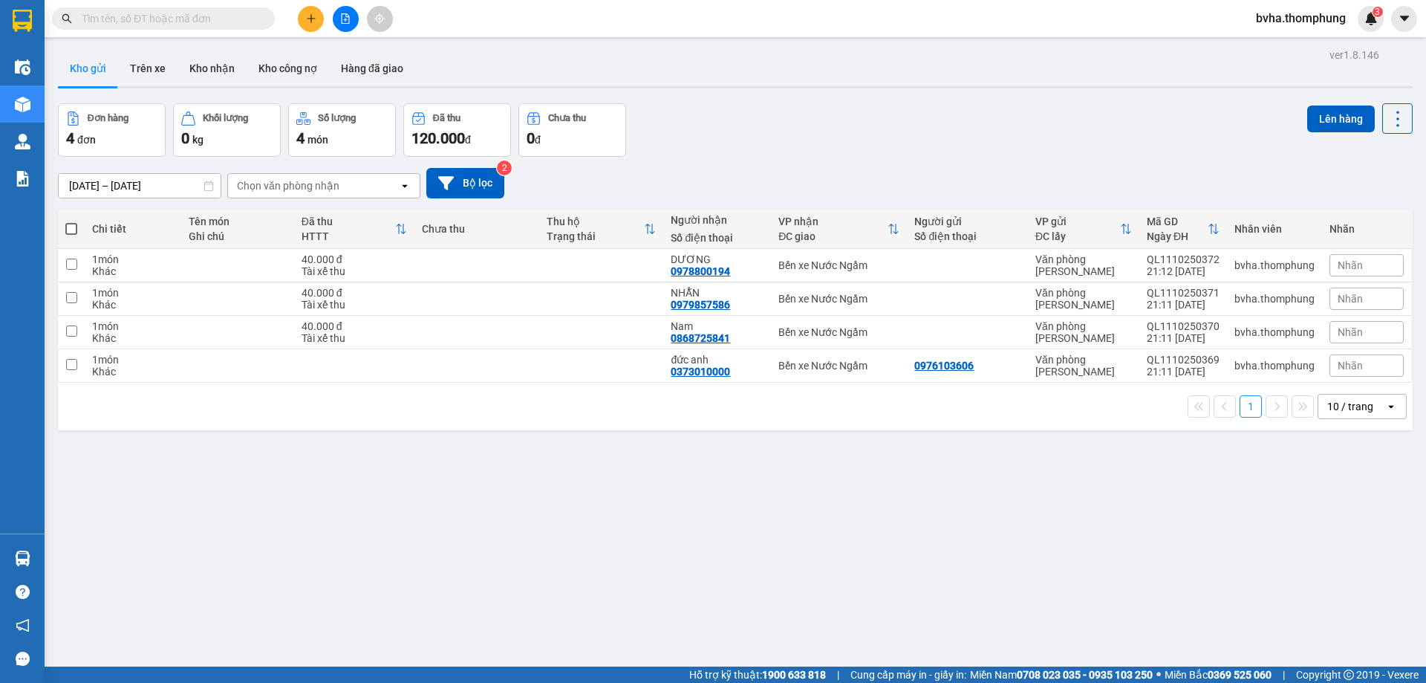
click at [72, 224] on span at bounding box center [71, 229] width 12 height 12
click at [71, 221] on input "checkbox" at bounding box center [71, 221] width 0 height 0
checkbox input "true"
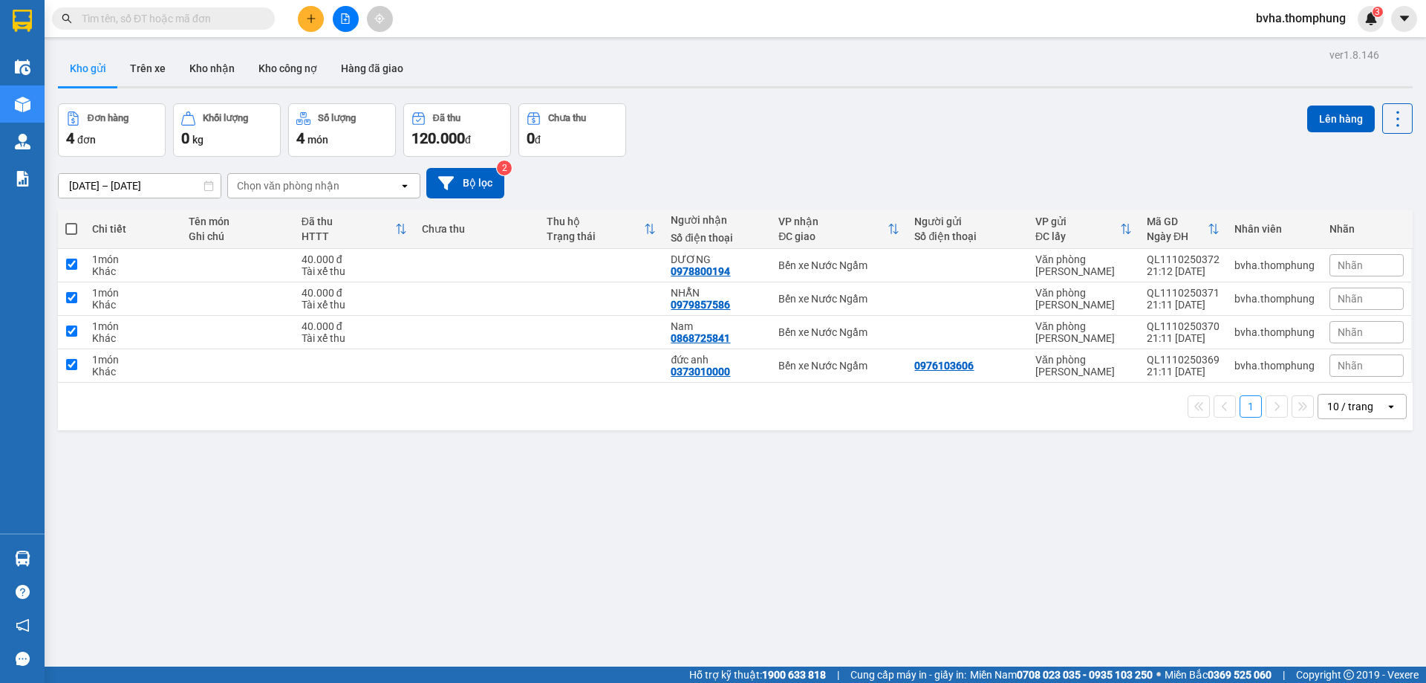
checkbox input "true"
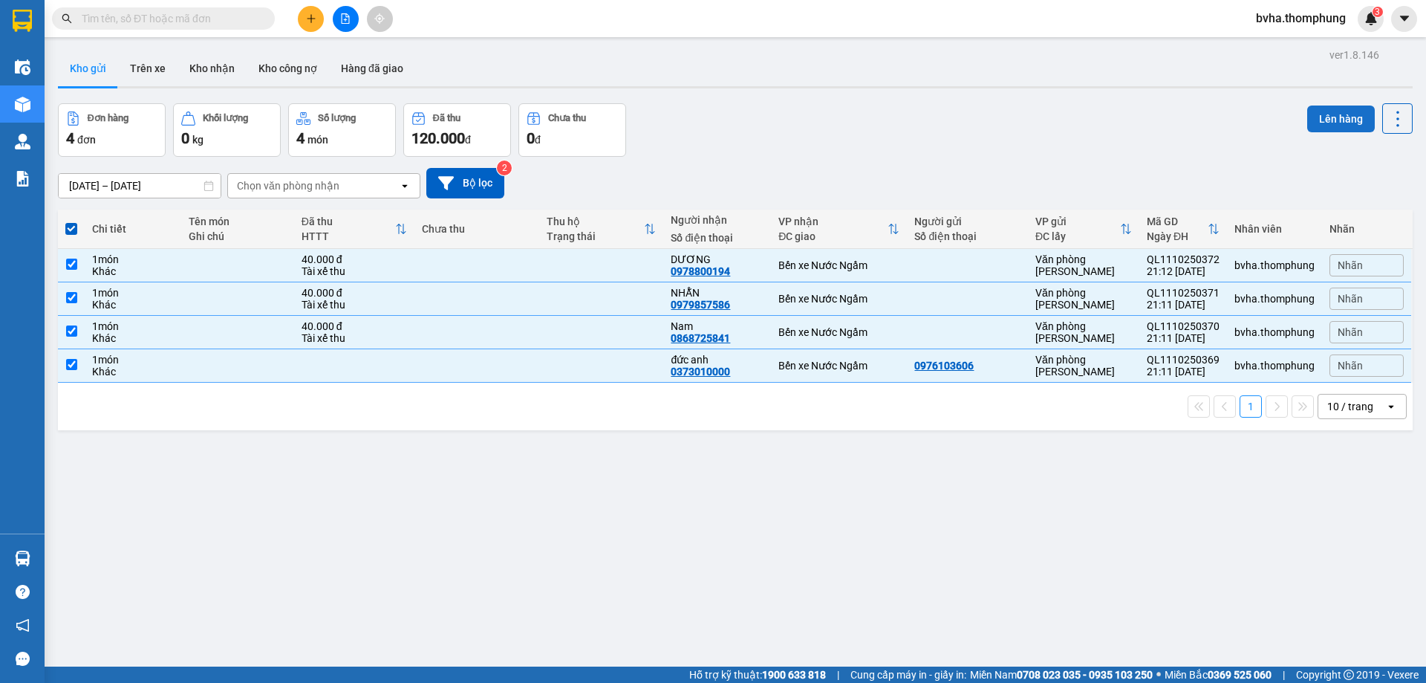
click at [1319, 119] on button "Lên hàng" at bounding box center [1341, 118] width 68 height 27
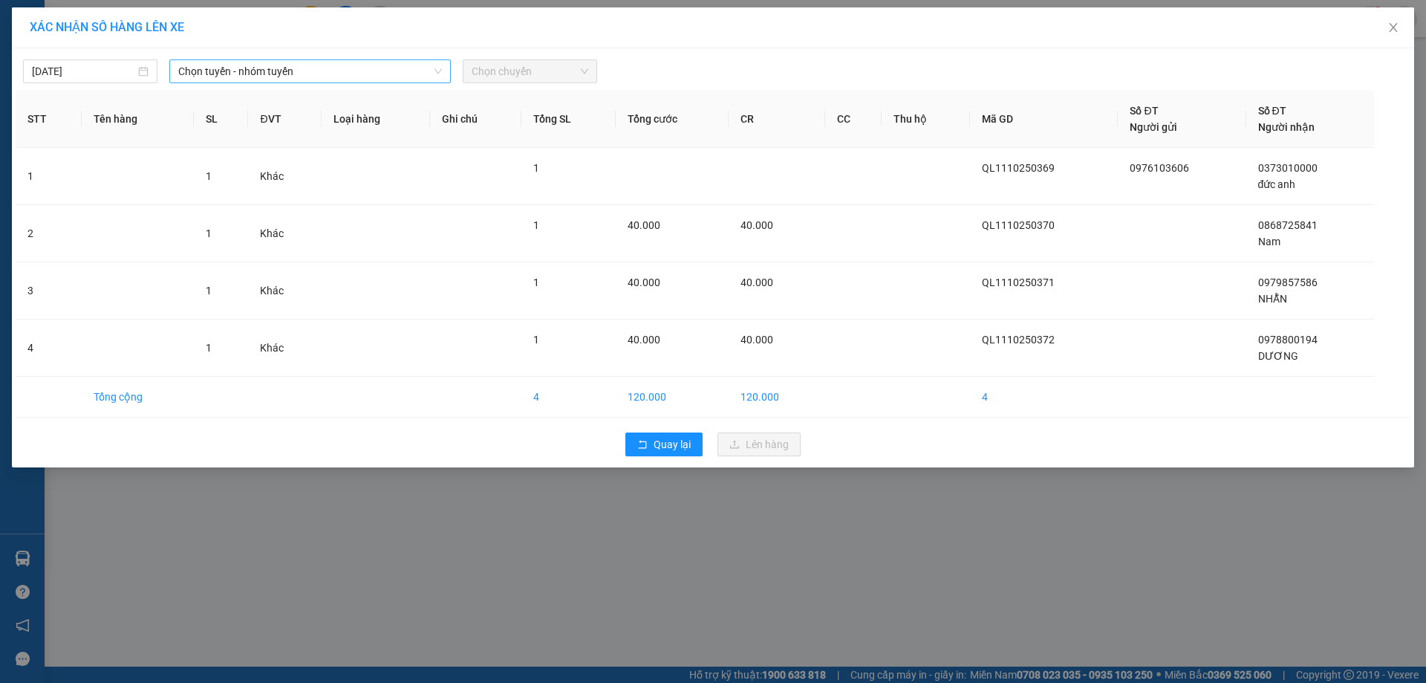
click at [313, 74] on span "Chọn tuyến - nhóm tuyến" at bounding box center [310, 71] width 264 height 22
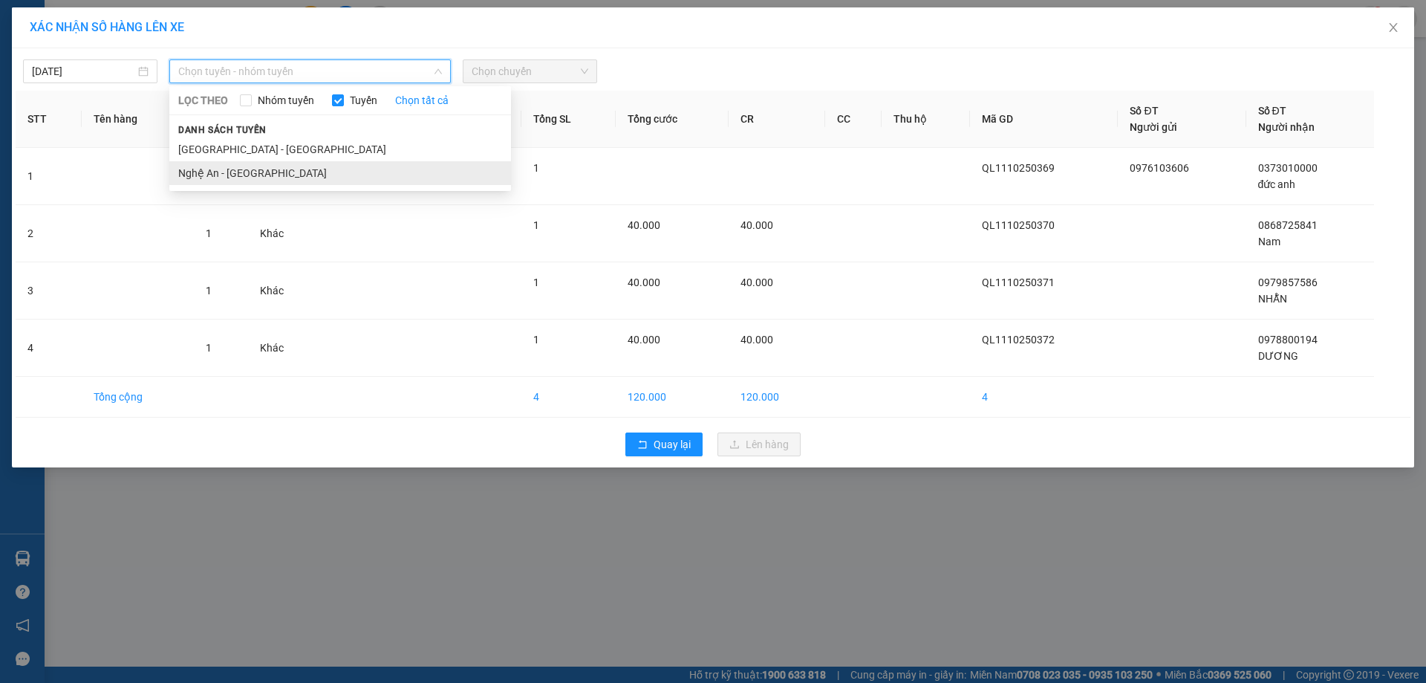
click at [272, 170] on li "Nghệ An - [GEOGRAPHIC_DATA]" at bounding box center [340, 173] width 342 height 24
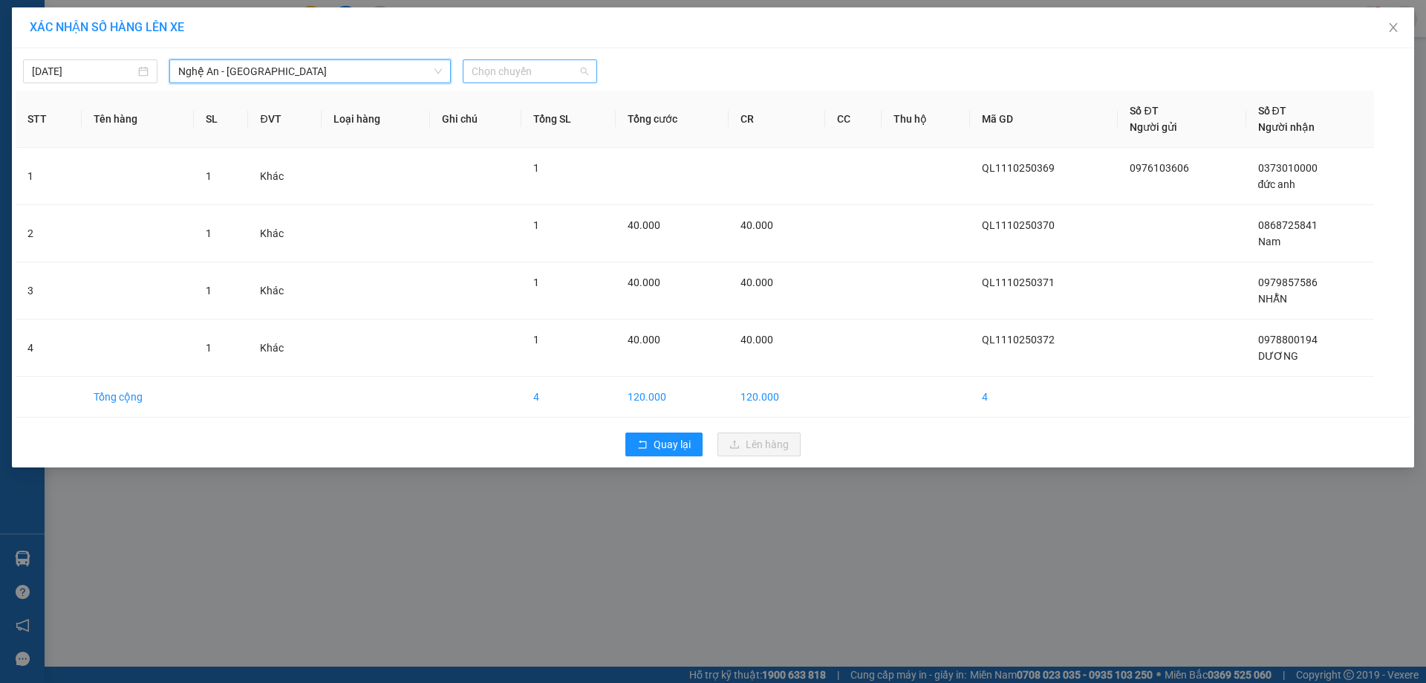
click at [561, 74] on span "Chọn chuyến" at bounding box center [530, 71] width 117 height 22
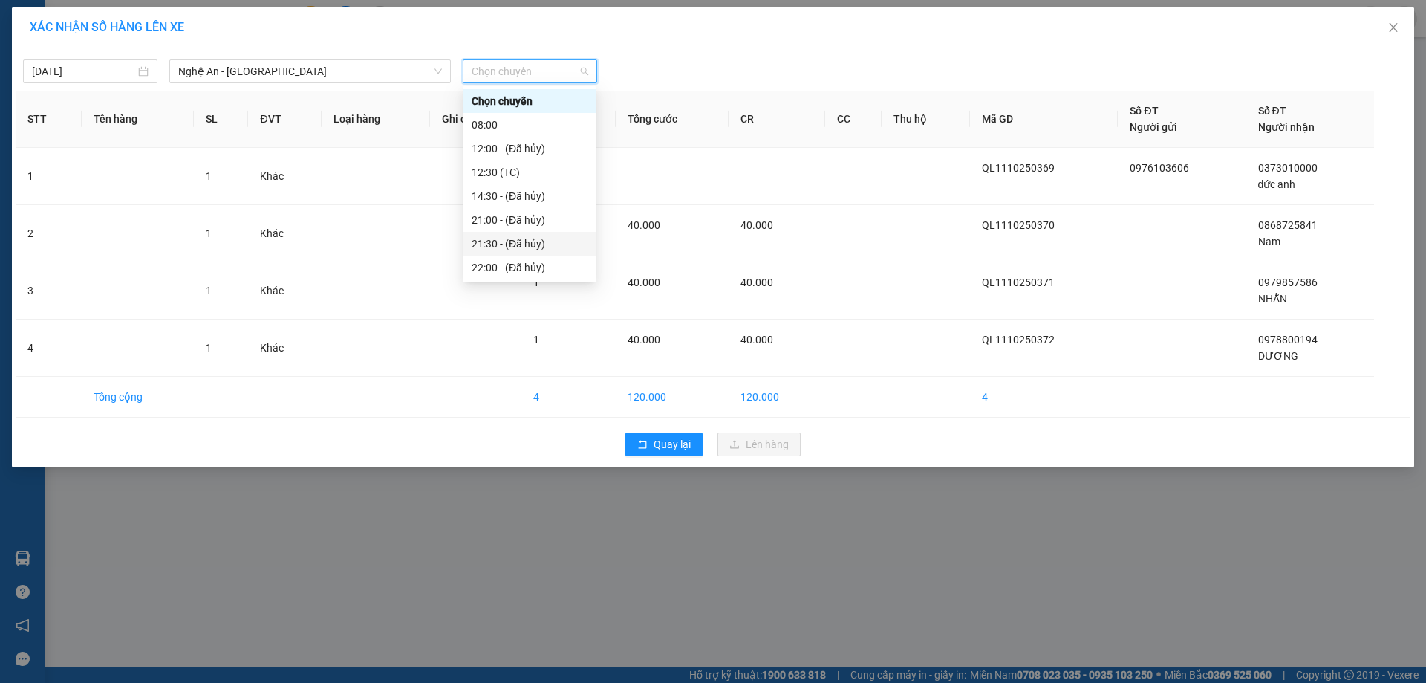
scroll to position [71, 0]
click at [513, 224] on div "22:05 (TC)" at bounding box center [530, 220] width 116 height 16
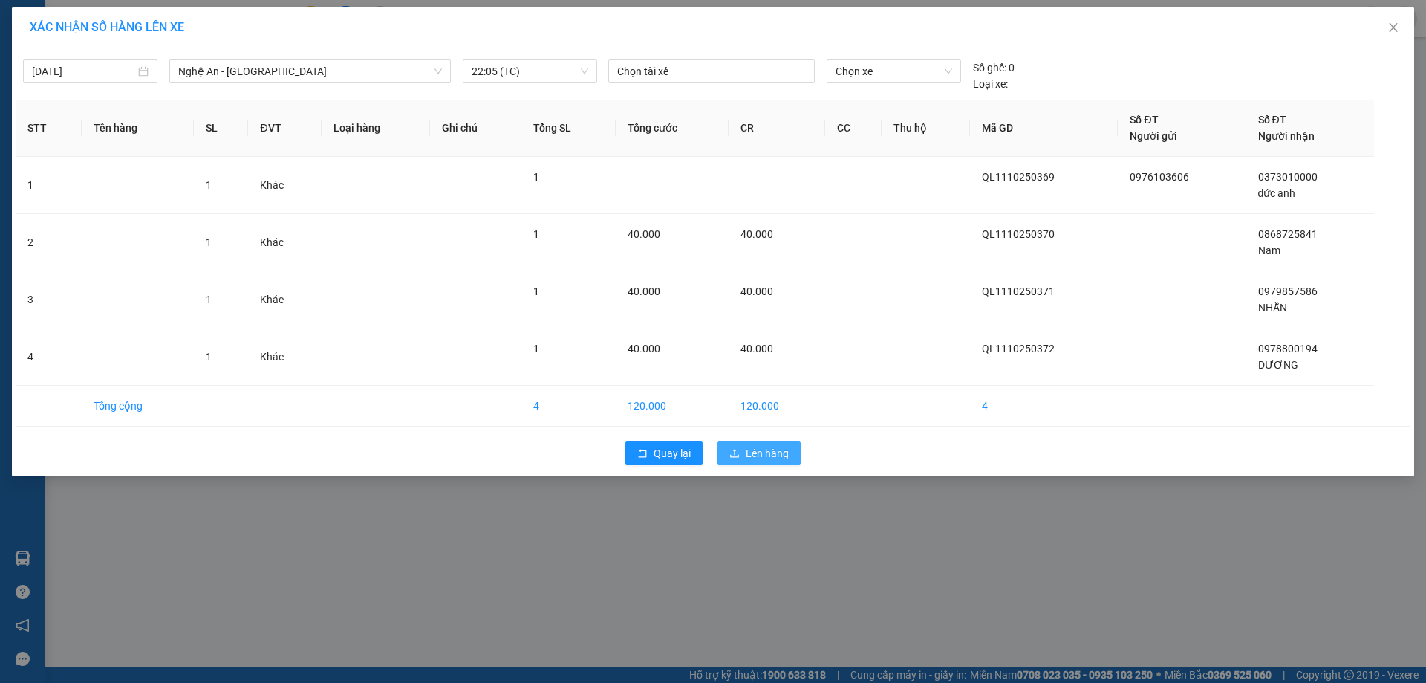
click at [762, 453] on span "Lên hàng" at bounding box center [767, 453] width 43 height 16
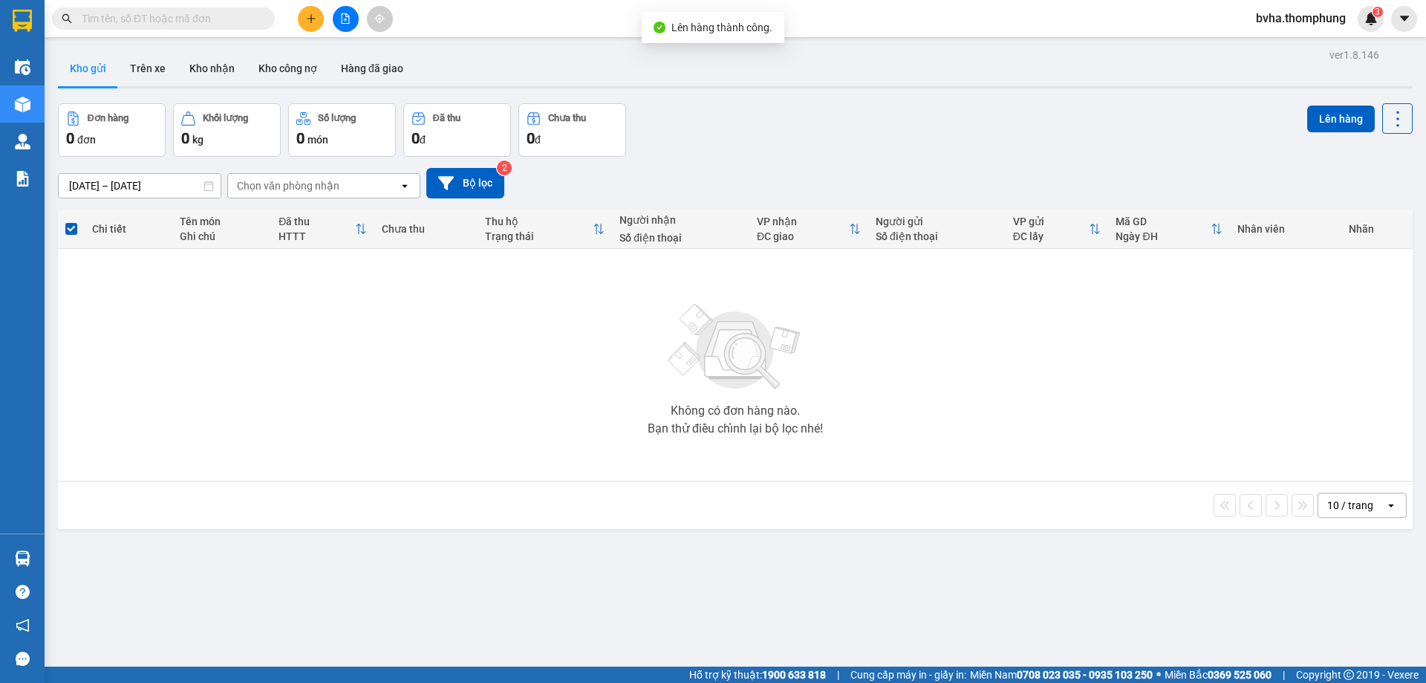
scroll to position [68, 0]
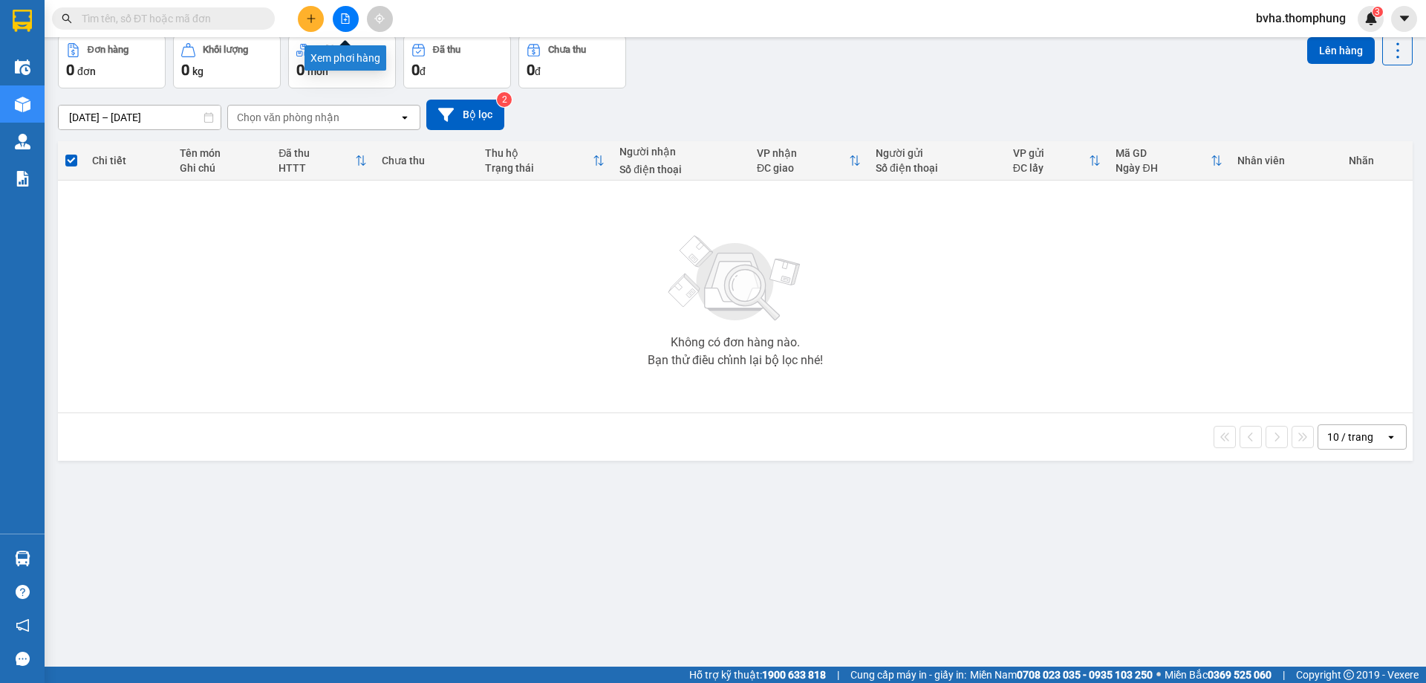
click at [354, 24] on button at bounding box center [346, 19] width 26 height 26
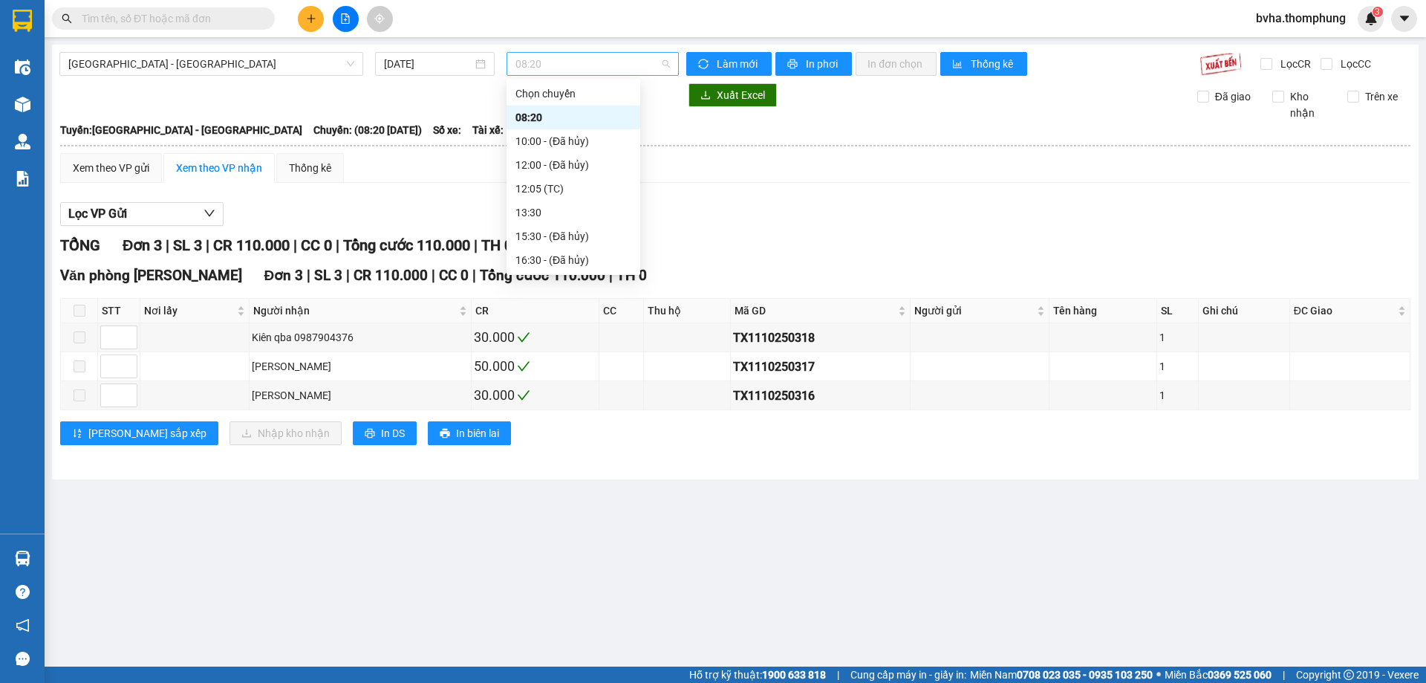
click at [582, 59] on span "08:20" at bounding box center [593, 64] width 155 height 22
click at [328, 63] on span "Hà Nội - Nghệ An" at bounding box center [211, 64] width 286 height 22
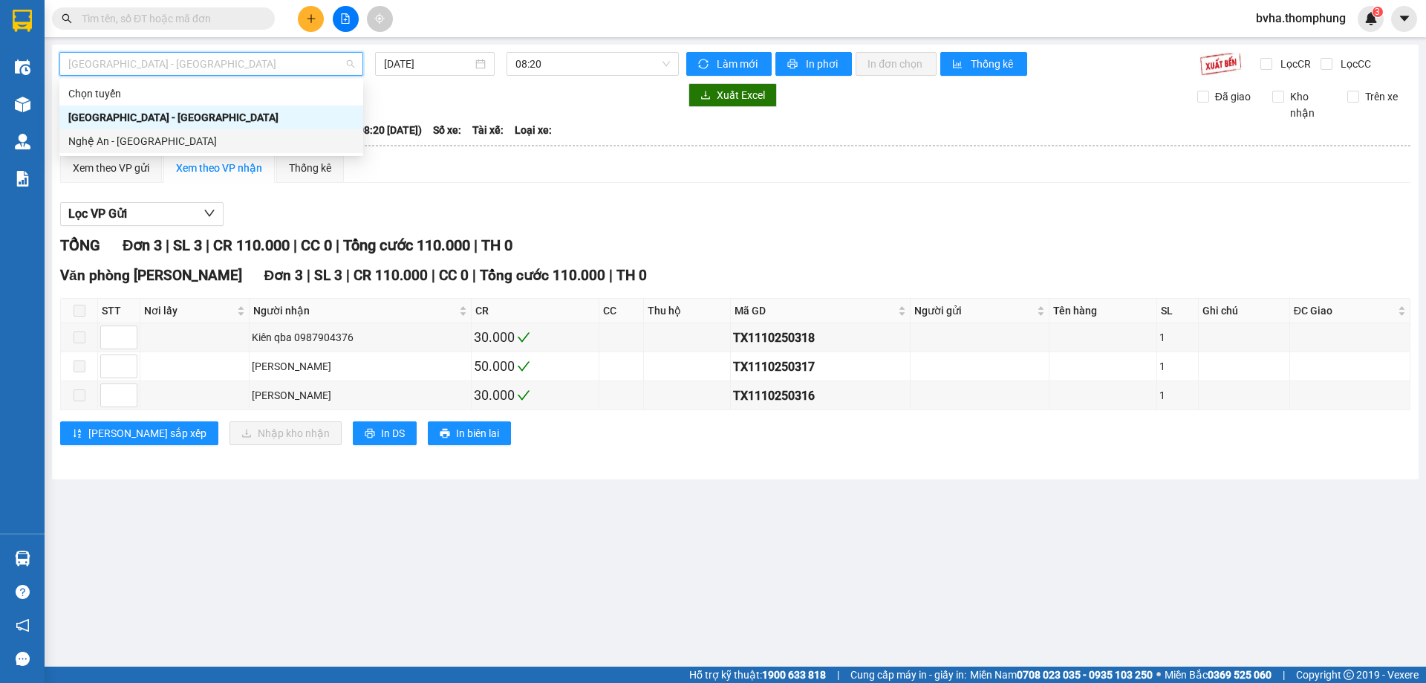
click at [285, 137] on div "Nghệ An - Hà Nội" at bounding box center [211, 141] width 286 height 16
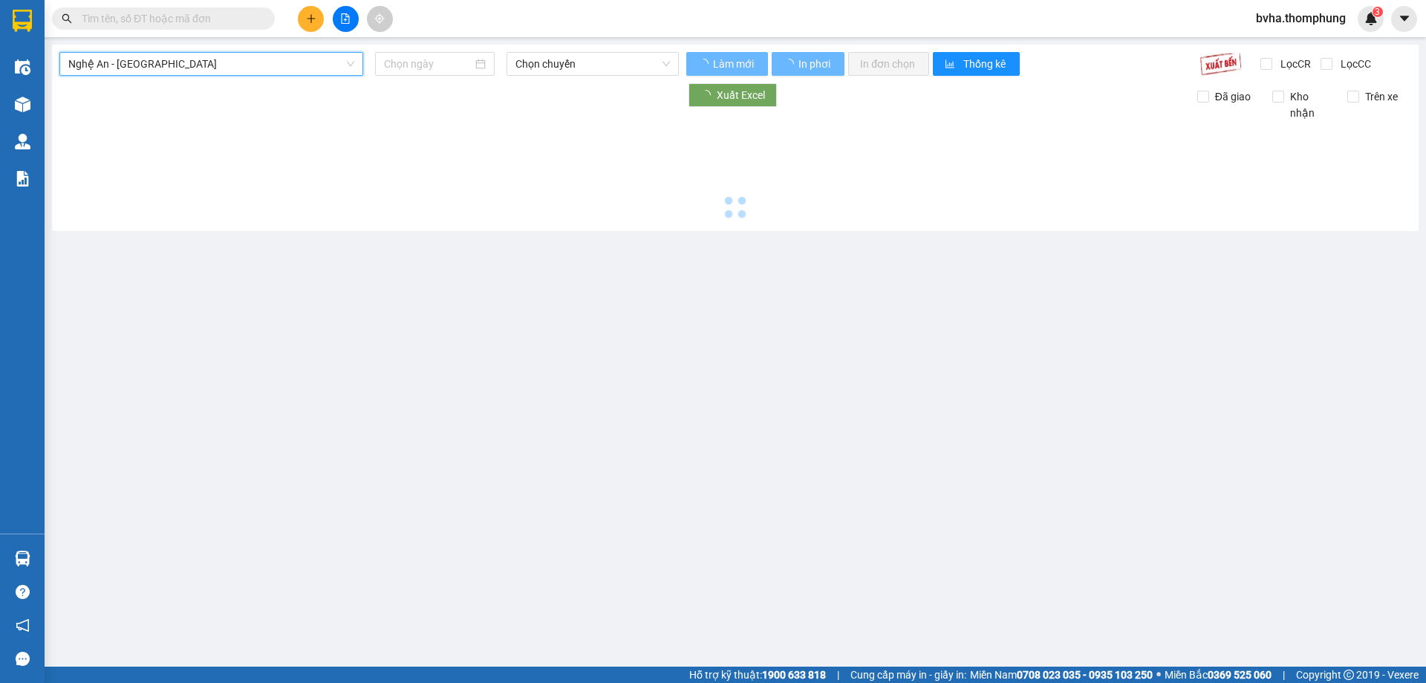
type input "11/10/2025"
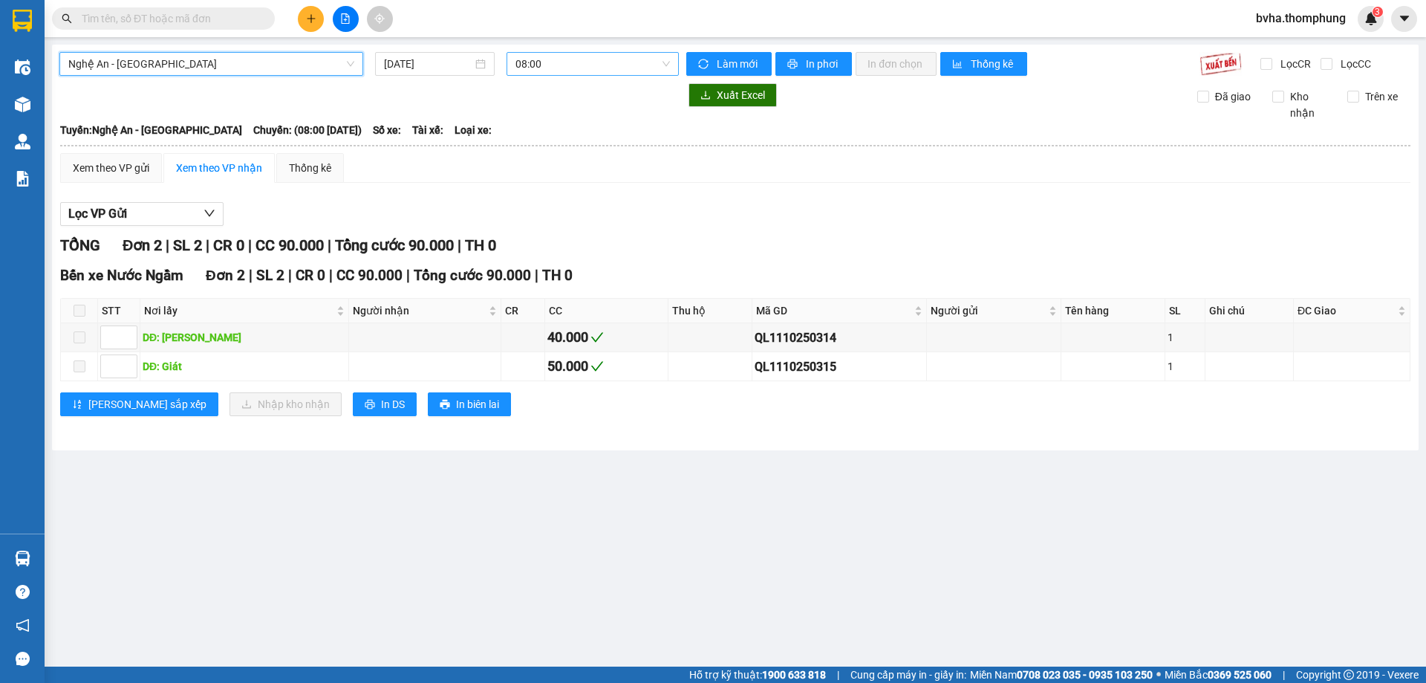
click at [562, 56] on span "08:00" at bounding box center [593, 64] width 155 height 22
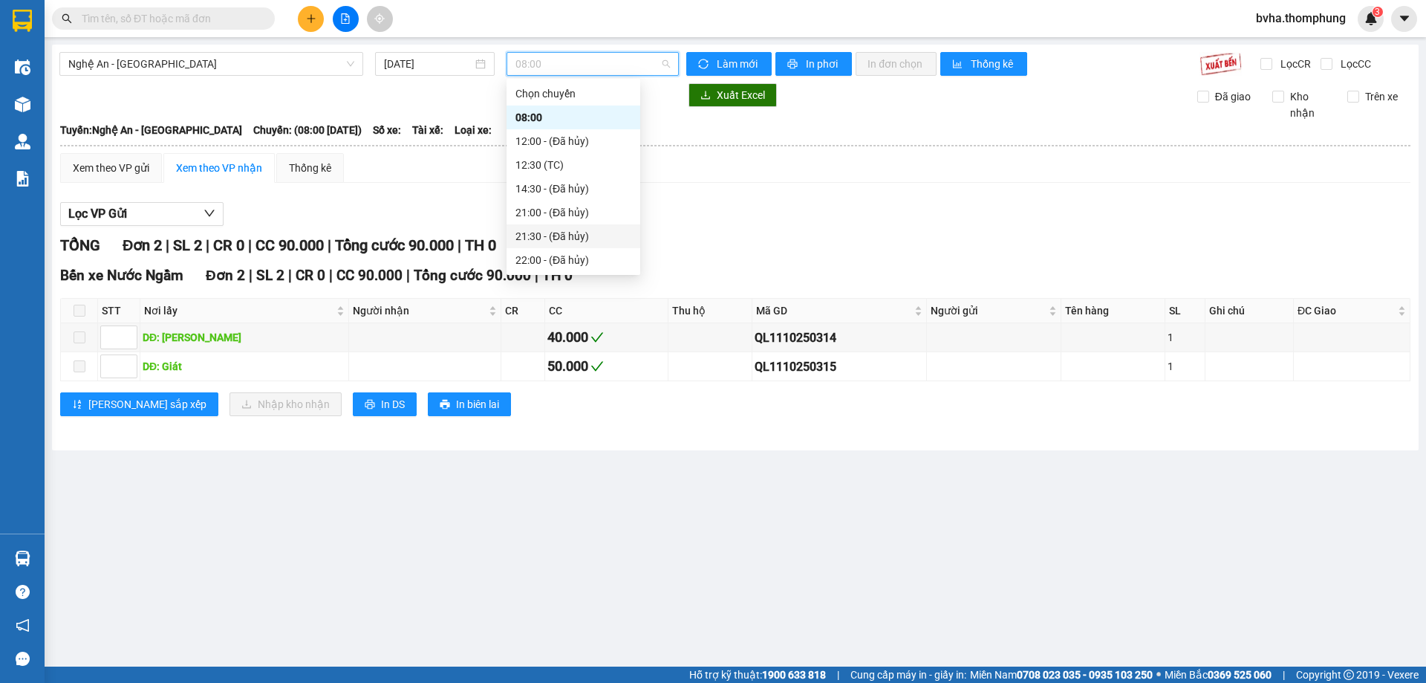
scroll to position [71, 0]
click at [562, 218] on div "22:05 (TC)" at bounding box center [574, 212] width 116 height 16
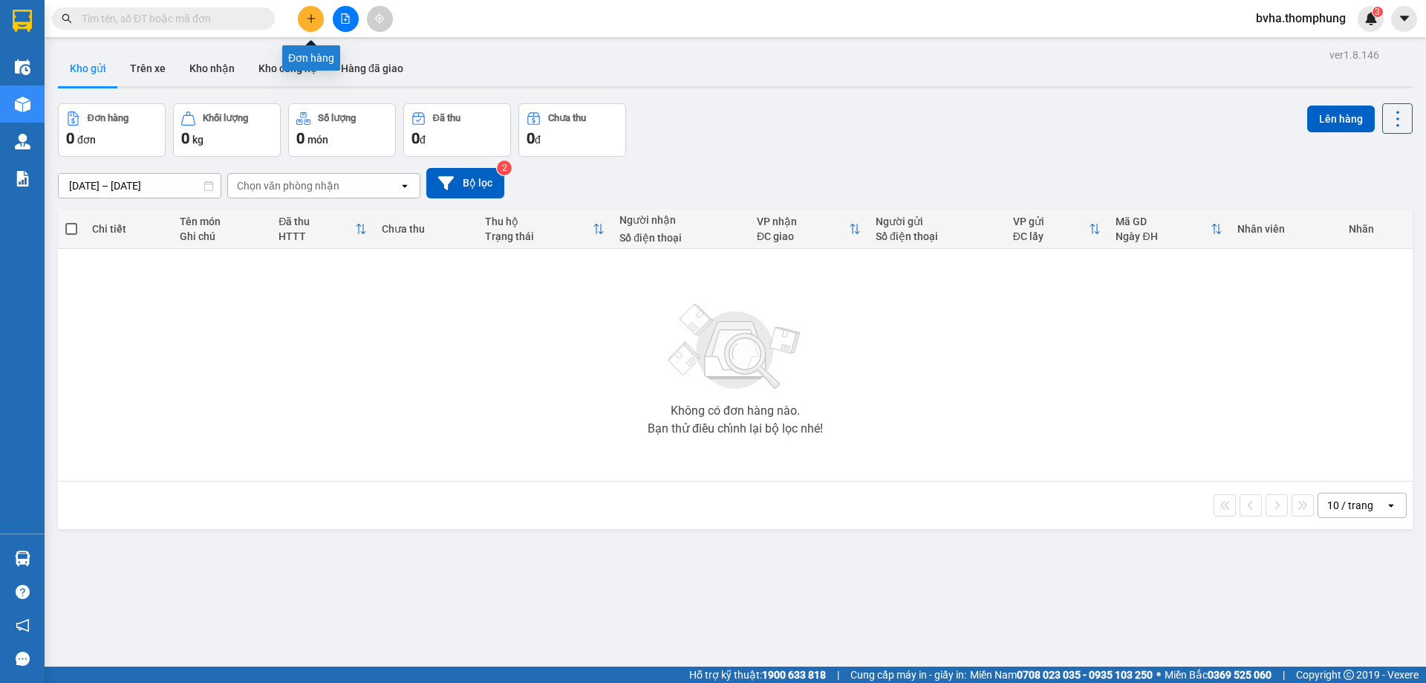
click at [304, 13] on button at bounding box center [311, 19] width 26 height 26
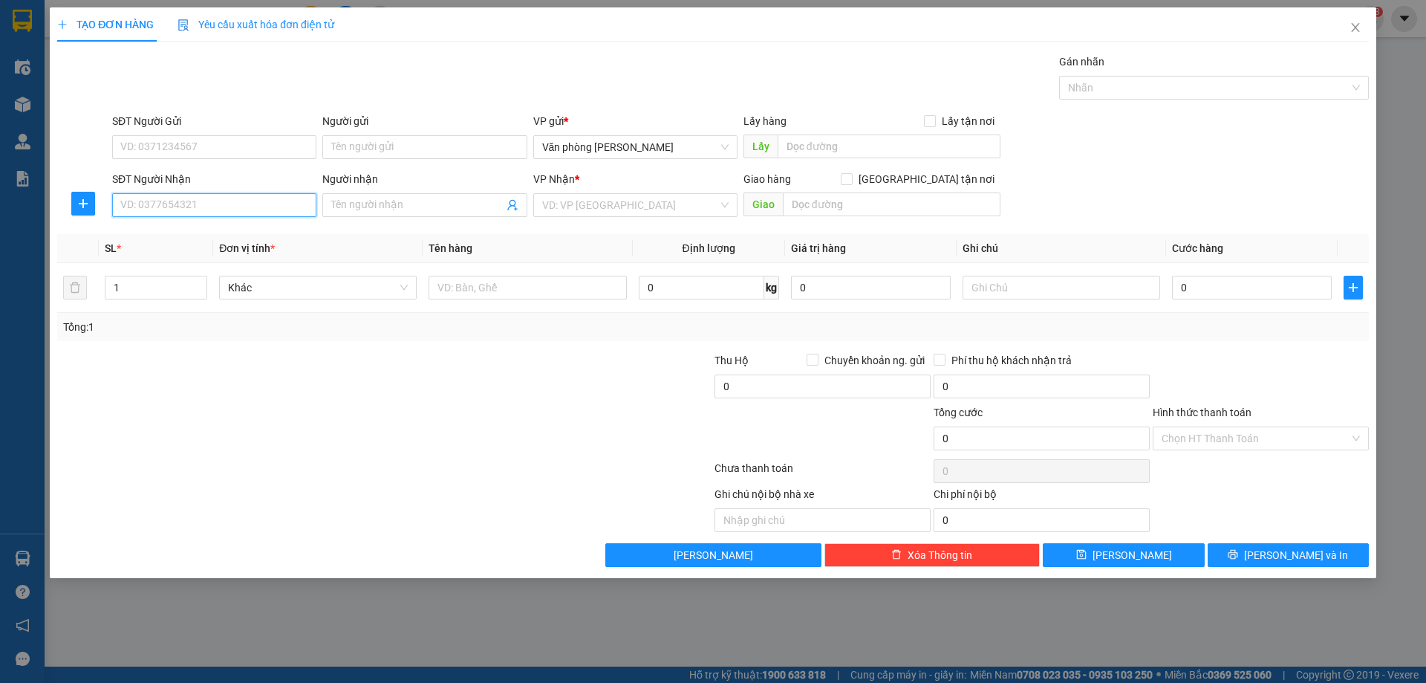
click at [224, 205] on input "SĐT Người Nhận" at bounding box center [214, 205] width 204 height 24
type input "0389953073"
click at [220, 235] on div "0389953073 - Ánh đào" at bounding box center [214, 235] width 186 height 16
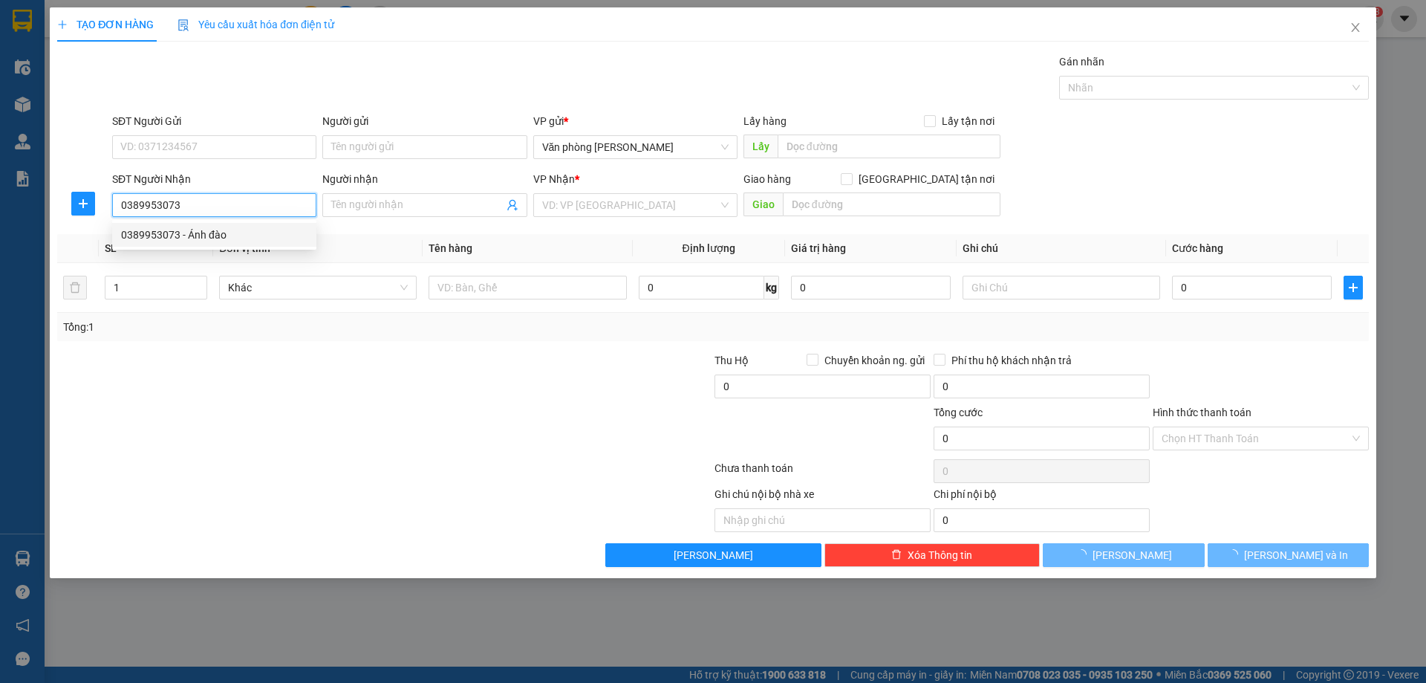
type input "Ánh đào"
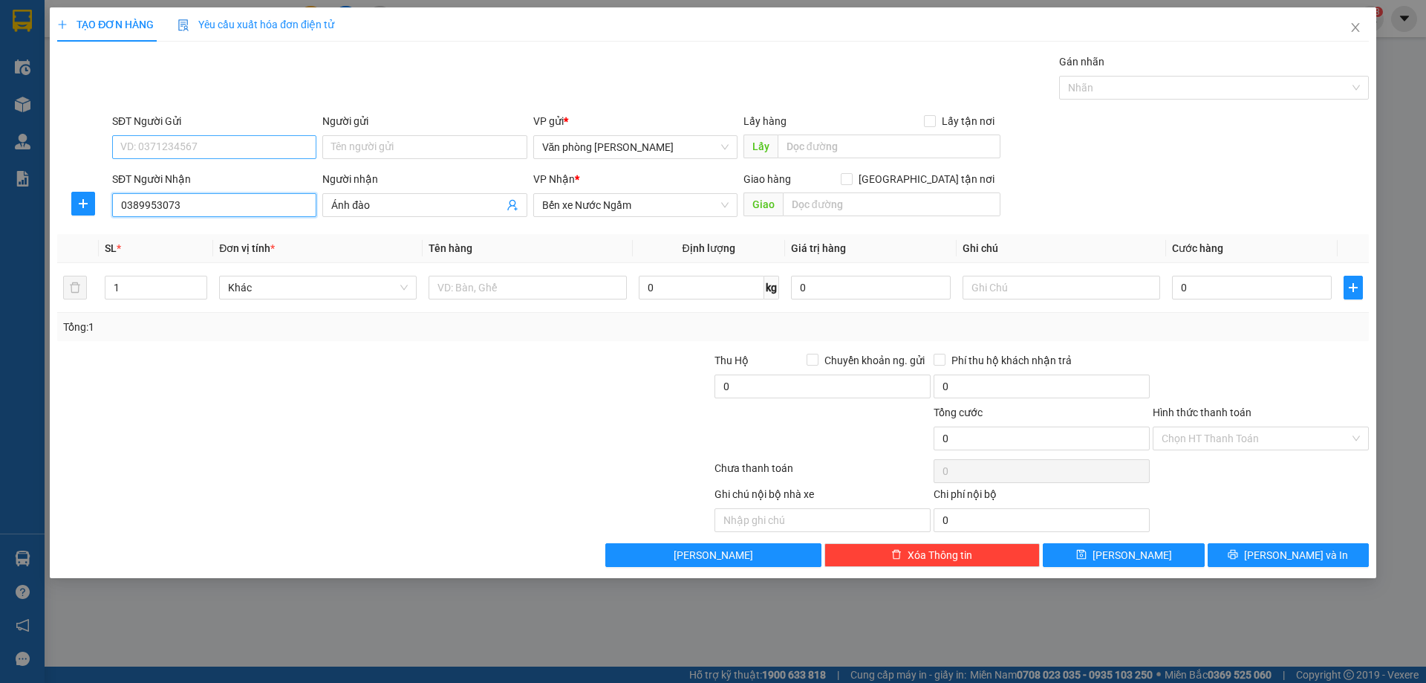
type input "0389953073"
click at [279, 140] on input "SĐT Người Gửi" at bounding box center [214, 147] width 204 height 24
type input "0375284417"
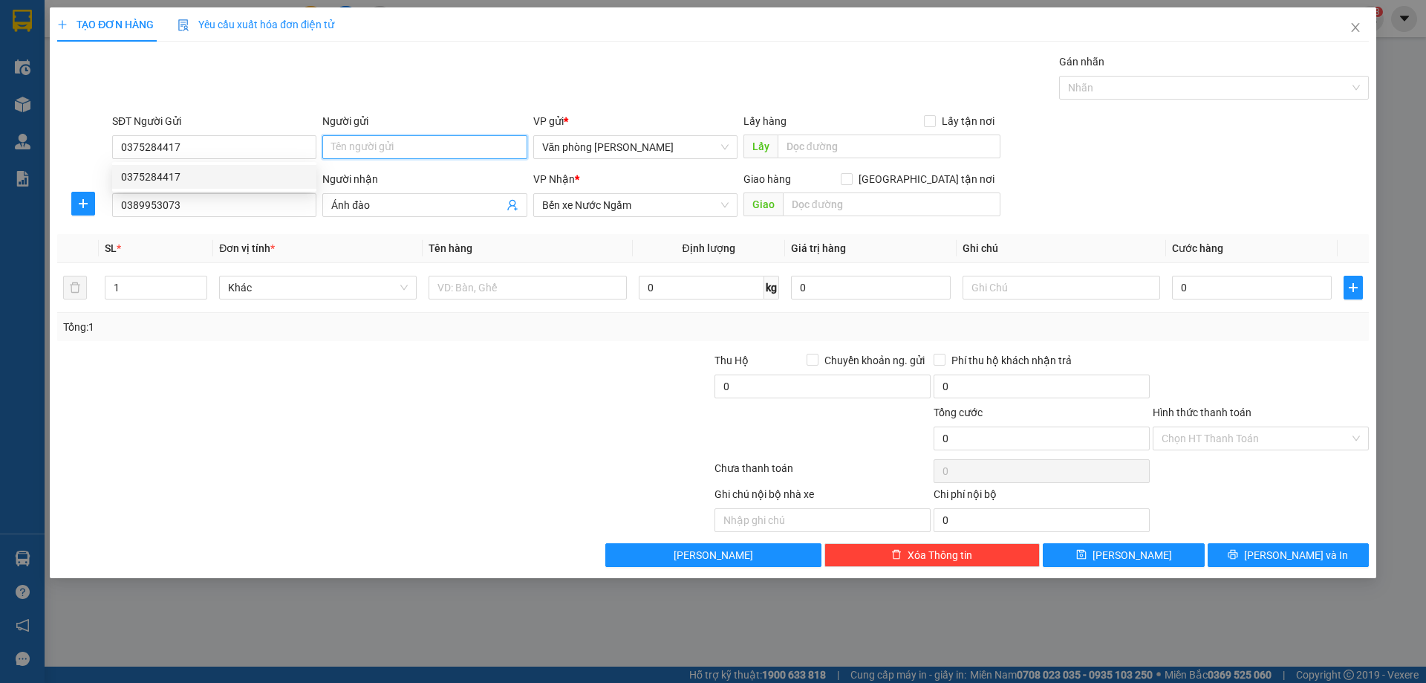
click at [412, 147] on input "Người gửi" at bounding box center [424, 147] width 204 height 24
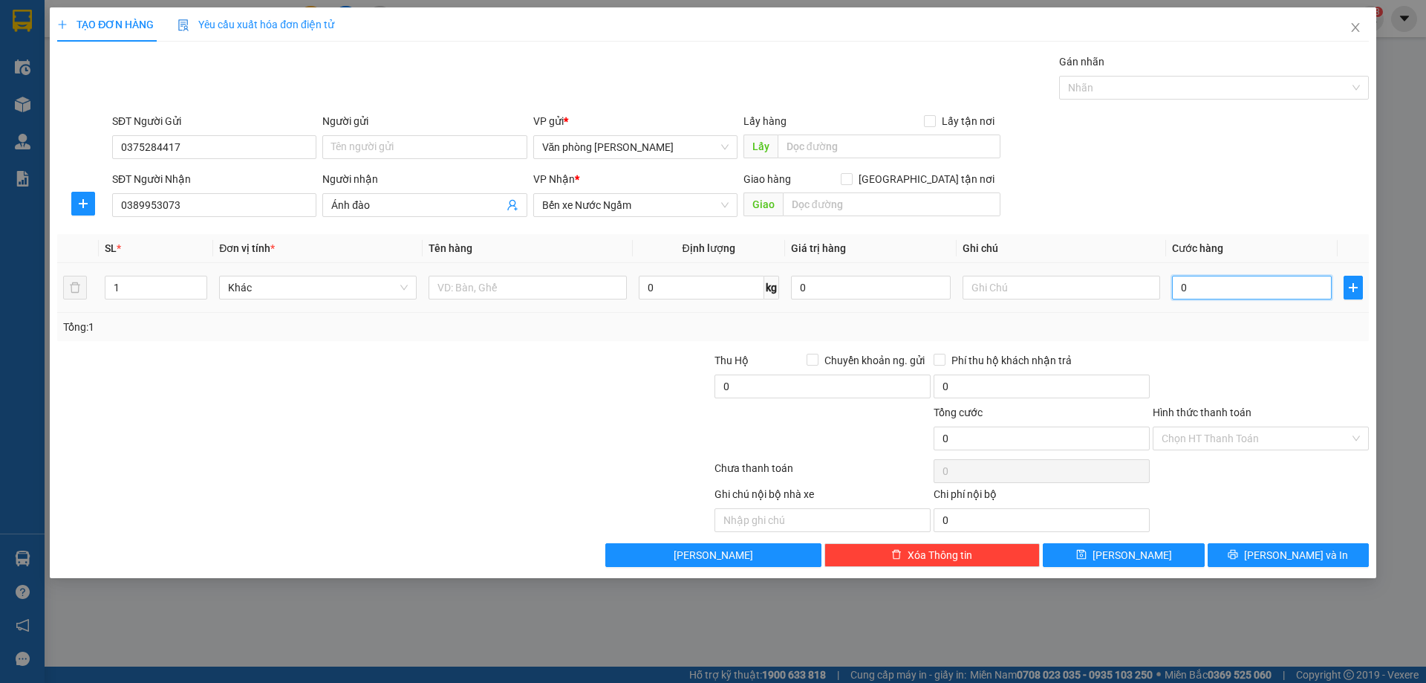
click at [1236, 292] on input "0" at bounding box center [1252, 288] width 160 height 24
type input "5"
type input "50"
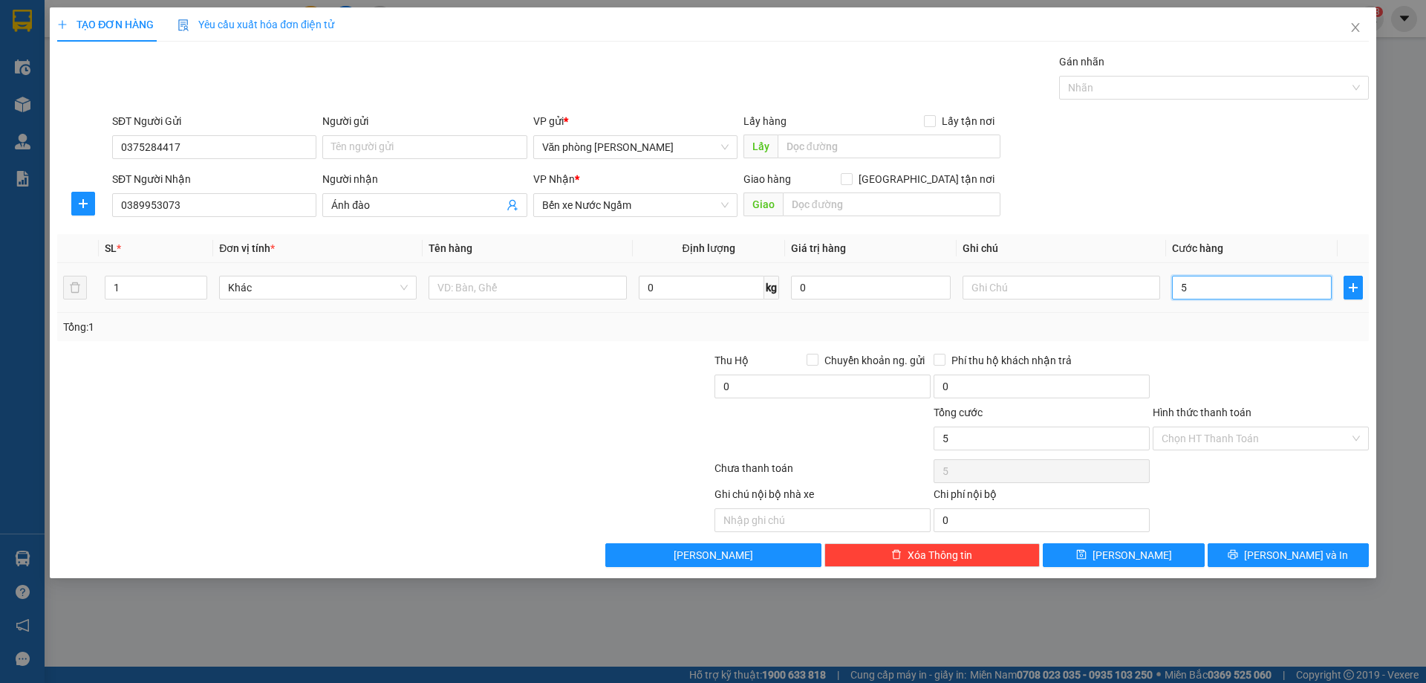
type input "50"
type input "500"
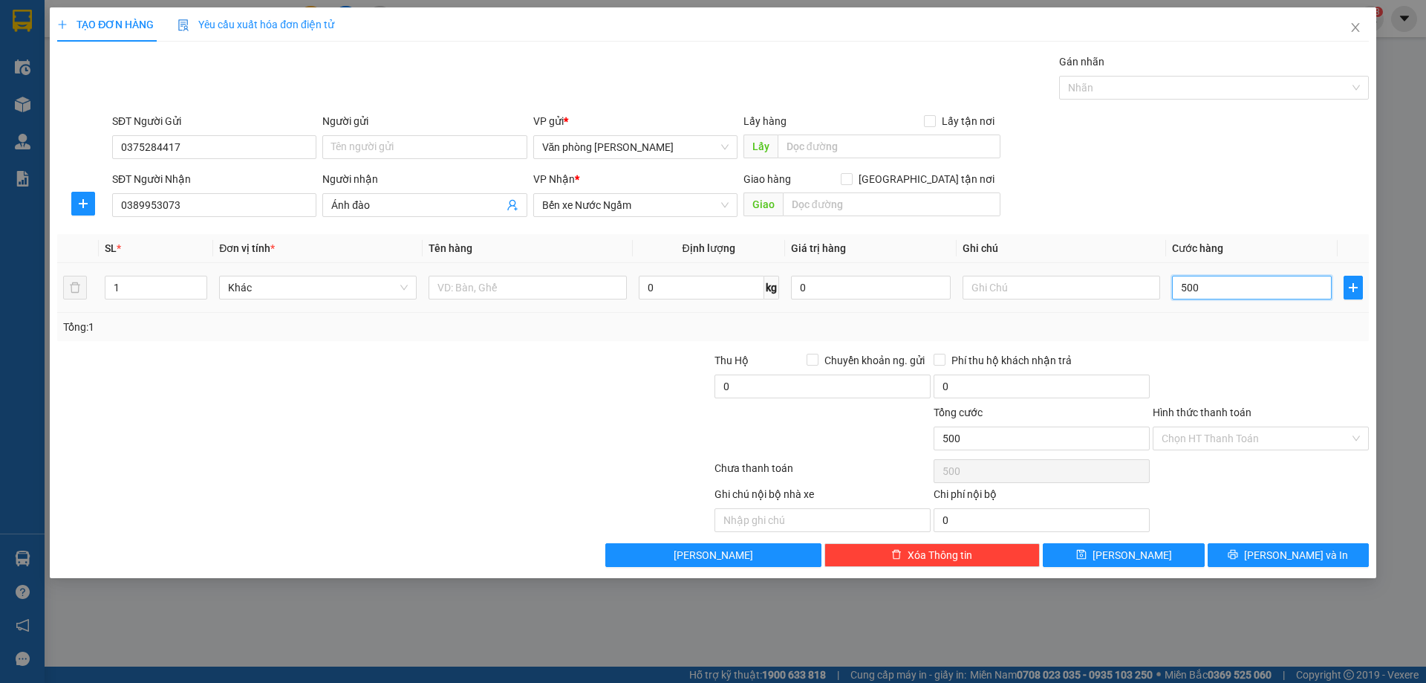
type input "5.000"
type input "50.000"
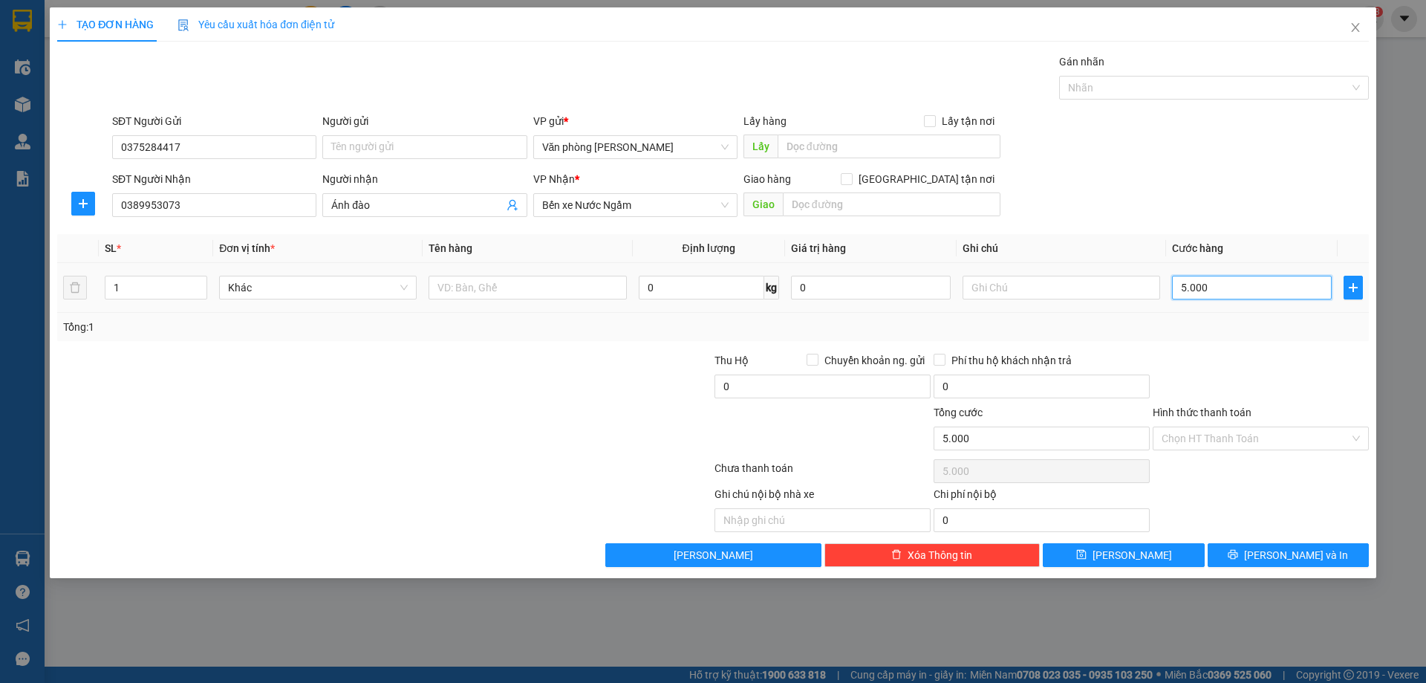
type input "50.000"
click at [1215, 437] on input "Hình thức thanh toán" at bounding box center [1256, 438] width 188 height 22
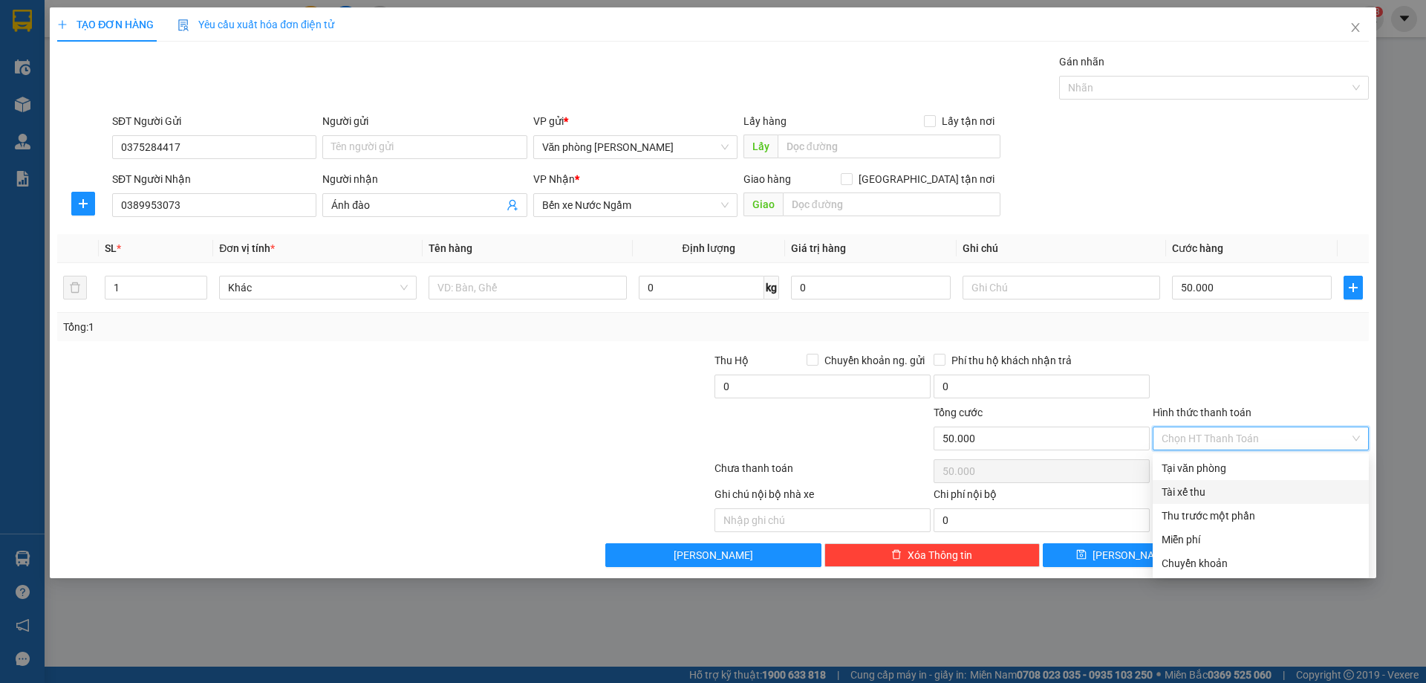
click at [1176, 490] on div "Tài xế thu" at bounding box center [1261, 492] width 198 height 16
type input "0"
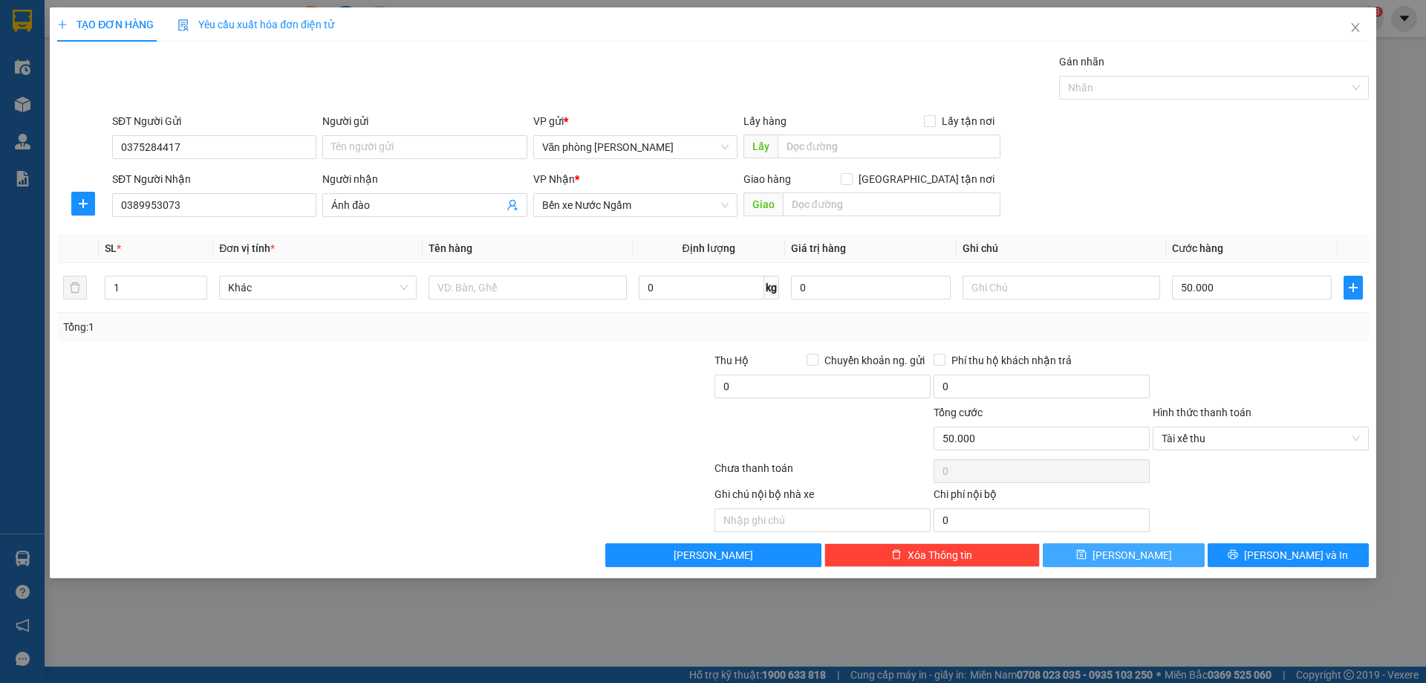
click at [1160, 557] on button "Lưu" at bounding box center [1123, 555] width 161 height 24
type input "0"
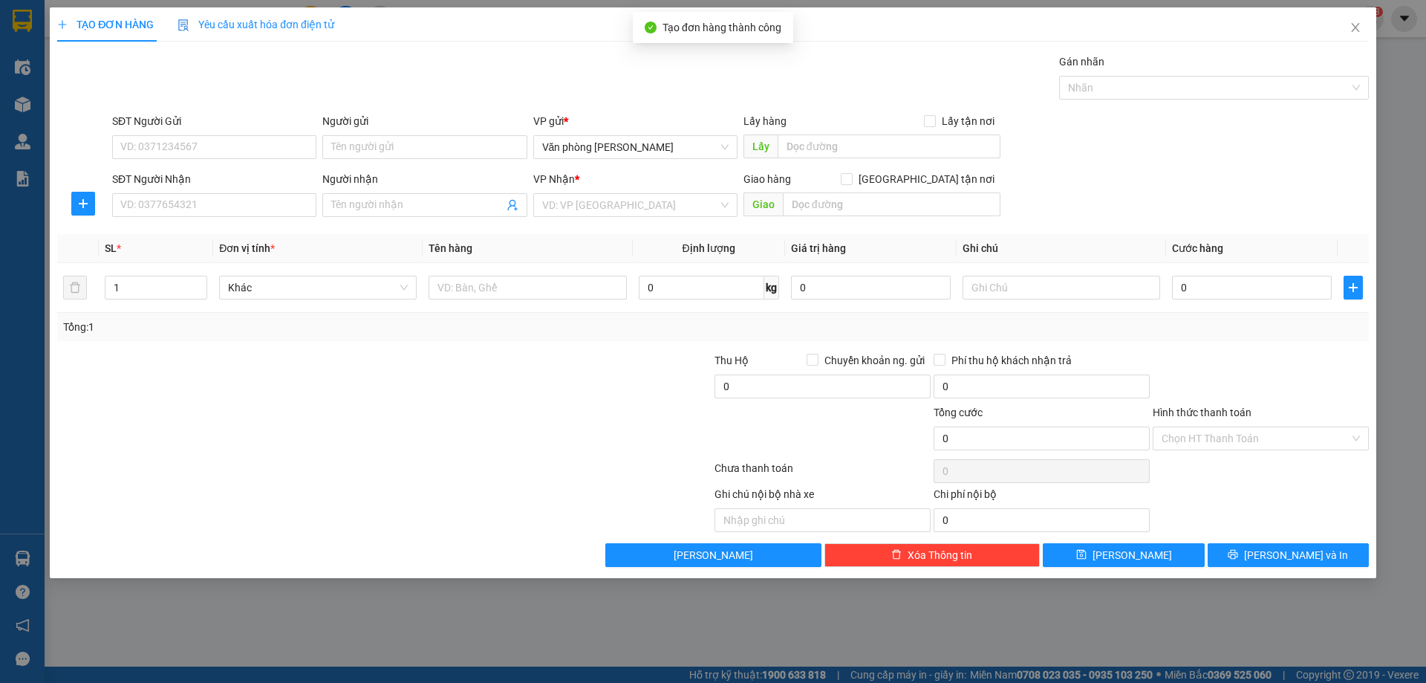
click at [27, 62] on div "TẠO ĐƠN HÀNG Yêu cầu xuất hóa đơn điện tử Transit Pickup Surcharge Ids Transit …" at bounding box center [713, 341] width 1426 height 683
click at [24, 116] on div "TẠO ĐƠN HÀNG Yêu cầu xuất hóa đơn điện tử Transit Pickup Surcharge Ids Transit …" at bounding box center [713, 341] width 1426 height 683
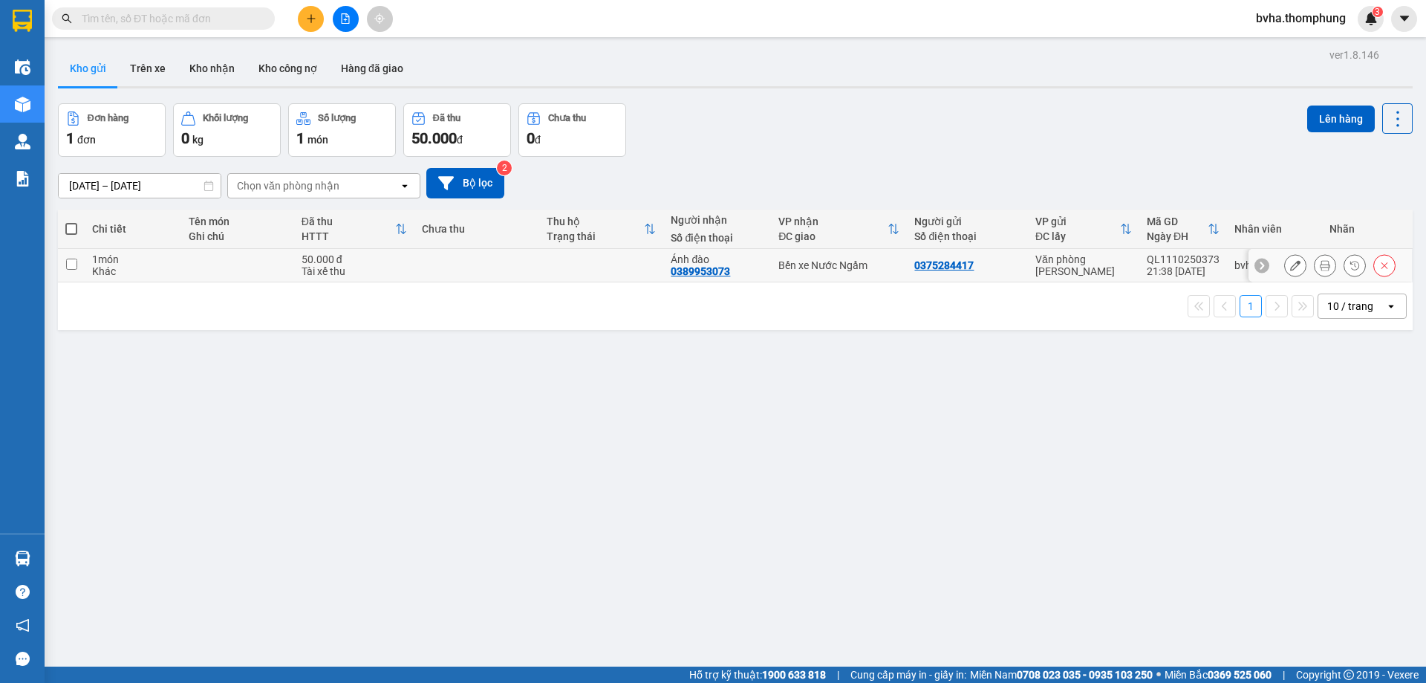
click at [71, 262] on input "checkbox" at bounding box center [71, 264] width 11 height 11
checkbox input "true"
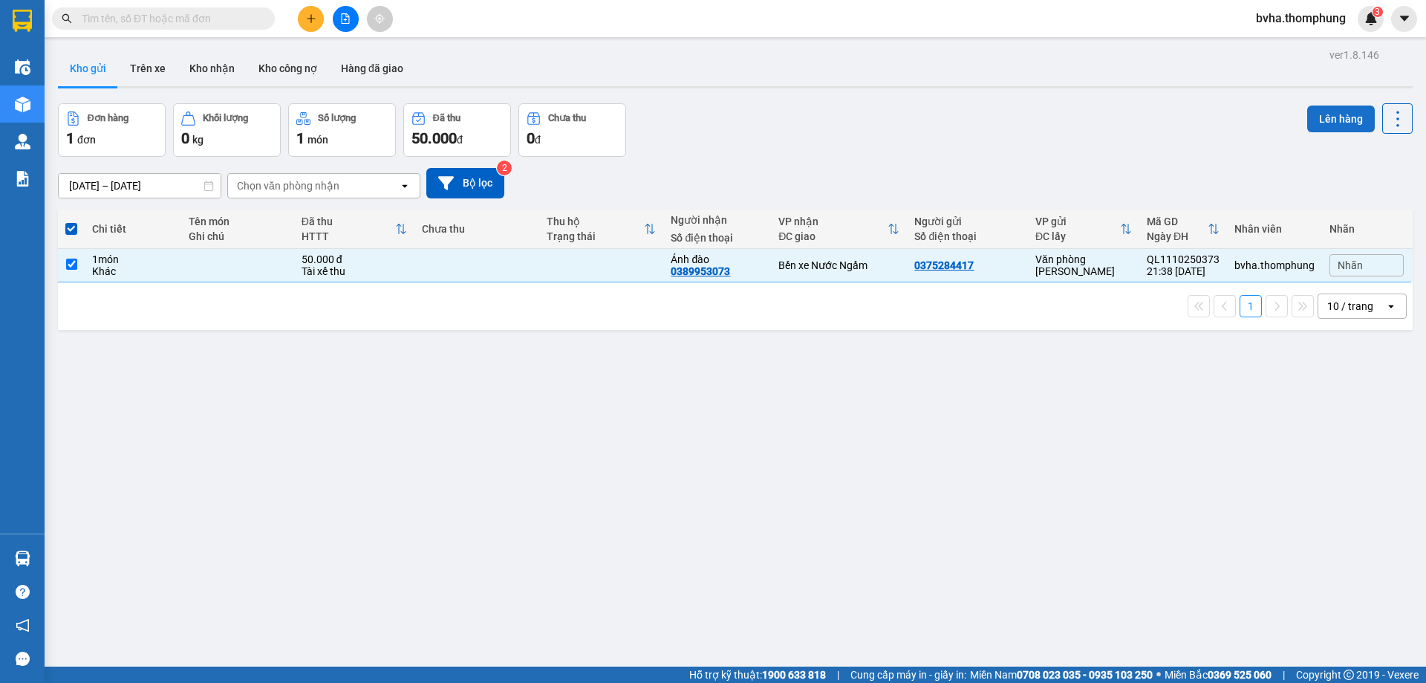
click at [1316, 126] on button "Lên hàng" at bounding box center [1341, 118] width 68 height 27
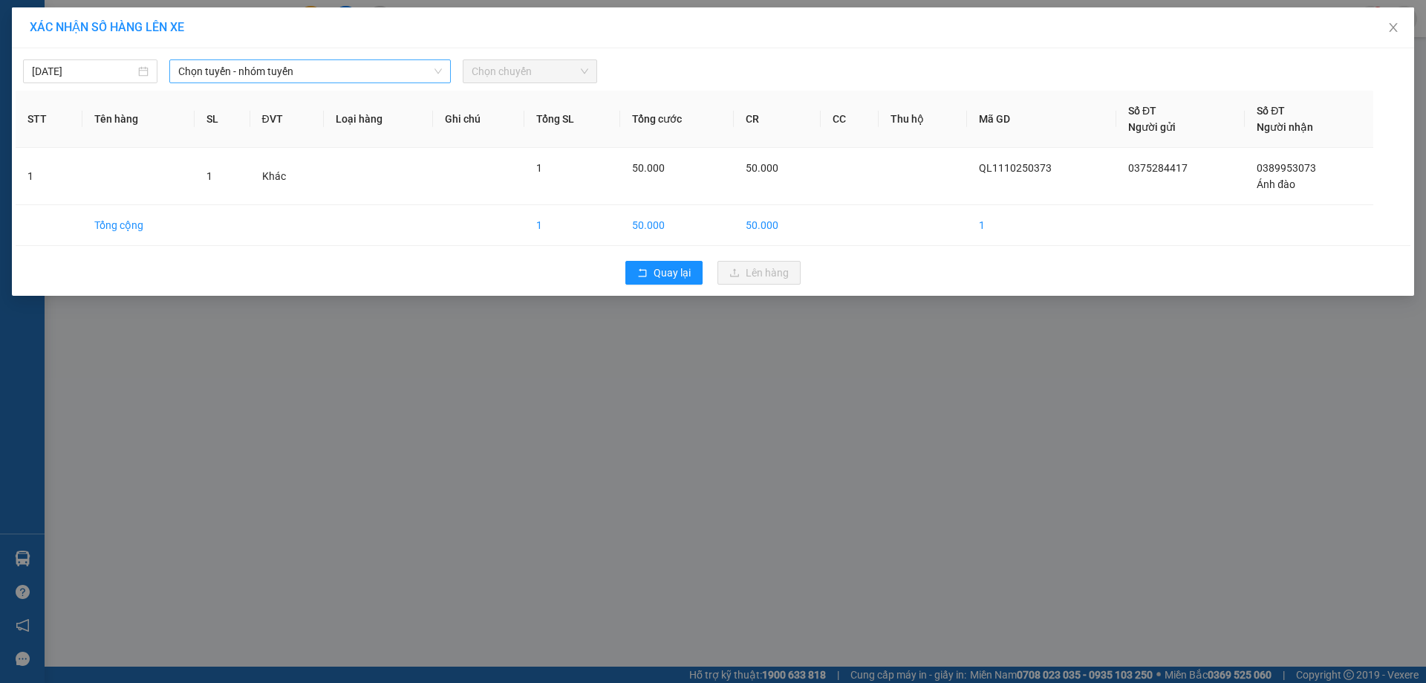
click at [237, 68] on span "Chọn tuyến - nhóm tuyến" at bounding box center [310, 71] width 264 height 22
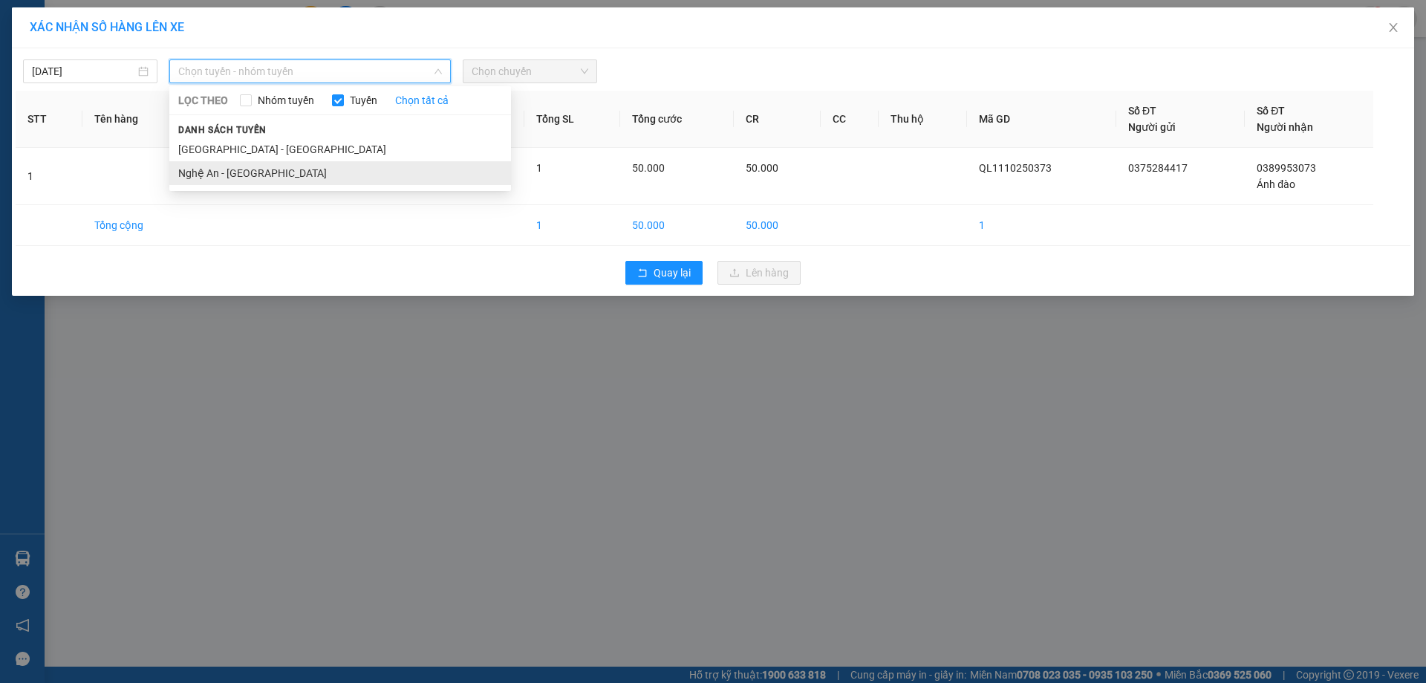
click at [243, 174] on li "Nghệ An - [GEOGRAPHIC_DATA]" at bounding box center [340, 173] width 342 height 24
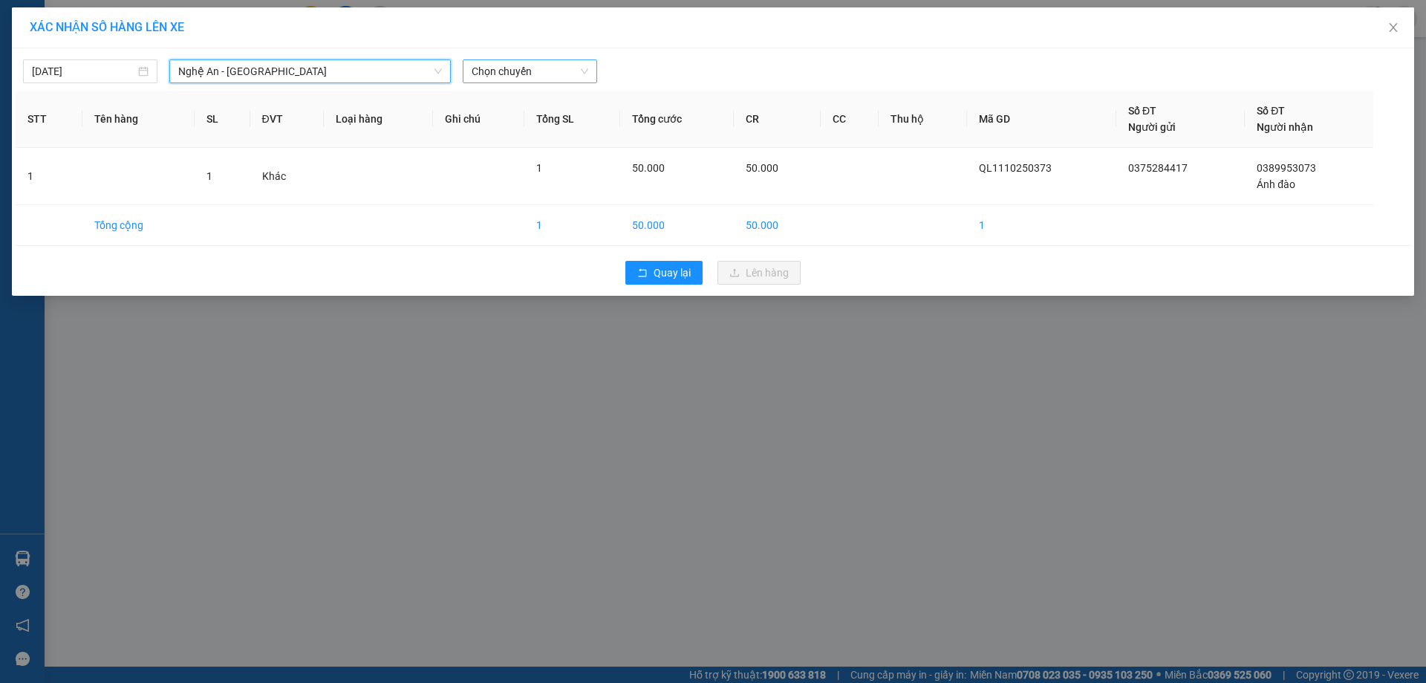
click at [570, 67] on span "Chọn chuyến" at bounding box center [530, 71] width 117 height 22
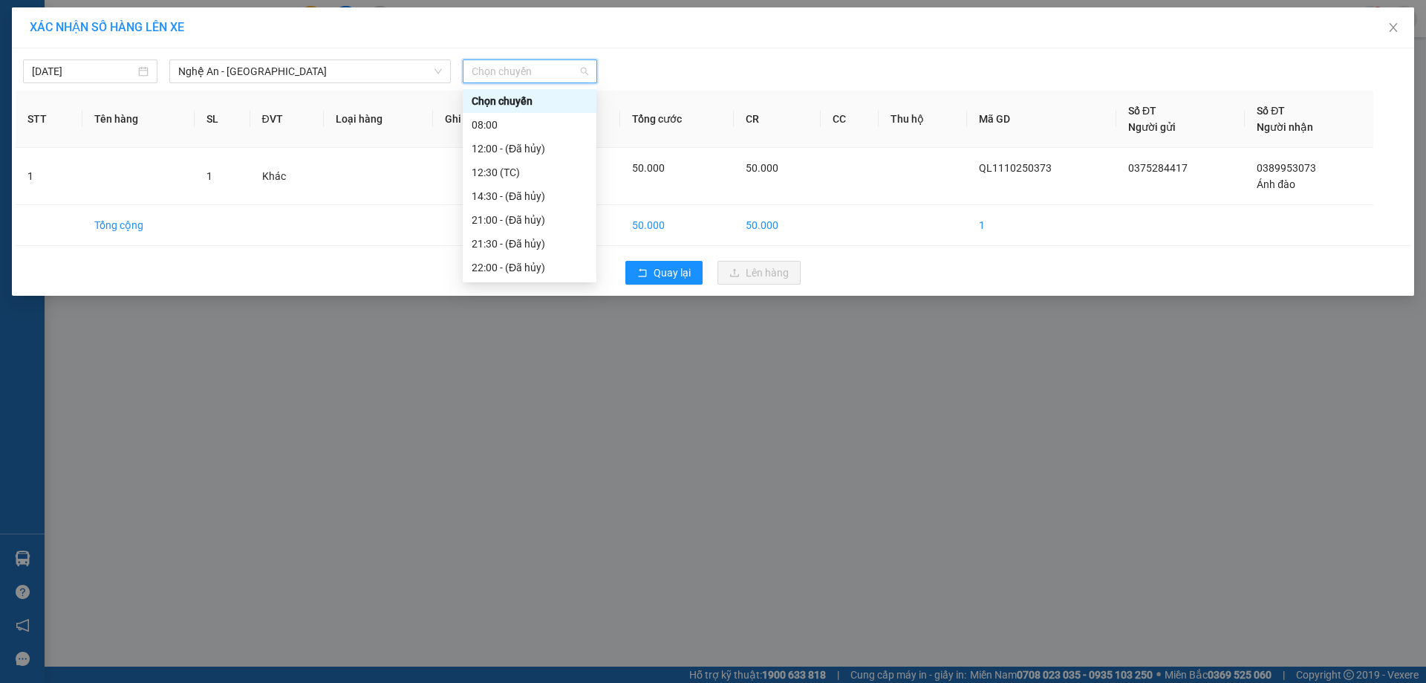
scroll to position [71, 0]
click at [506, 218] on div "22:05 (TC)" at bounding box center [530, 220] width 116 height 16
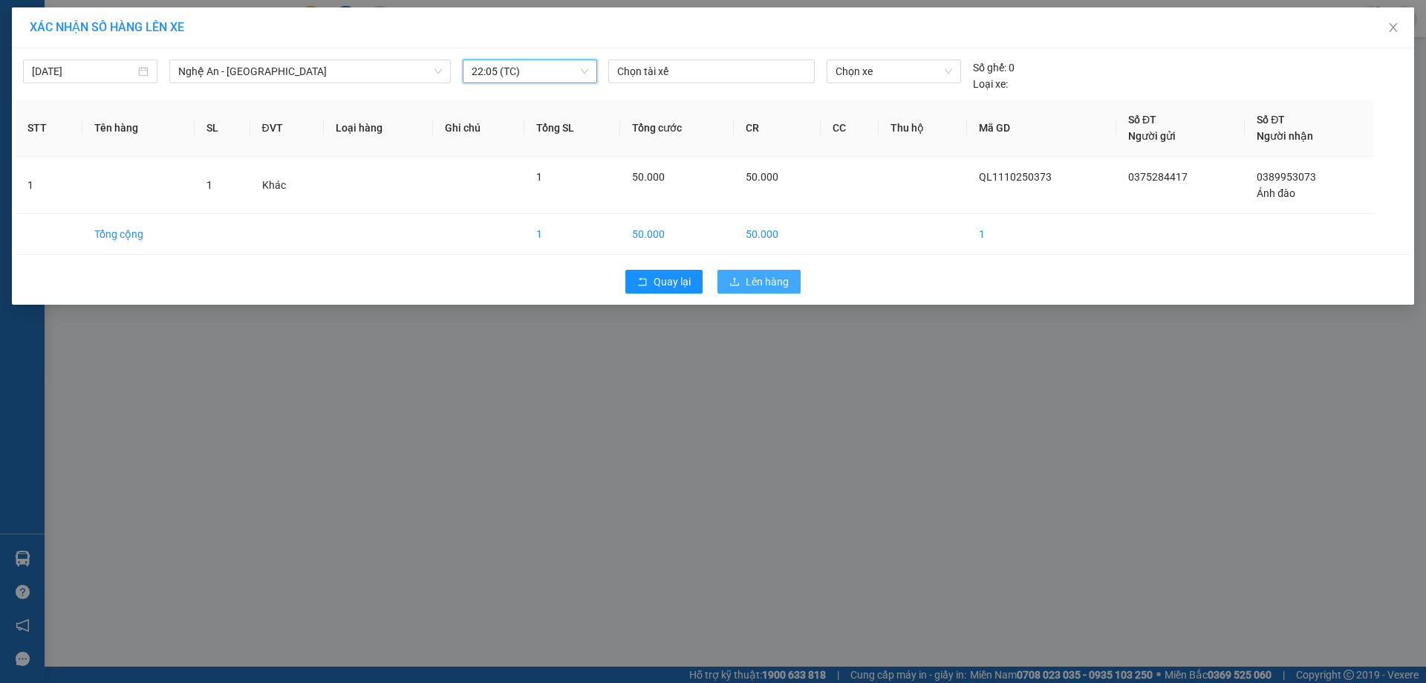
click at [747, 283] on span "Lên hàng" at bounding box center [767, 281] width 43 height 16
